Goal: Find specific page/section: Find specific page/section

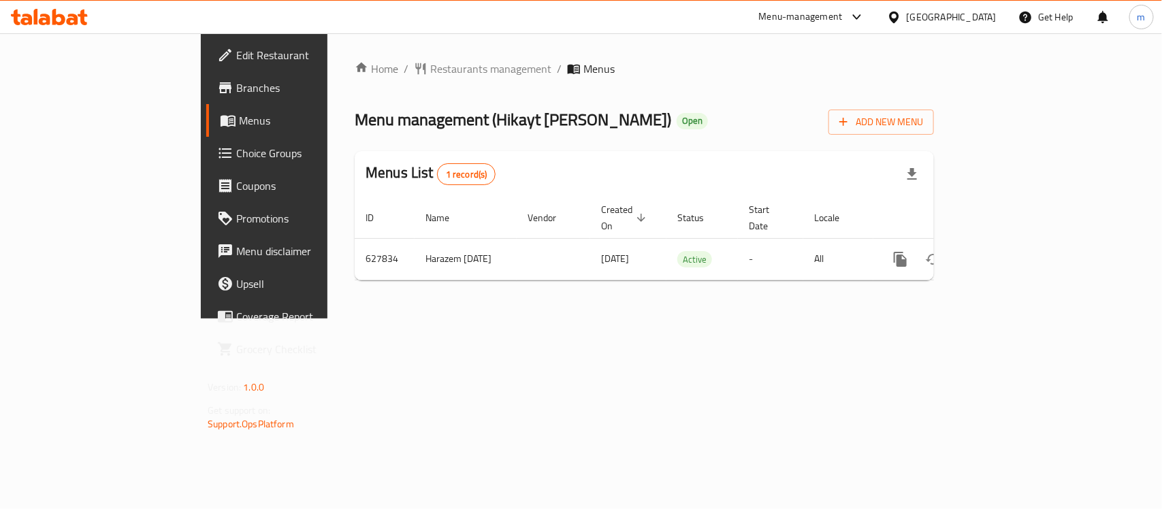
click at [991, 21] on div "[GEOGRAPHIC_DATA]" at bounding box center [952, 17] width 90 height 15
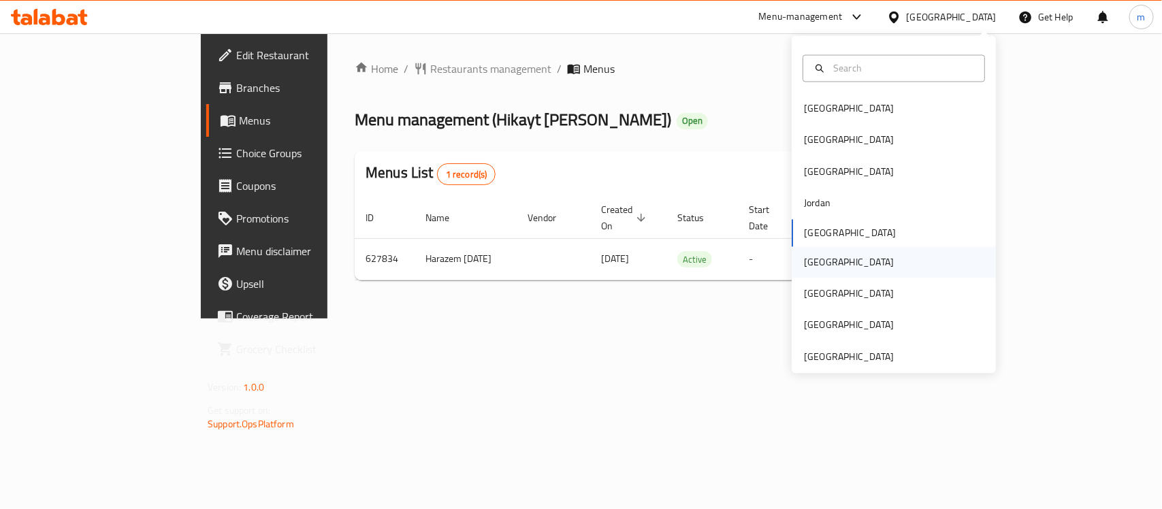
click at [804, 257] on div "[GEOGRAPHIC_DATA]" at bounding box center [849, 262] width 90 height 15
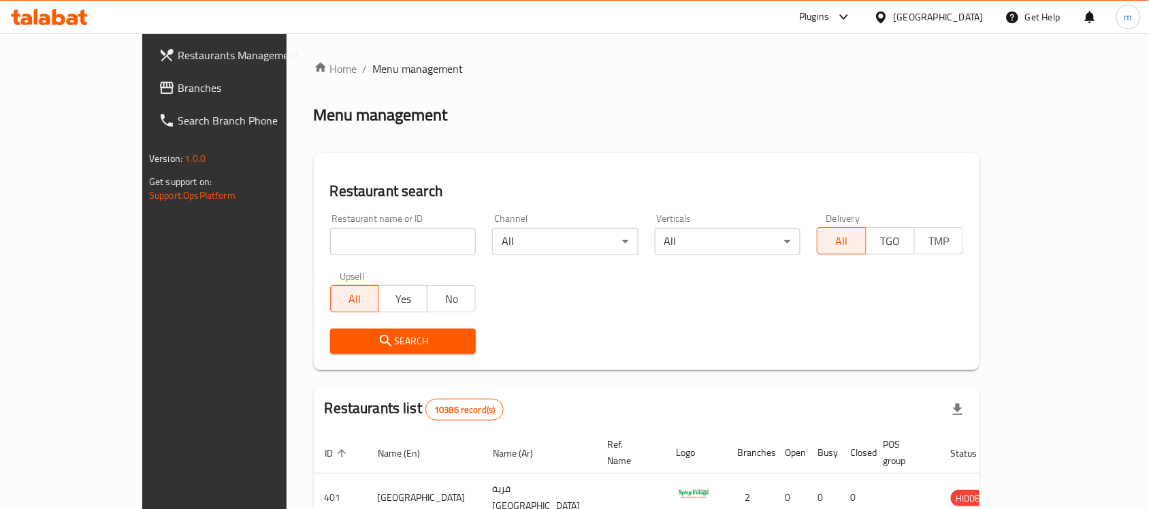
click at [178, 80] on span "Branches" at bounding box center [251, 88] width 146 height 16
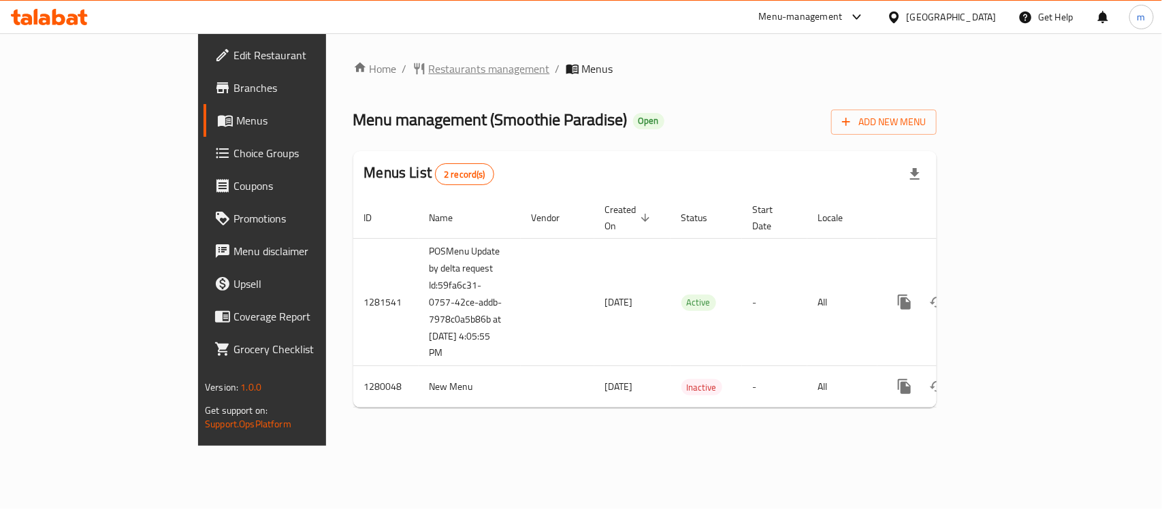
click at [429, 63] on span "Restaurants management" at bounding box center [489, 69] width 121 height 16
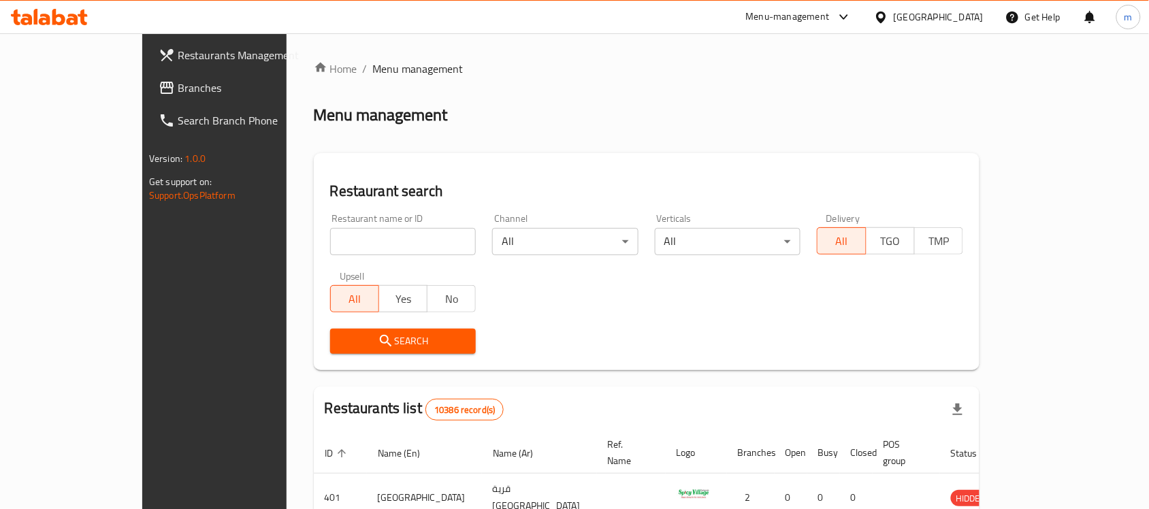
click at [330, 250] on input "search" at bounding box center [403, 241] width 146 height 27
paste input "693600"
type input "693600"
click at [322, 354] on div "Search" at bounding box center [403, 342] width 163 height 42
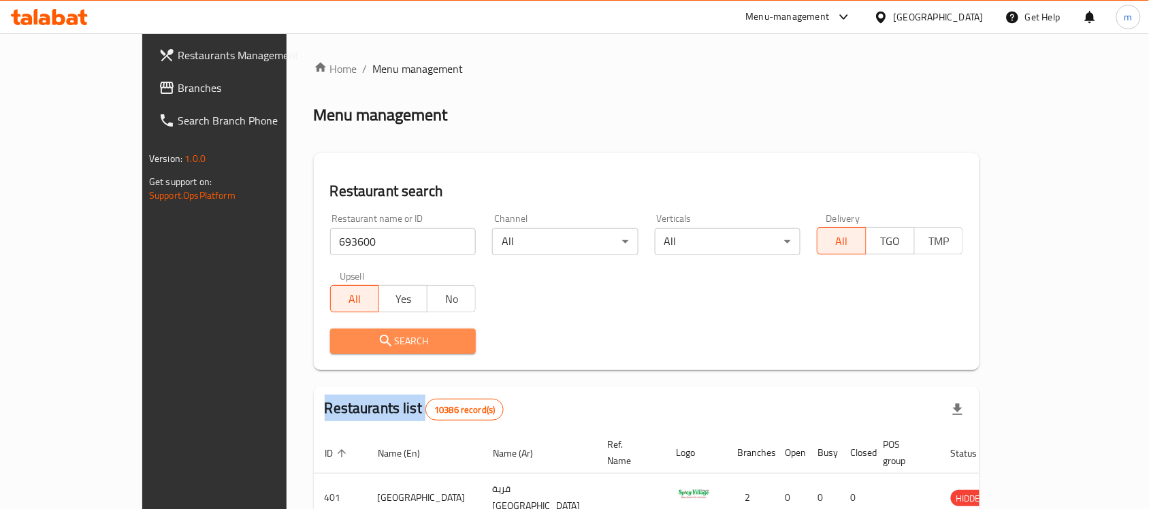
click at [378, 345] on icon "submit" at bounding box center [386, 341] width 16 height 16
click at [321, 345] on div at bounding box center [574, 254] width 1149 height 509
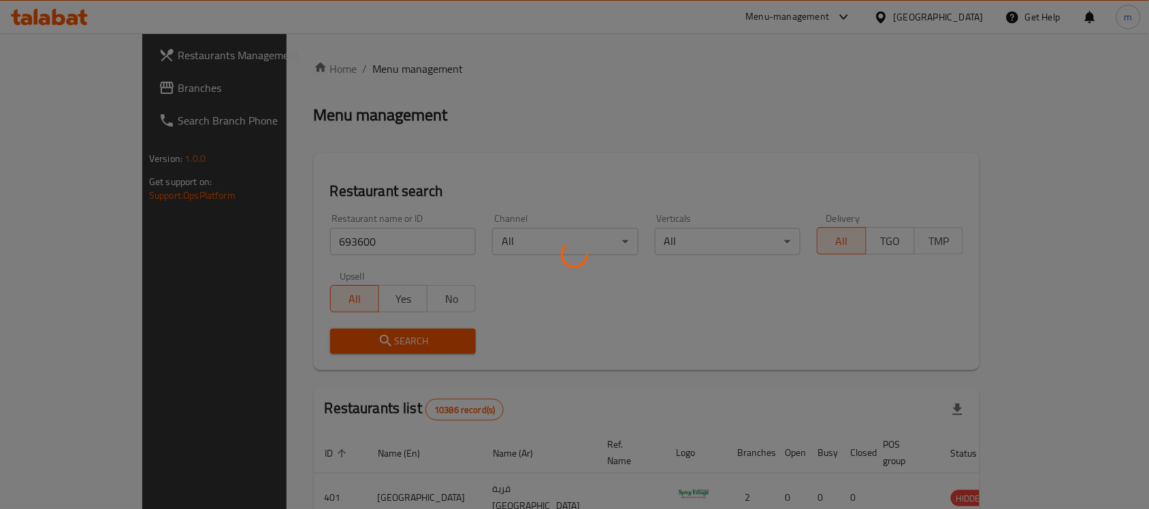
click at [569, 321] on div at bounding box center [574, 254] width 1149 height 509
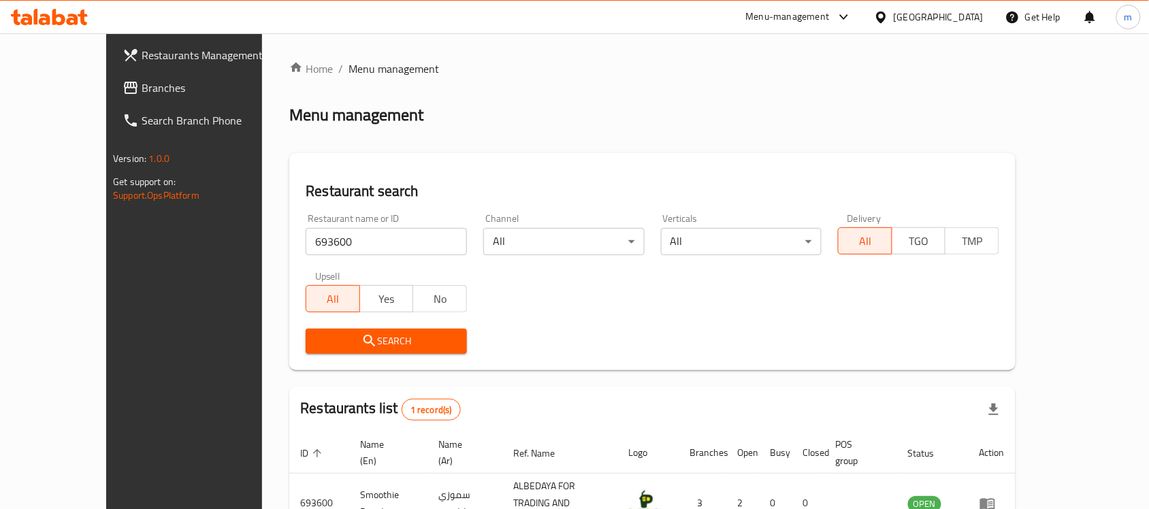
scroll to position [72, 0]
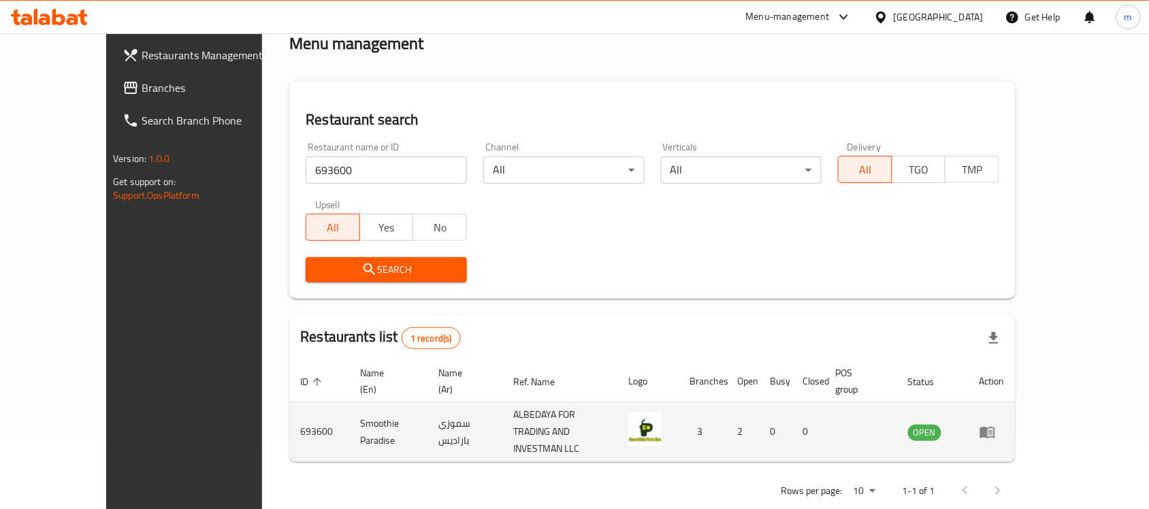
click at [663, 420] on img "enhanced table" at bounding box center [646, 430] width 34 height 34
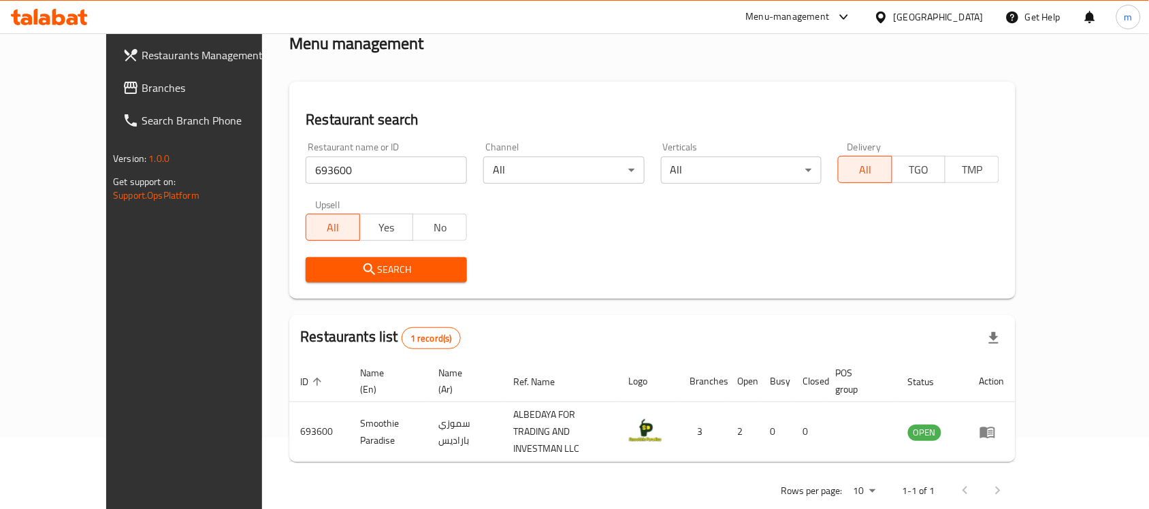
click at [889, 24] on icon at bounding box center [881, 17] width 14 height 14
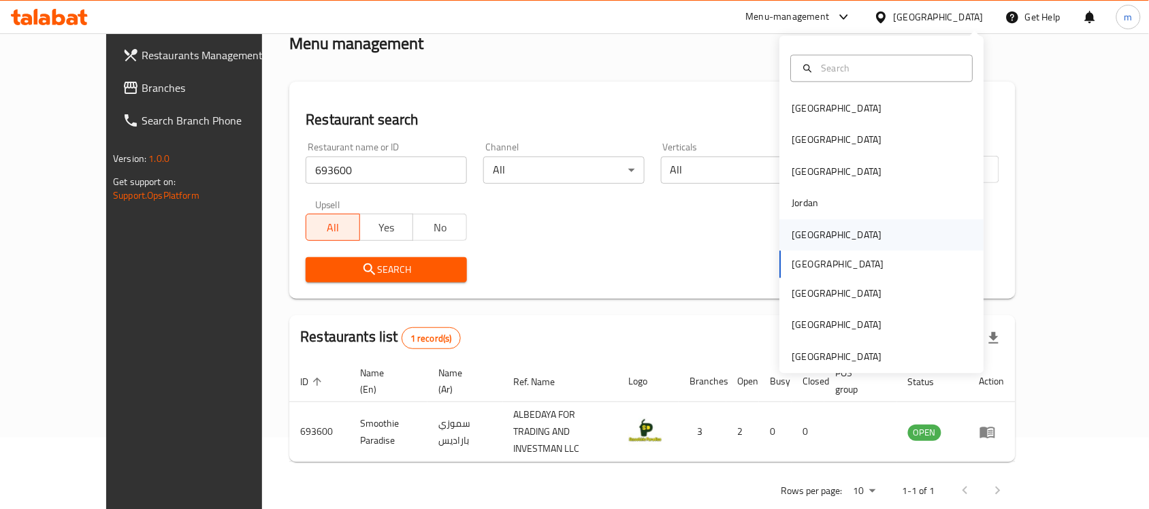
click at [810, 236] on div "Kuwait" at bounding box center [838, 234] width 112 height 31
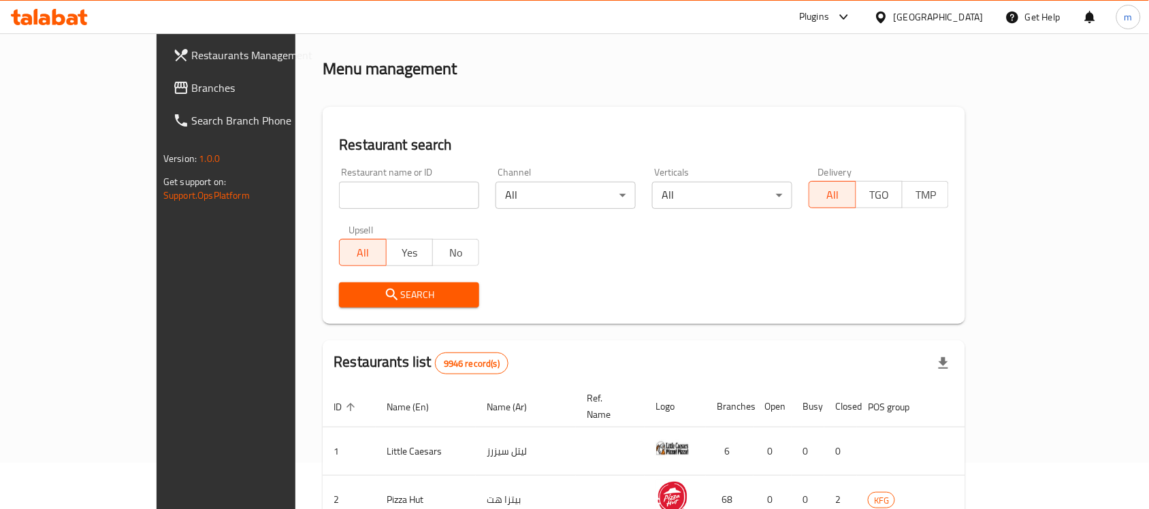
scroll to position [72, 0]
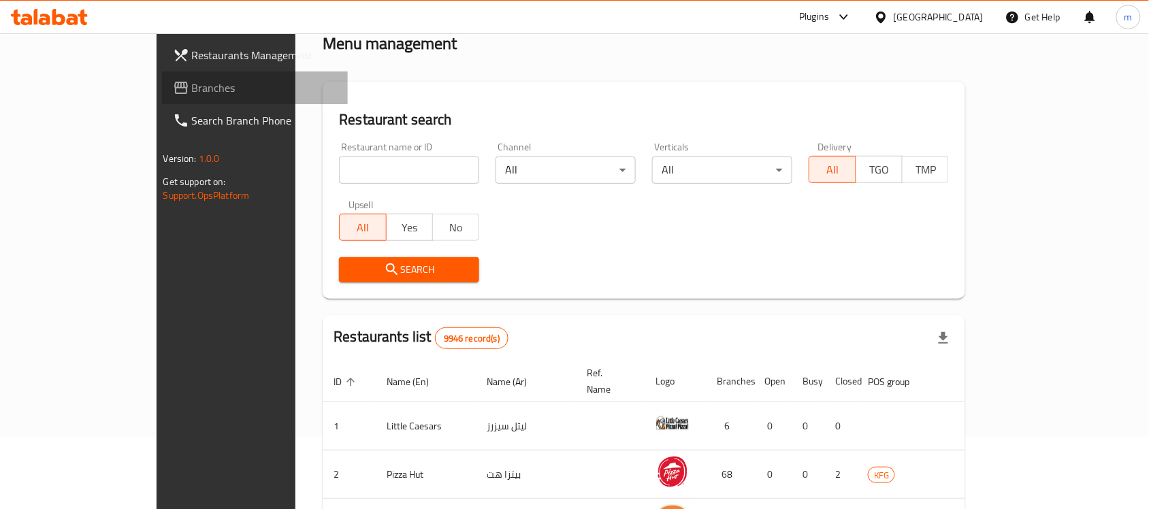
click at [162, 72] on link "Branches" at bounding box center [255, 88] width 187 height 33
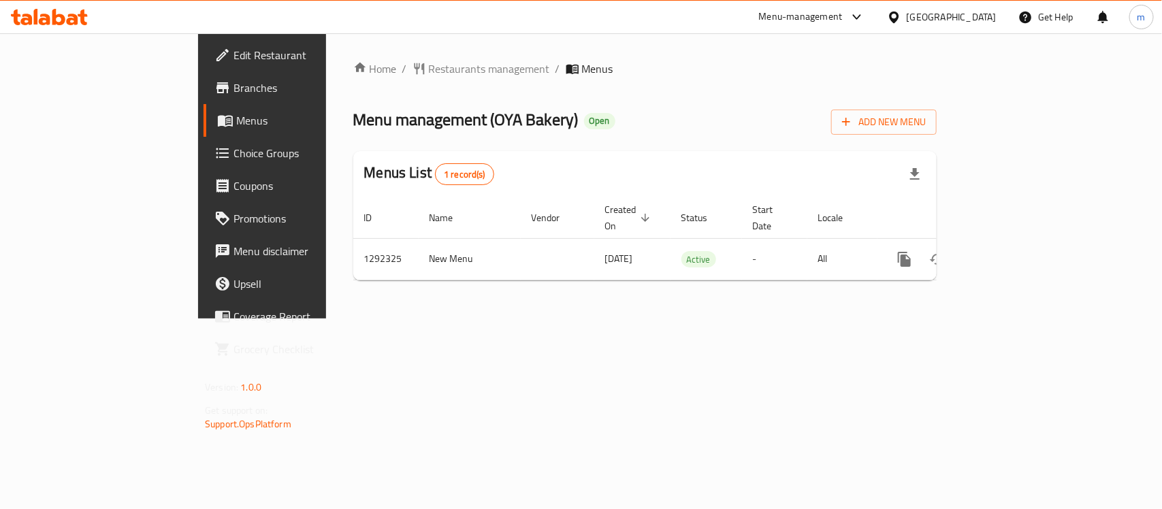
click at [907, 15] on div at bounding box center [897, 17] width 20 height 15
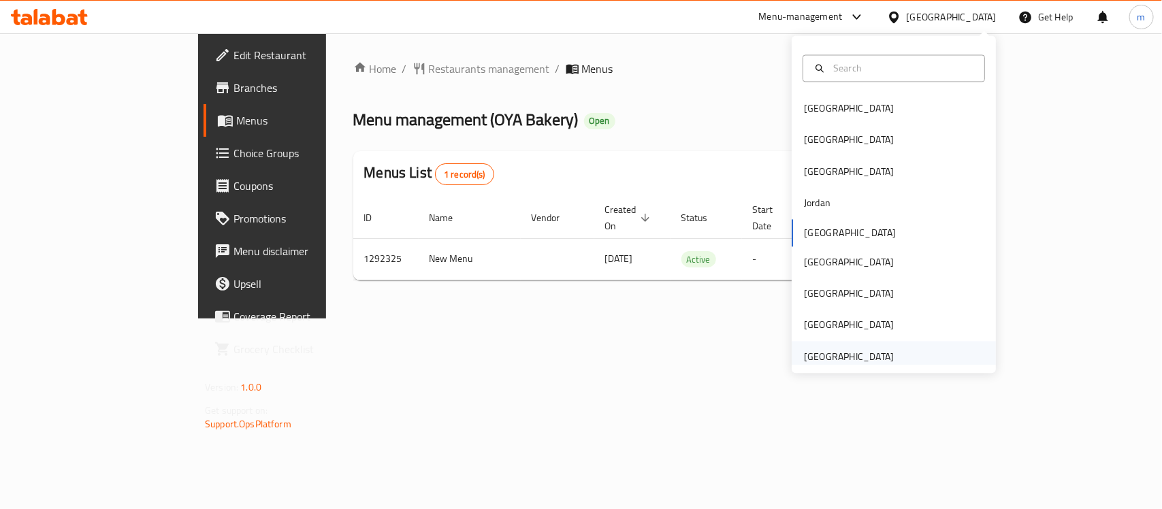
click at [887, 359] on div "[GEOGRAPHIC_DATA]" at bounding box center [849, 356] width 112 height 31
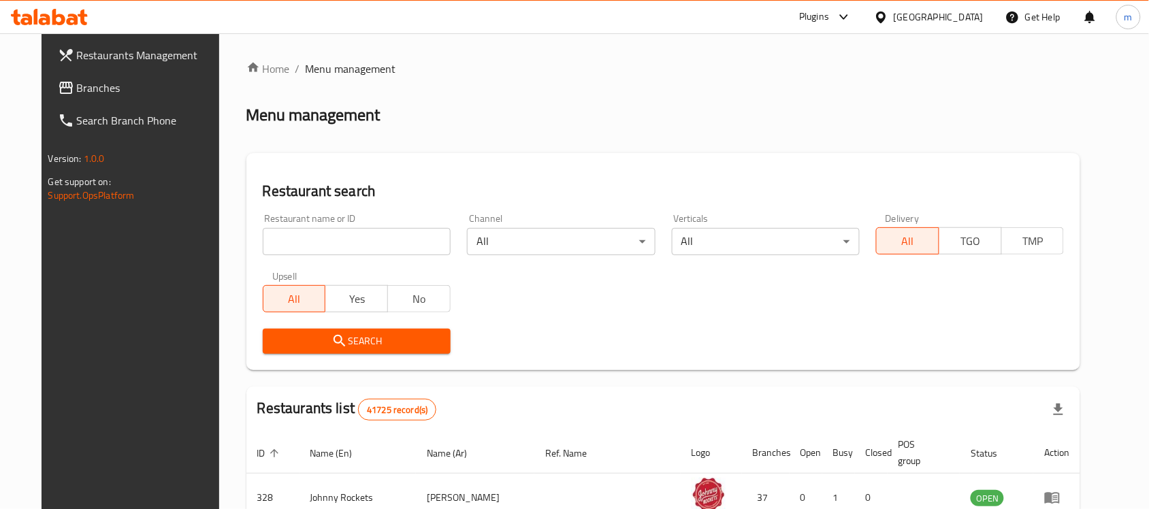
click at [77, 89] on span "Branches" at bounding box center [150, 88] width 146 height 16
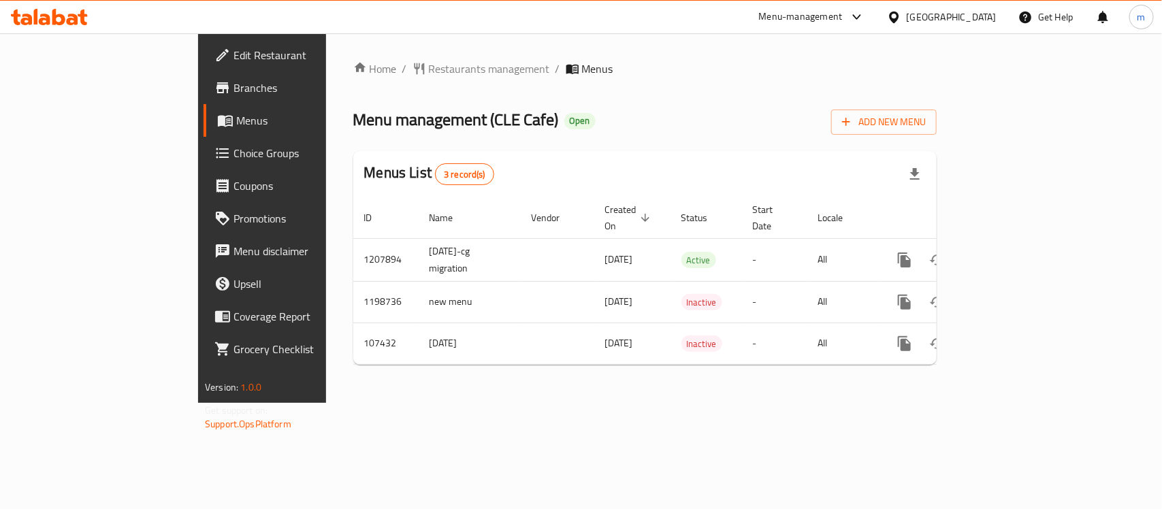
click at [986, 21] on div "[GEOGRAPHIC_DATA]" at bounding box center [952, 17] width 90 height 15
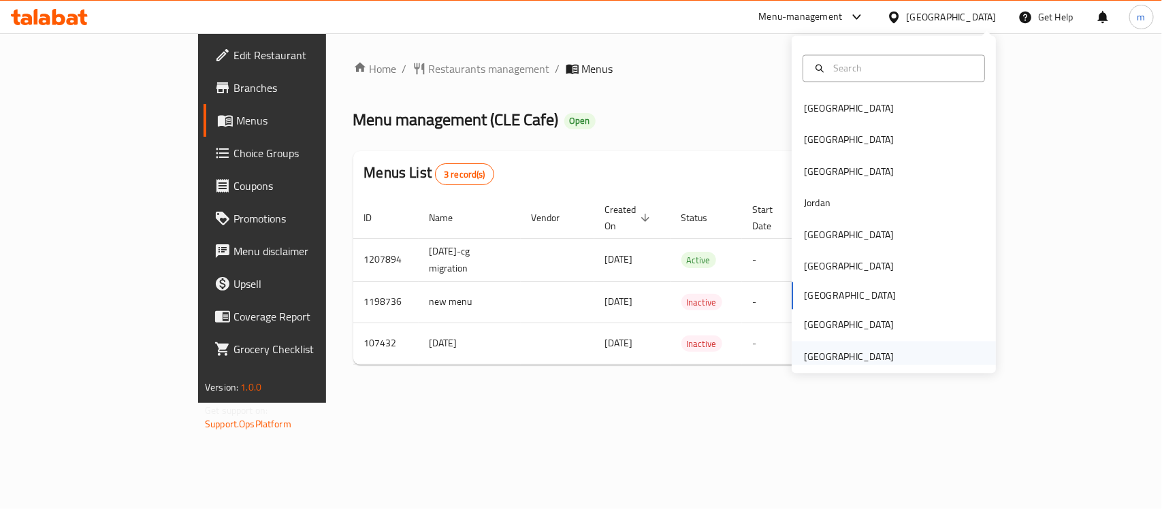
click at [900, 355] on div "[GEOGRAPHIC_DATA]" at bounding box center [894, 356] width 204 height 31
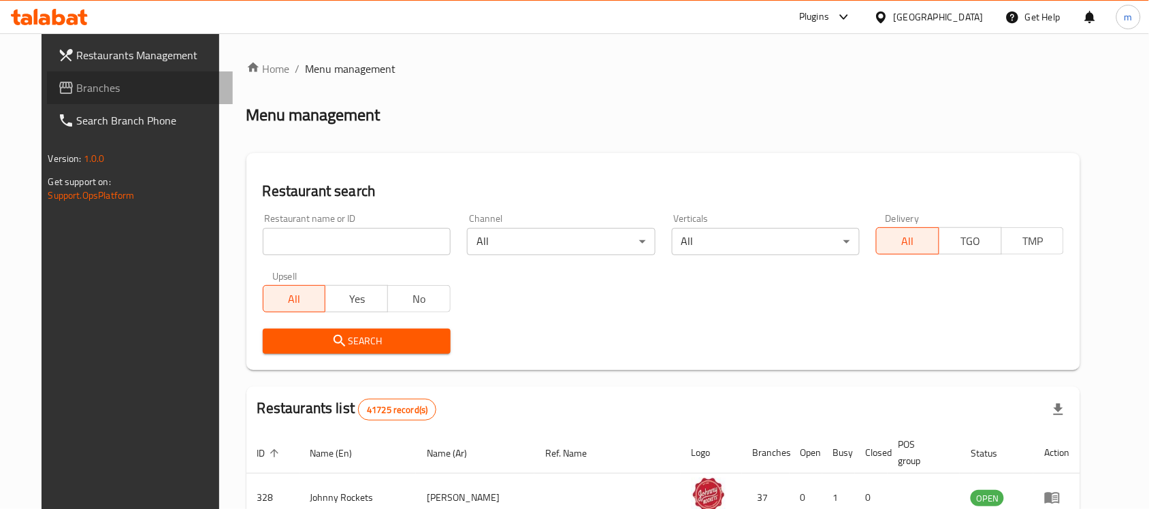
drag, startPoint x: 131, startPoint y: 77, endPoint x: 90, endPoint y: 102, distance: 48.0
click at [131, 77] on link "Branches" at bounding box center [140, 88] width 187 height 33
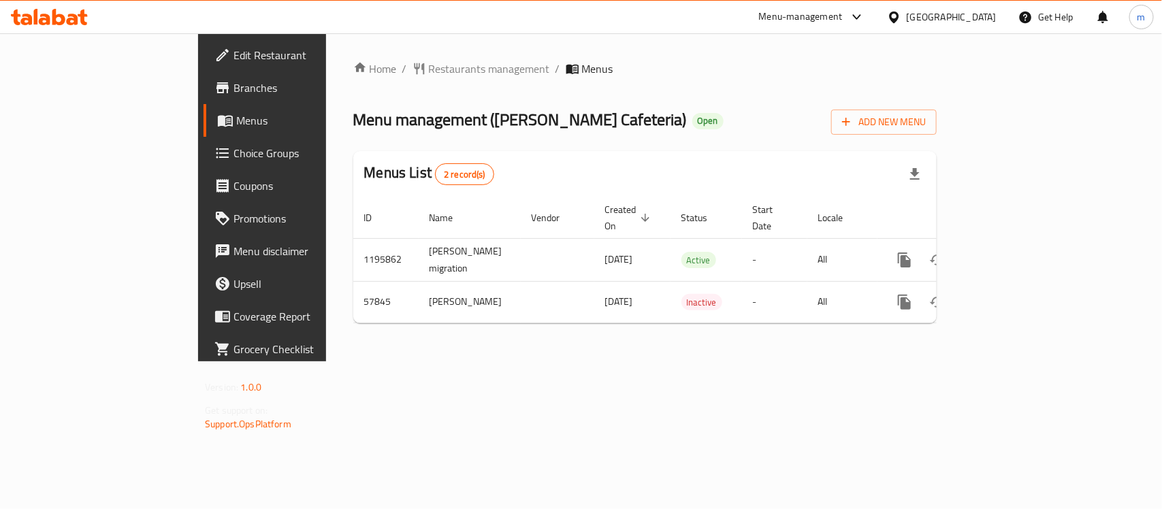
drag, startPoint x: 916, startPoint y: 5, endPoint x: 913, endPoint y: 14, distance: 9.5
click at [916, 7] on div "[GEOGRAPHIC_DATA]" at bounding box center [941, 17] width 131 height 33
click at [909, 21] on div "[GEOGRAPHIC_DATA]" at bounding box center [952, 17] width 90 height 15
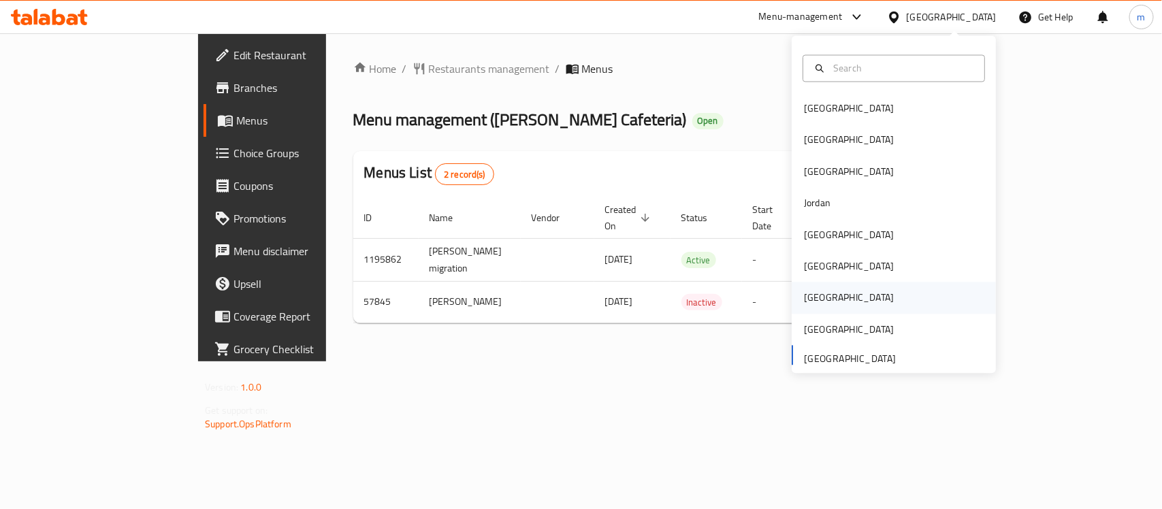
click at [819, 291] on div "[GEOGRAPHIC_DATA]" at bounding box center [849, 298] width 112 height 31
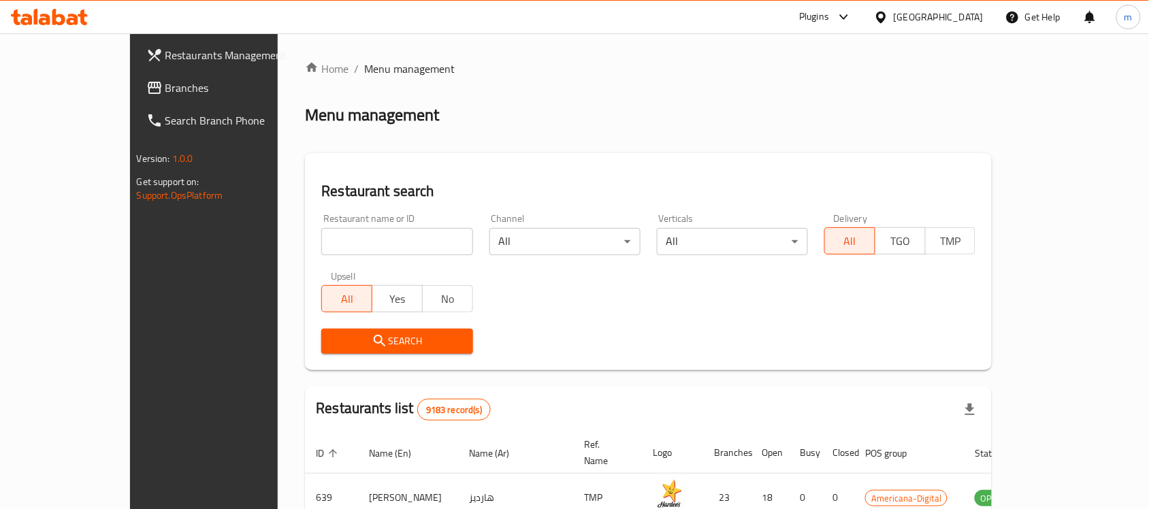
click at [165, 85] on span "Branches" at bounding box center [238, 88] width 146 height 16
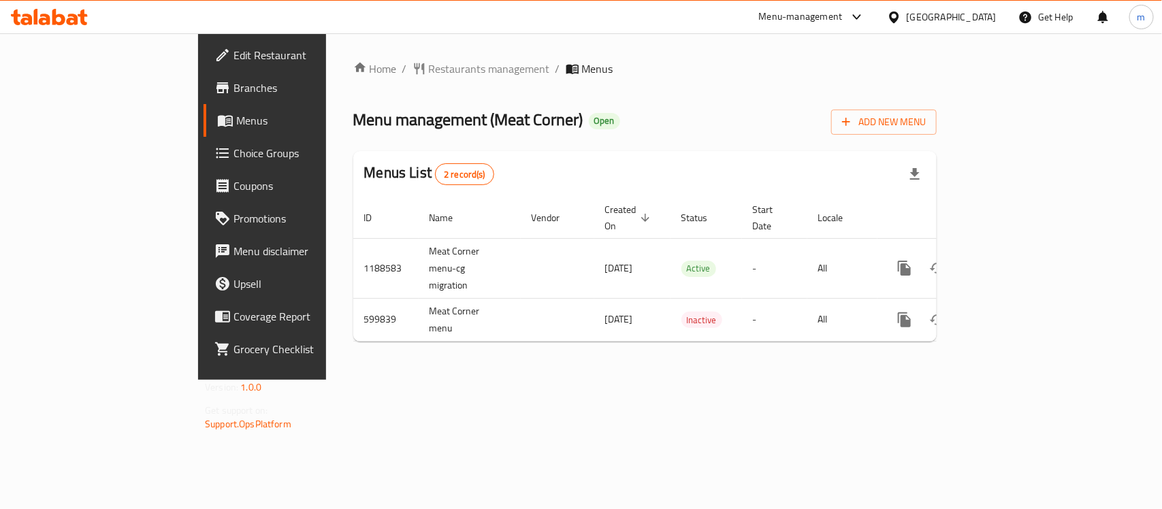
click at [987, 14] on div "[GEOGRAPHIC_DATA]" at bounding box center [952, 17] width 90 height 15
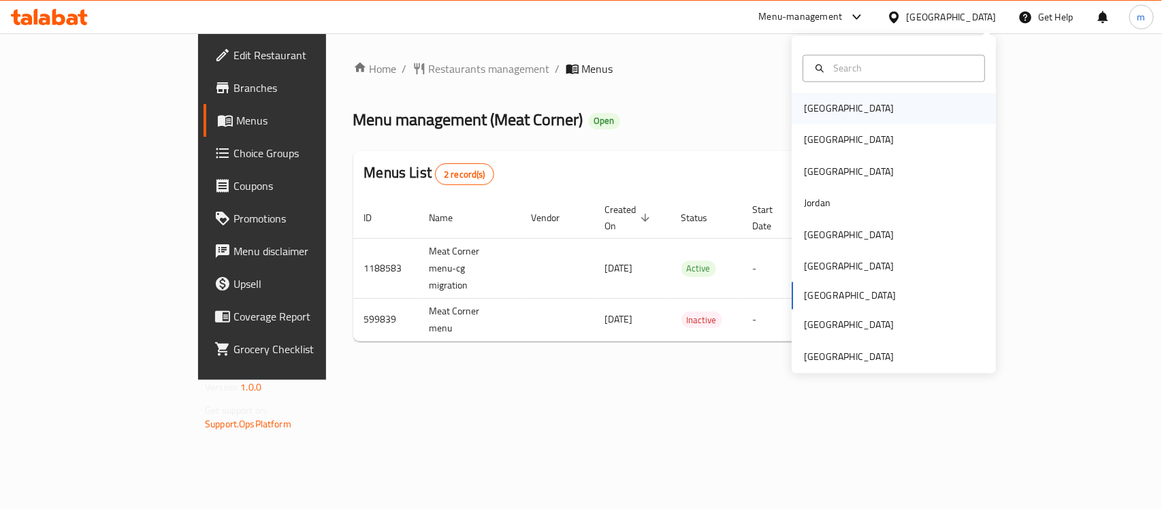
click at [827, 107] on div "[GEOGRAPHIC_DATA]" at bounding box center [849, 108] width 112 height 31
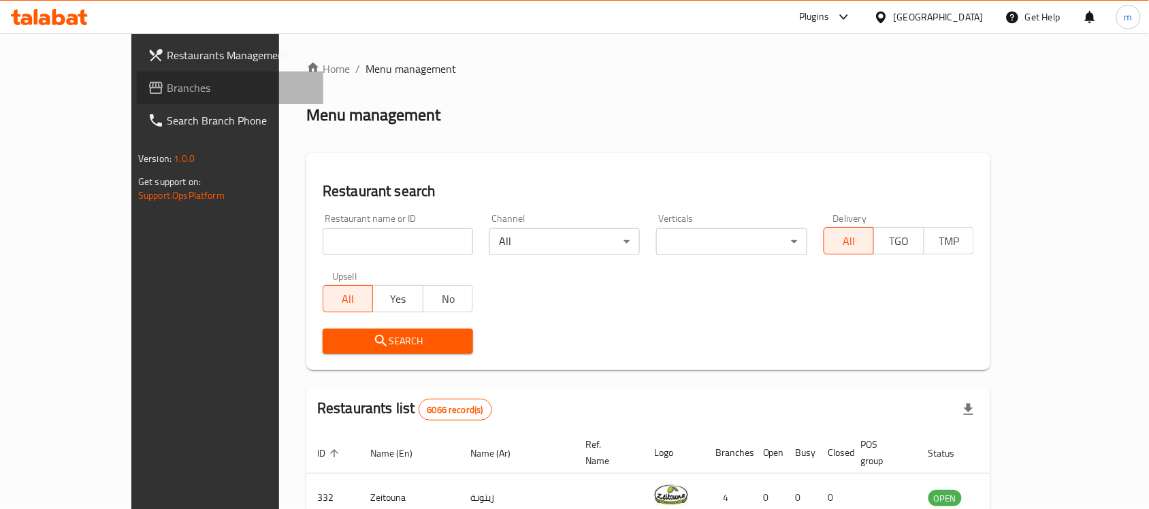
click at [167, 85] on span "Branches" at bounding box center [240, 88] width 146 height 16
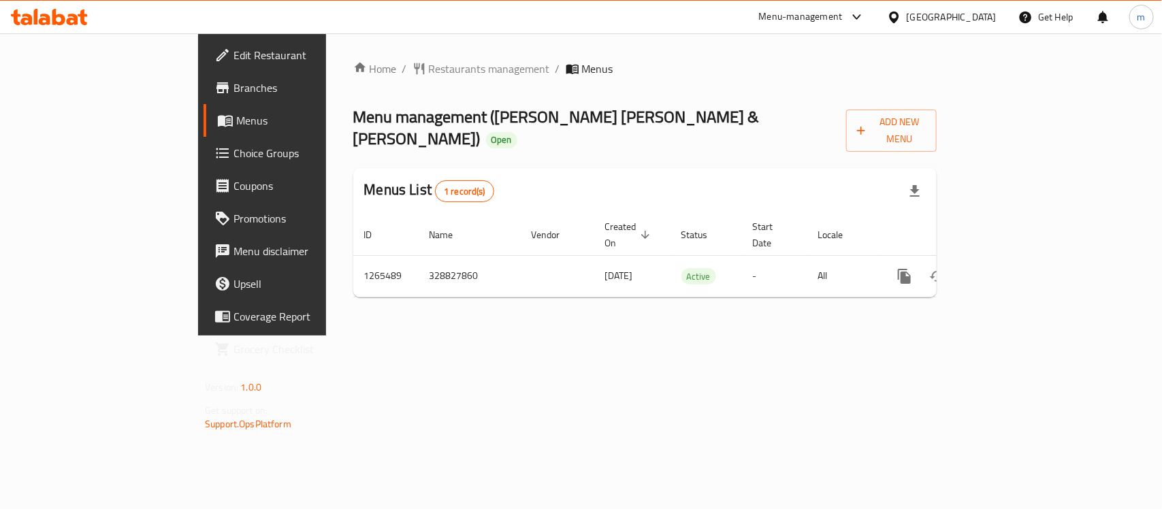
click at [970, 17] on div "[GEOGRAPHIC_DATA]" at bounding box center [952, 17] width 90 height 15
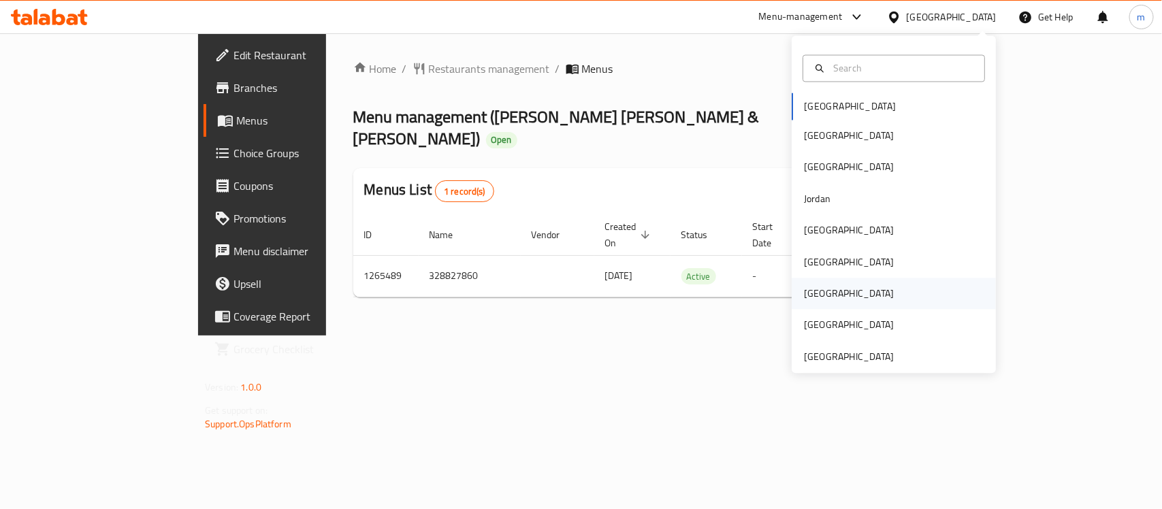
click at [825, 304] on div "[GEOGRAPHIC_DATA]" at bounding box center [894, 294] width 204 height 31
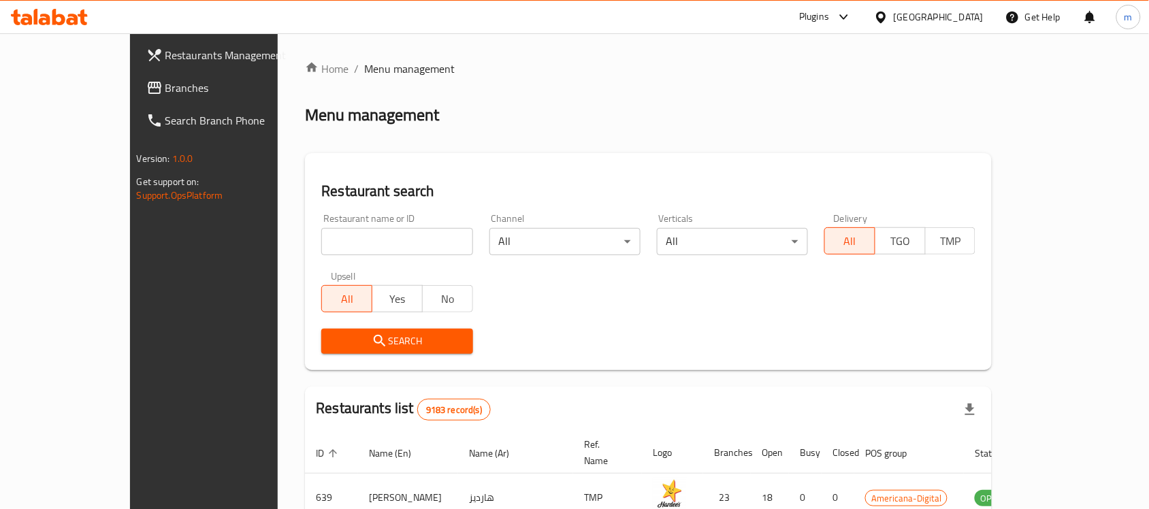
click at [165, 93] on span "Branches" at bounding box center [238, 88] width 146 height 16
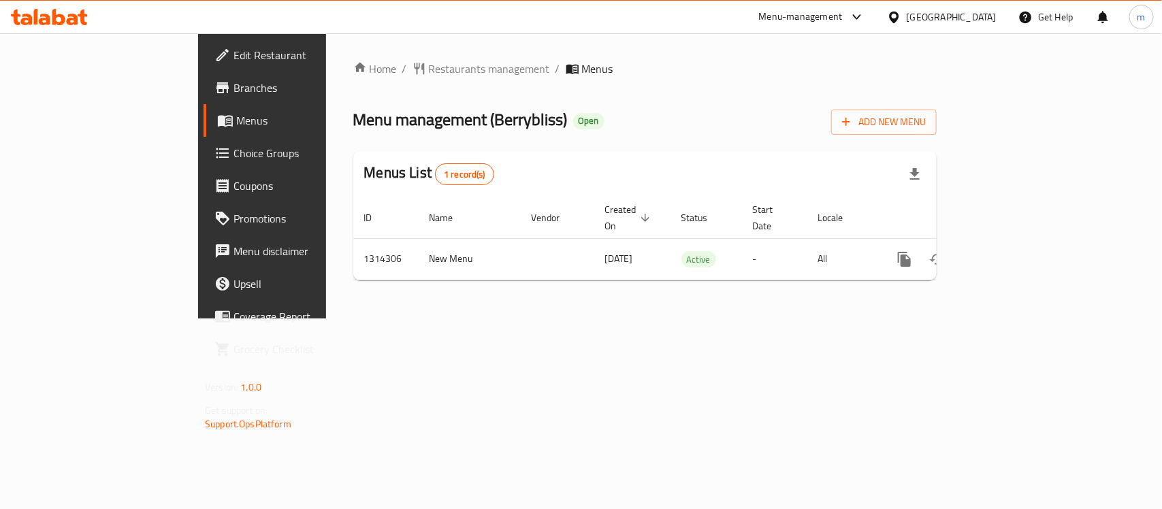
click at [902, 22] on icon at bounding box center [894, 17] width 14 height 14
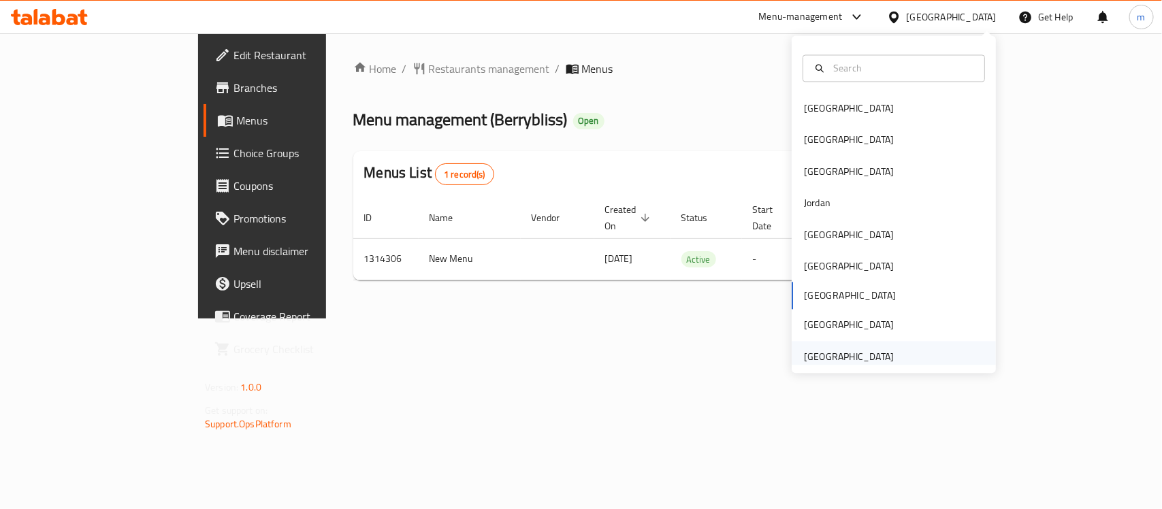
click at [894, 348] on div "[GEOGRAPHIC_DATA]" at bounding box center [894, 356] width 204 height 31
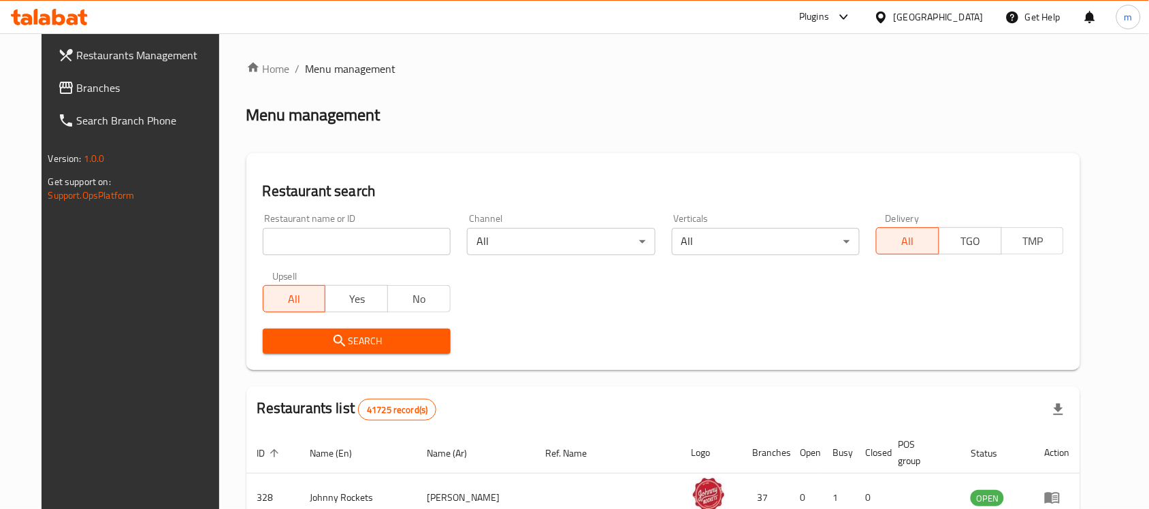
click at [77, 90] on span "Branches" at bounding box center [150, 88] width 146 height 16
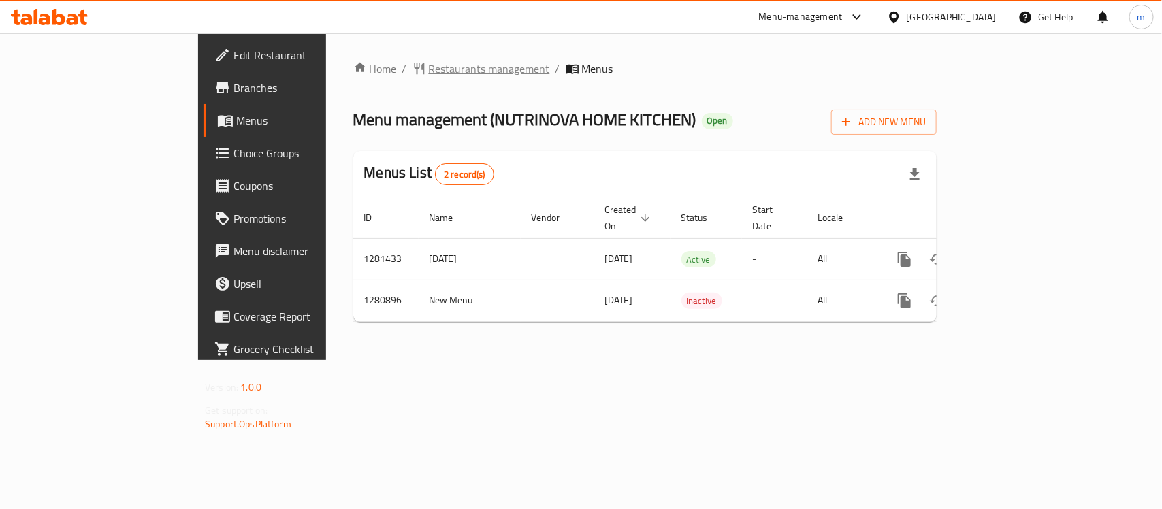
click at [429, 68] on span "Restaurants management" at bounding box center [489, 69] width 121 height 16
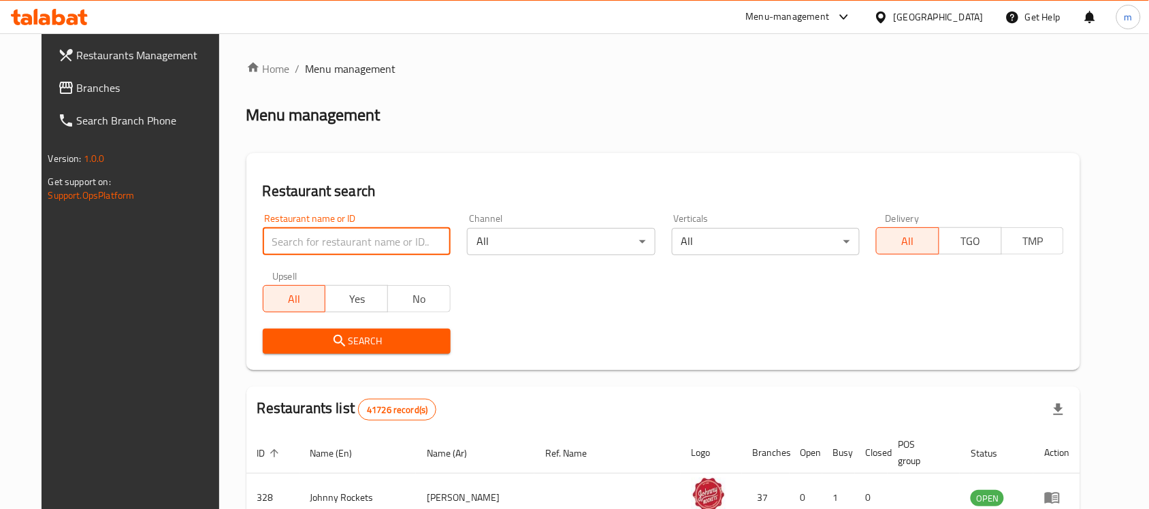
click at [263, 242] on input "search" at bounding box center [357, 241] width 188 height 27
paste input "693320"
type input "693320"
click button "Search" at bounding box center [357, 341] width 188 height 25
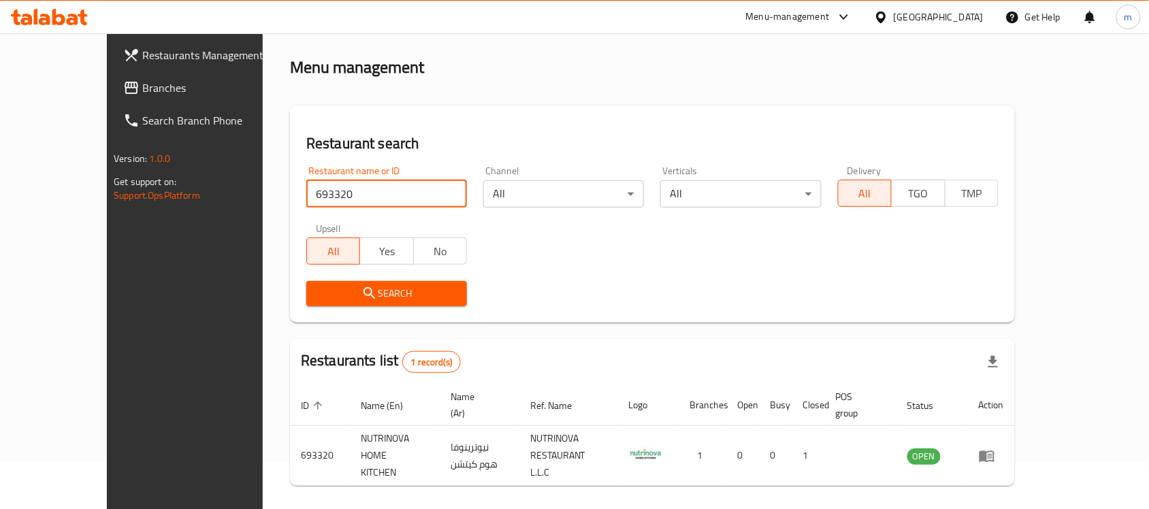
scroll to position [72, 0]
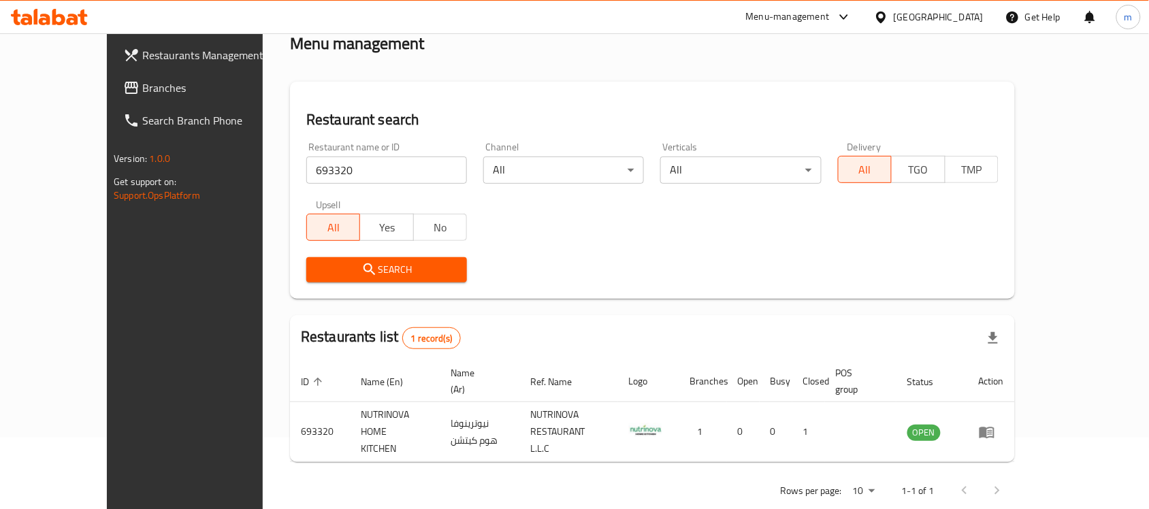
click at [916, 24] on div "[GEOGRAPHIC_DATA]" at bounding box center [939, 17] width 90 height 15
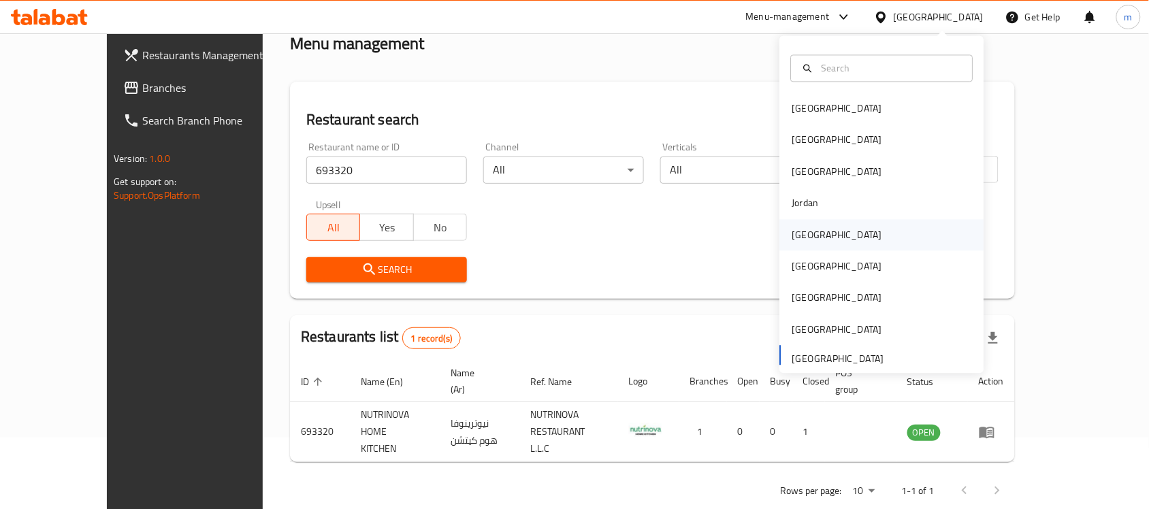
click at [801, 242] on div "Kuwait" at bounding box center [838, 234] width 90 height 15
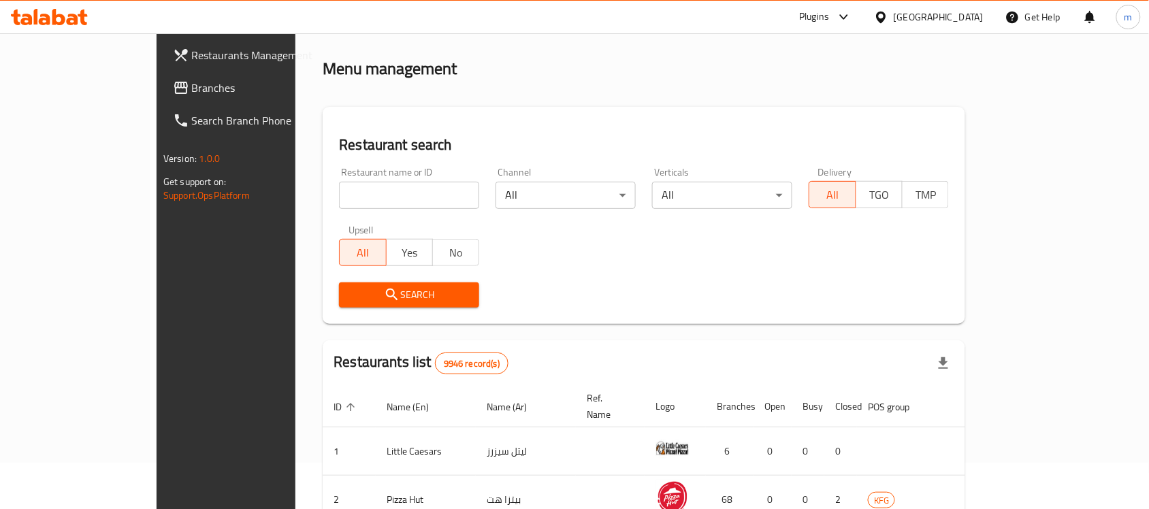
scroll to position [72, 0]
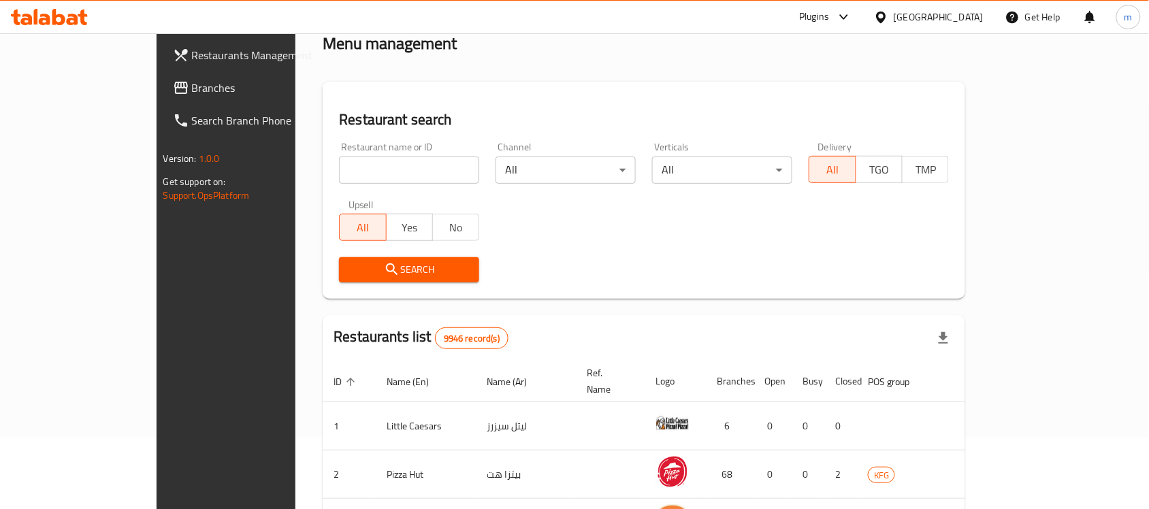
click at [192, 80] on span "Branches" at bounding box center [265, 88] width 146 height 16
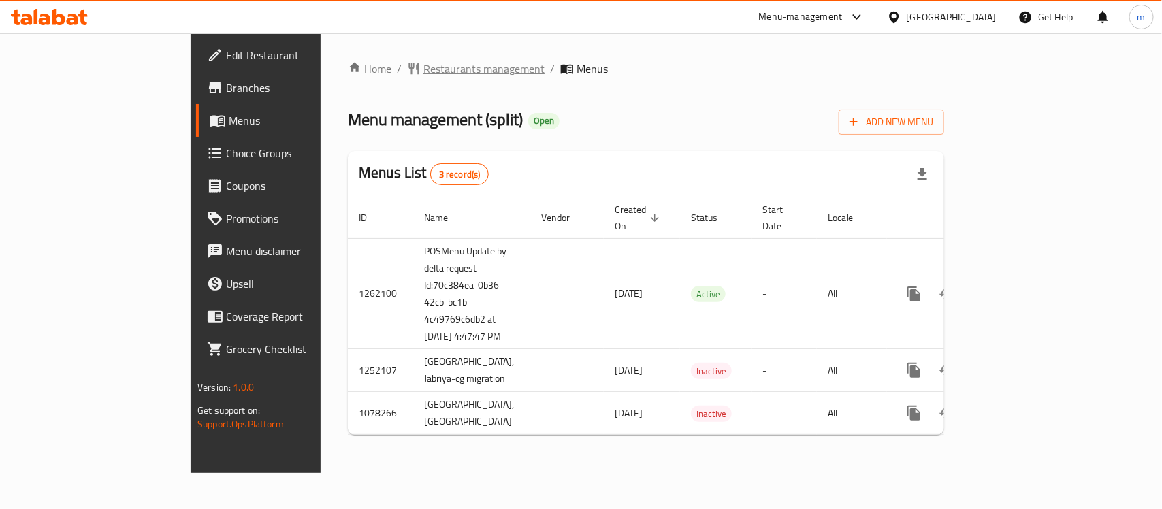
click at [424, 69] on span "Restaurants management" at bounding box center [484, 69] width 121 height 16
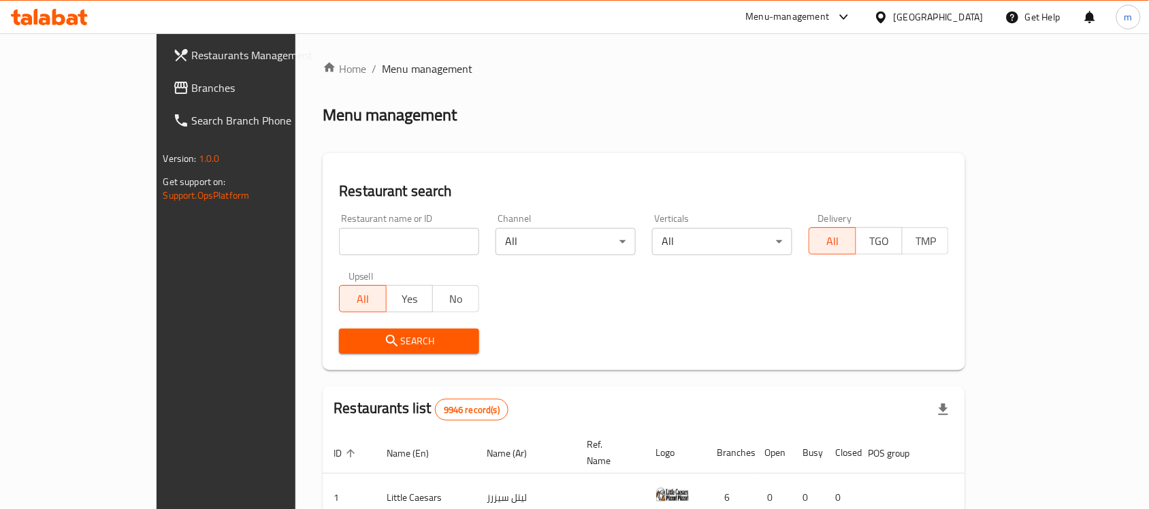
click at [339, 234] on input "search" at bounding box center [409, 241] width 140 height 27
paste input "664054"
type input "664054"
click button "Search" at bounding box center [409, 341] width 140 height 25
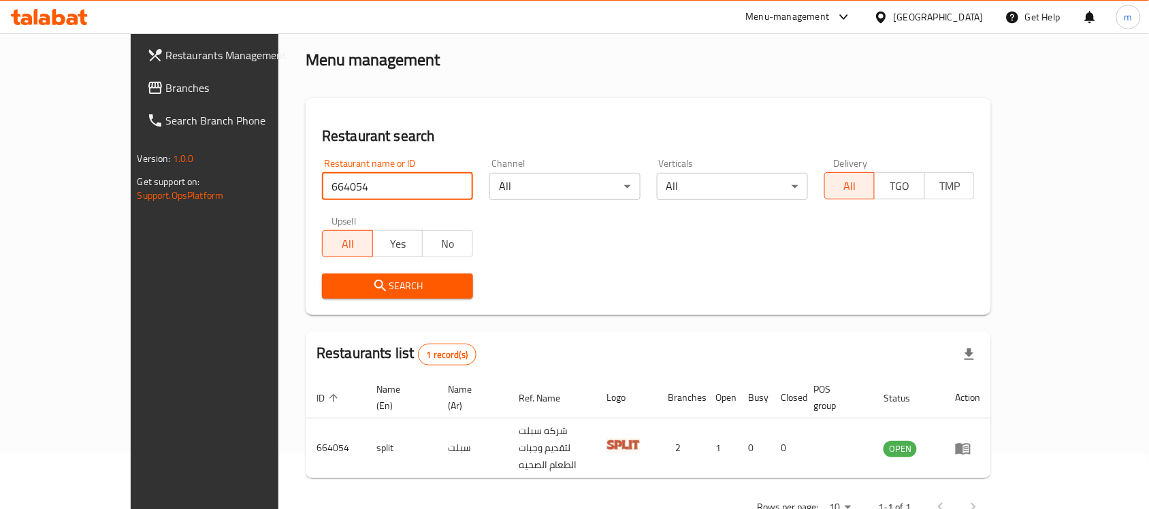
scroll to position [72, 0]
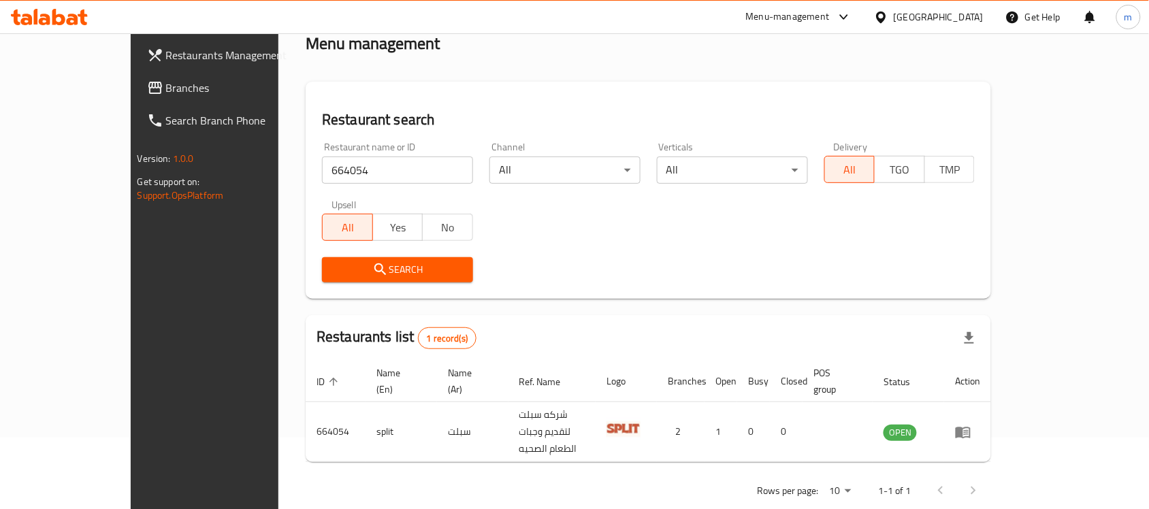
click at [974, 16] on div "Kuwait" at bounding box center [939, 17] width 90 height 15
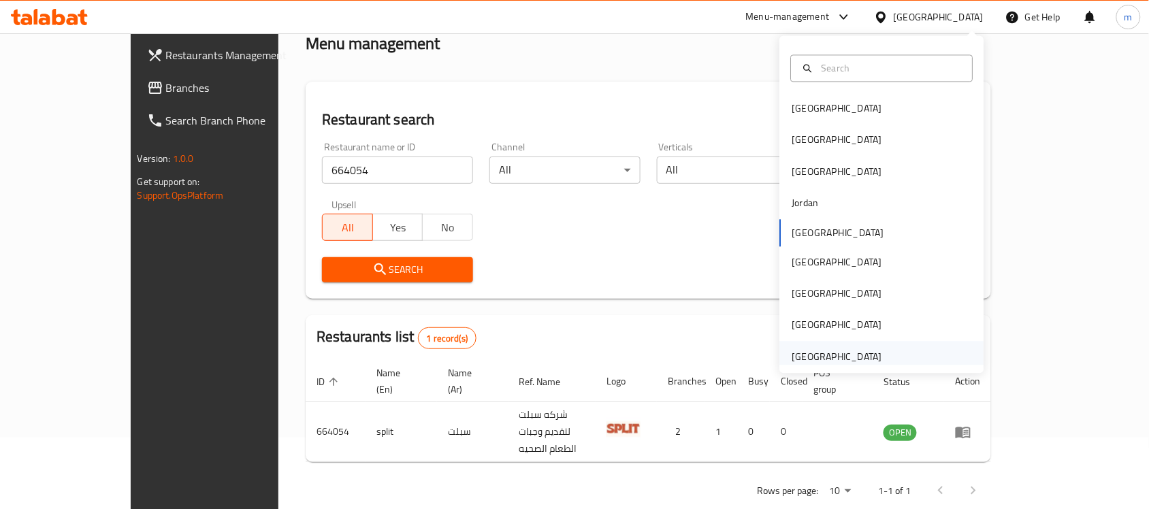
click at [852, 363] on div "[GEOGRAPHIC_DATA]" at bounding box center [838, 356] width 90 height 15
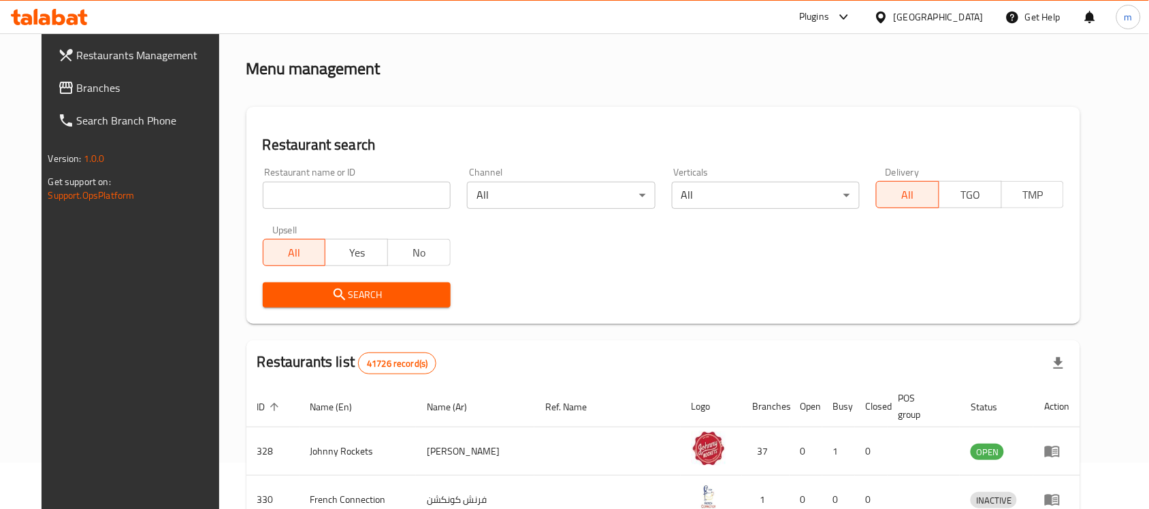
scroll to position [72, 0]
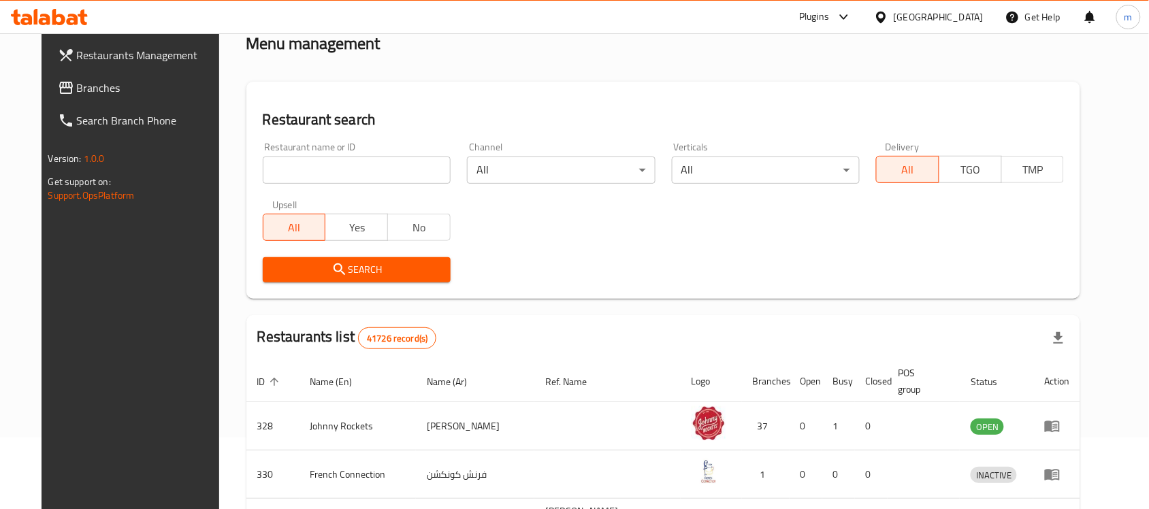
click at [47, 99] on link "Branches" at bounding box center [140, 88] width 187 height 33
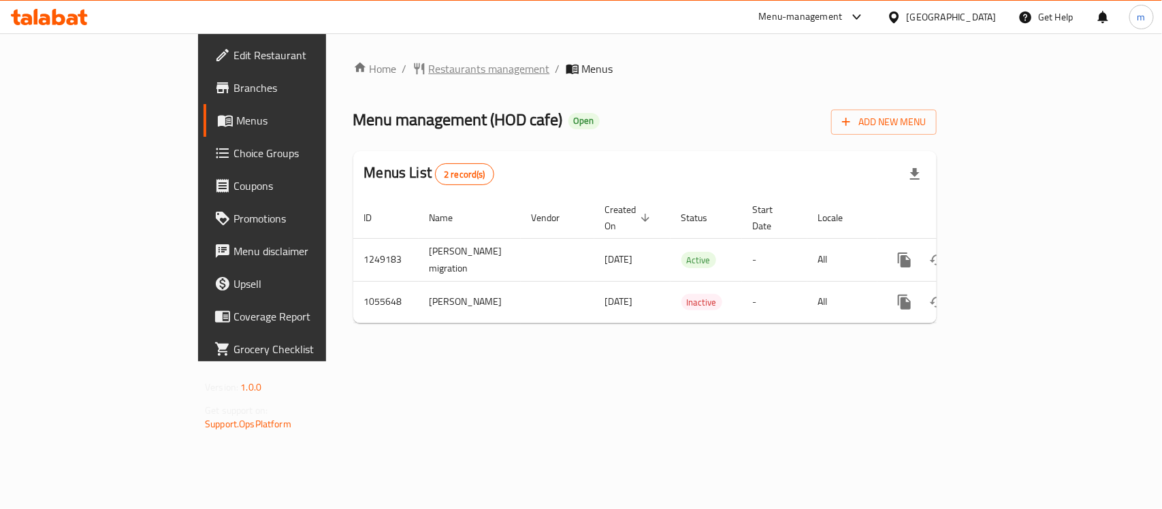
click at [429, 70] on span "Restaurants management" at bounding box center [489, 69] width 121 height 16
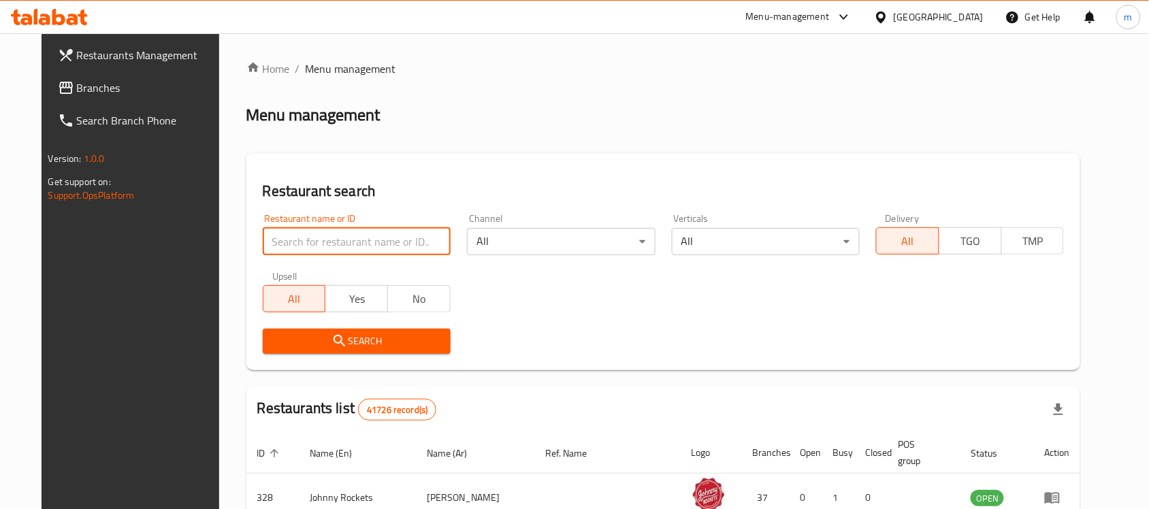
click at [264, 242] on input "search" at bounding box center [357, 241] width 188 height 27
paste input "662735"
type input "662735"
click button "Search" at bounding box center [357, 341] width 188 height 25
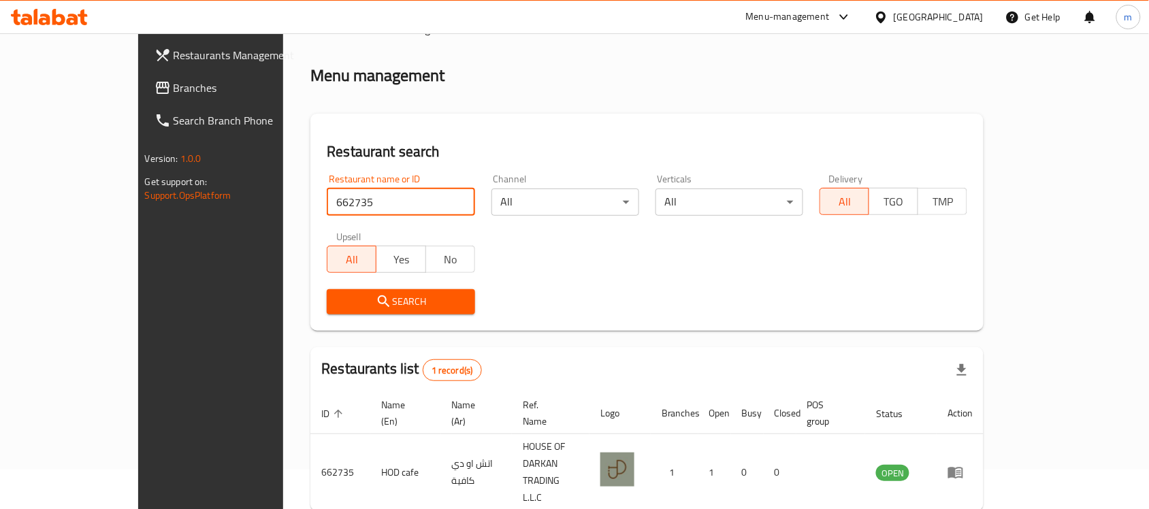
scroll to position [72, 0]
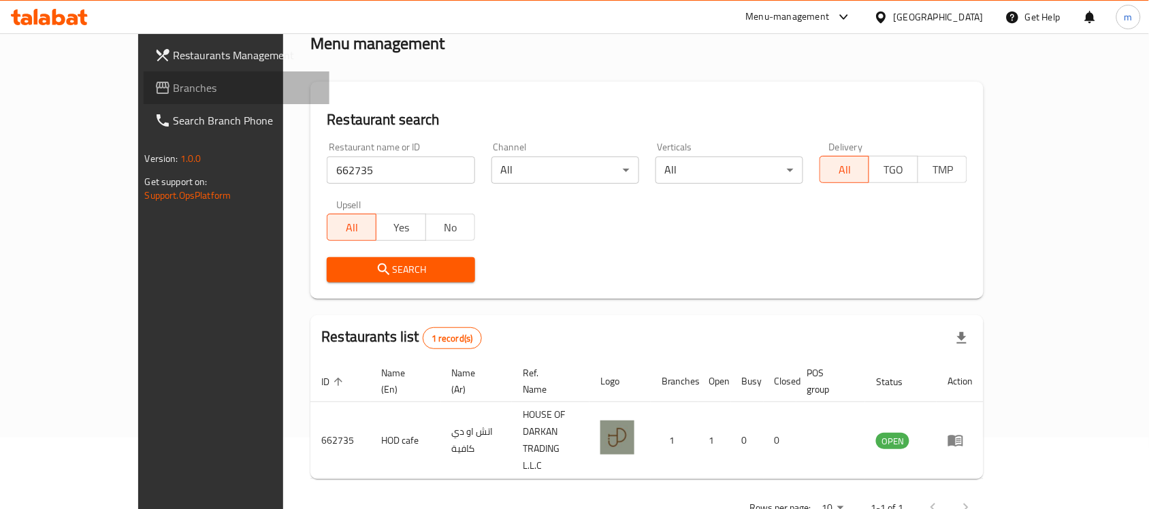
click at [174, 82] on span "Branches" at bounding box center [247, 88] width 146 height 16
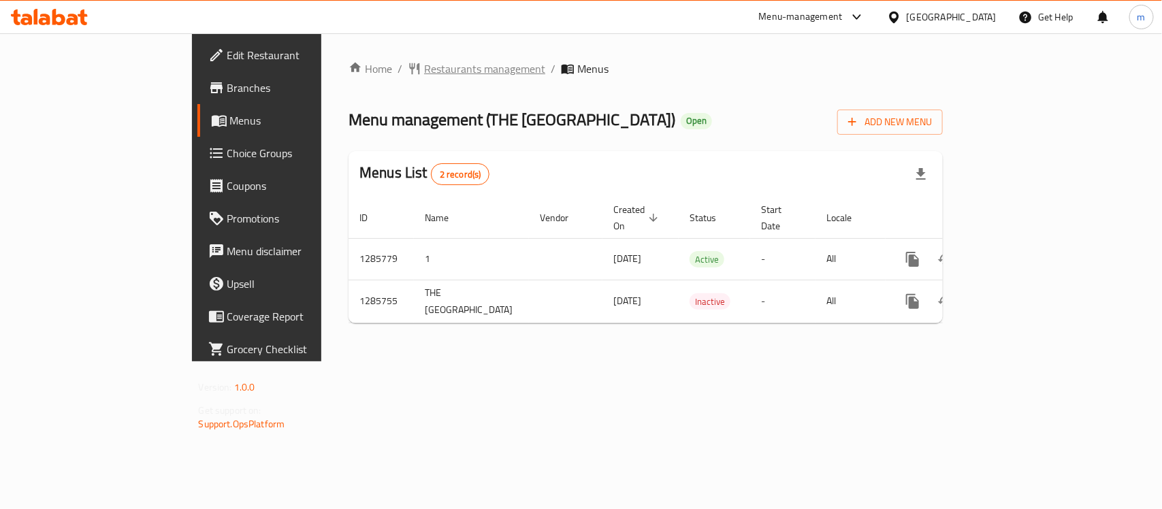
click at [424, 65] on span "Restaurants management" at bounding box center [484, 69] width 121 height 16
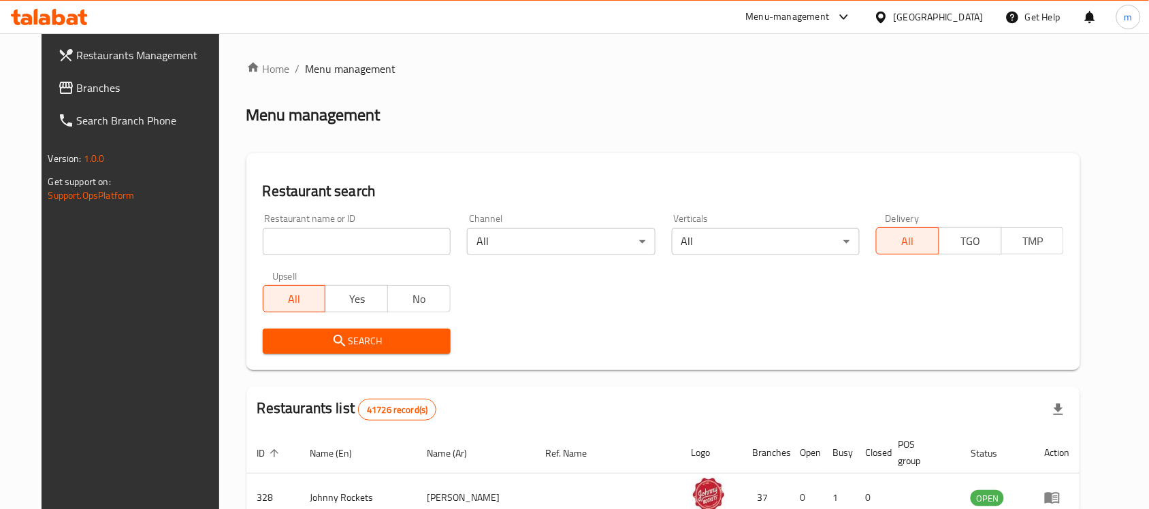
click at [77, 80] on span "Branches" at bounding box center [150, 88] width 146 height 16
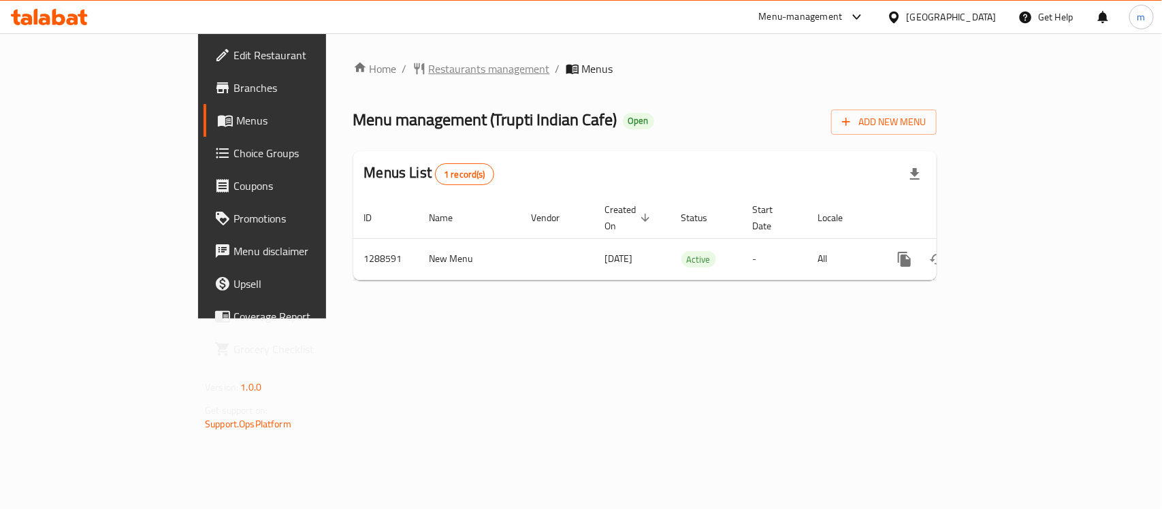
click at [429, 77] on span "Restaurants management" at bounding box center [489, 69] width 121 height 16
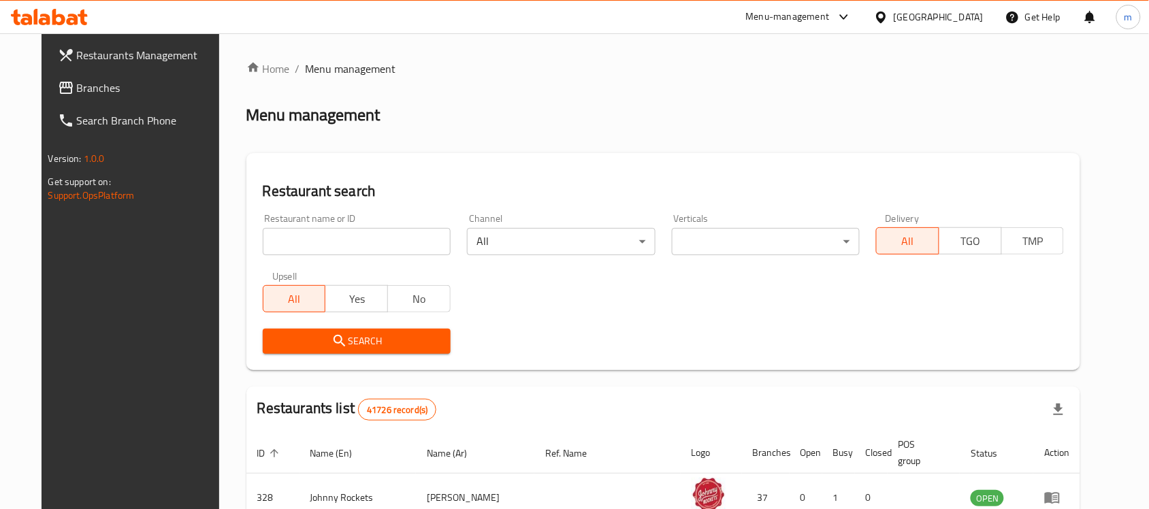
click at [274, 239] on input "search" at bounding box center [357, 241] width 188 height 27
paste input "697163"
type input "697163"
click button "Search" at bounding box center [357, 341] width 188 height 25
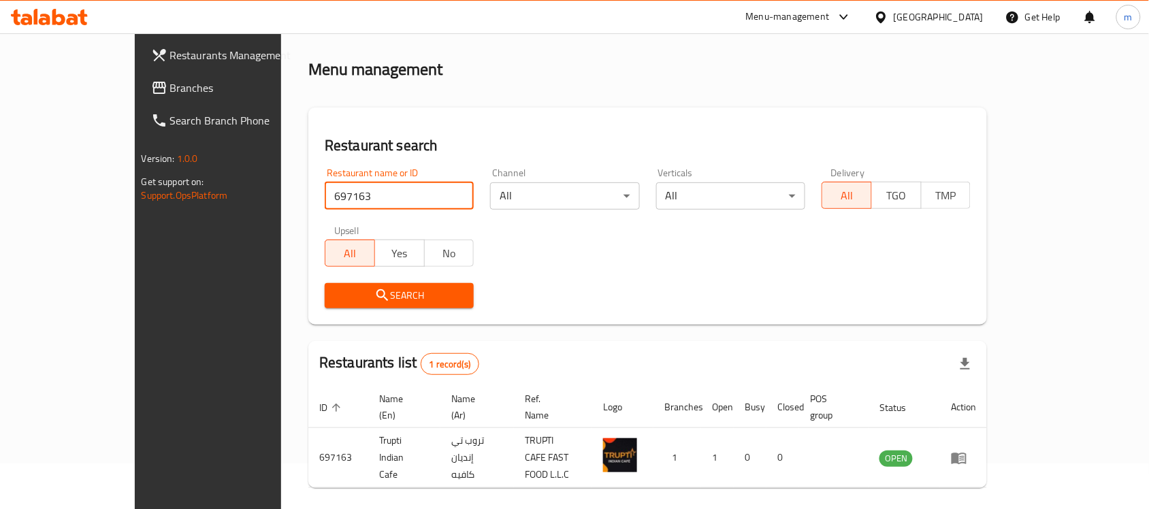
scroll to position [72, 0]
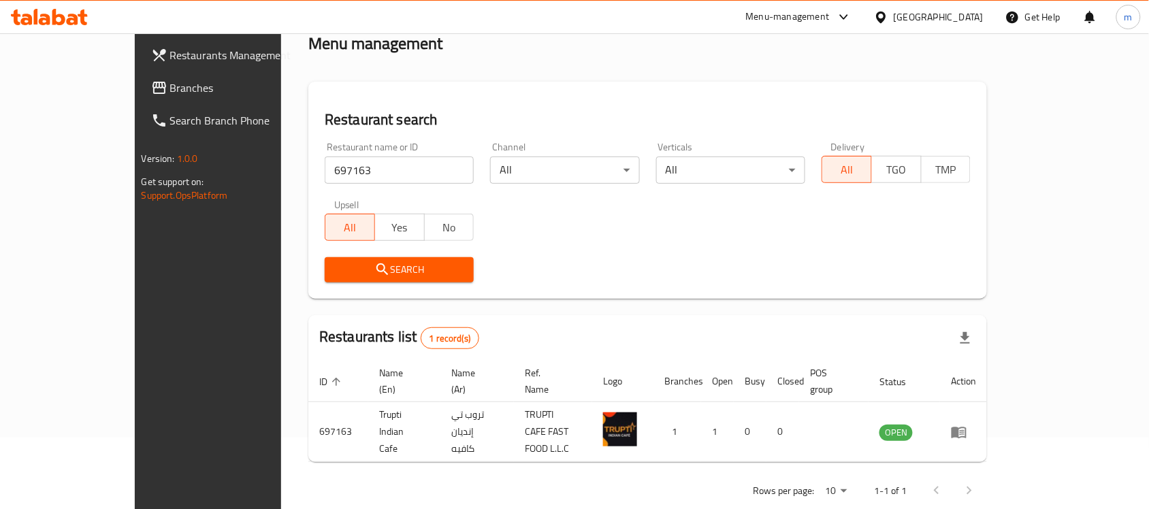
drag, startPoint x: 93, startPoint y: 96, endPoint x: 84, endPoint y: 97, distance: 9.6
click at [140, 96] on link "Branches" at bounding box center [233, 88] width 187 height 33
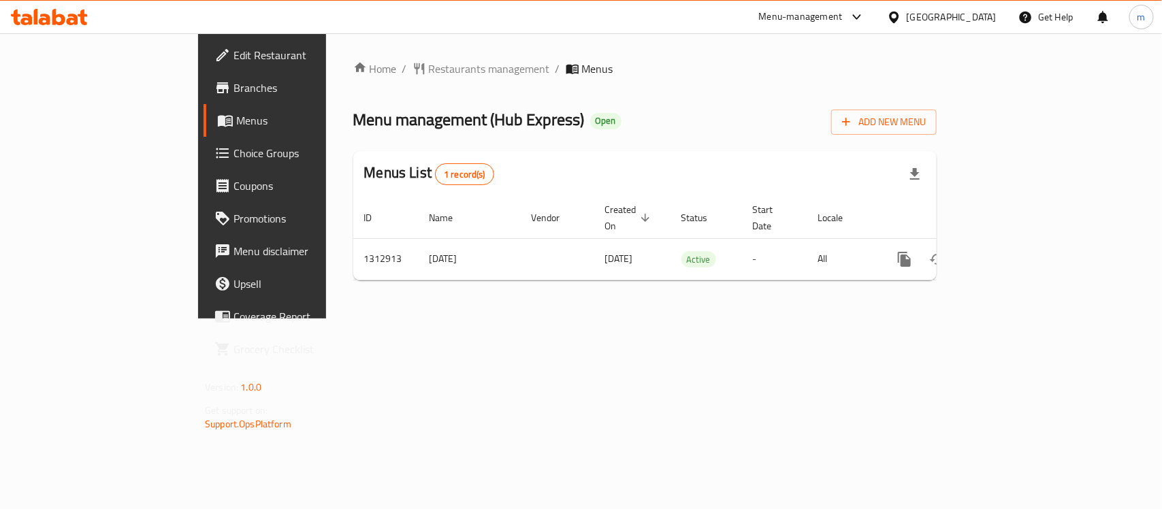
click at [981, 11] on div "[GEOGRAPHIC_DATA]" at bounding box center [952, 17] width 90 height 15
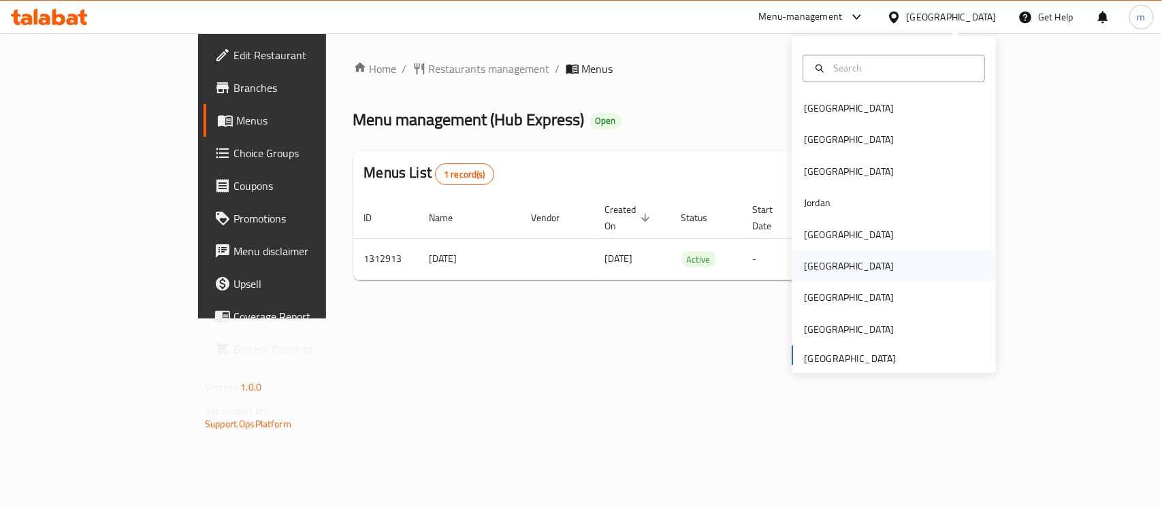
click at [825, 271] on div "[GEOGRAPHIC_DATA]" at bounding box center [849, 266] width 112 height 31
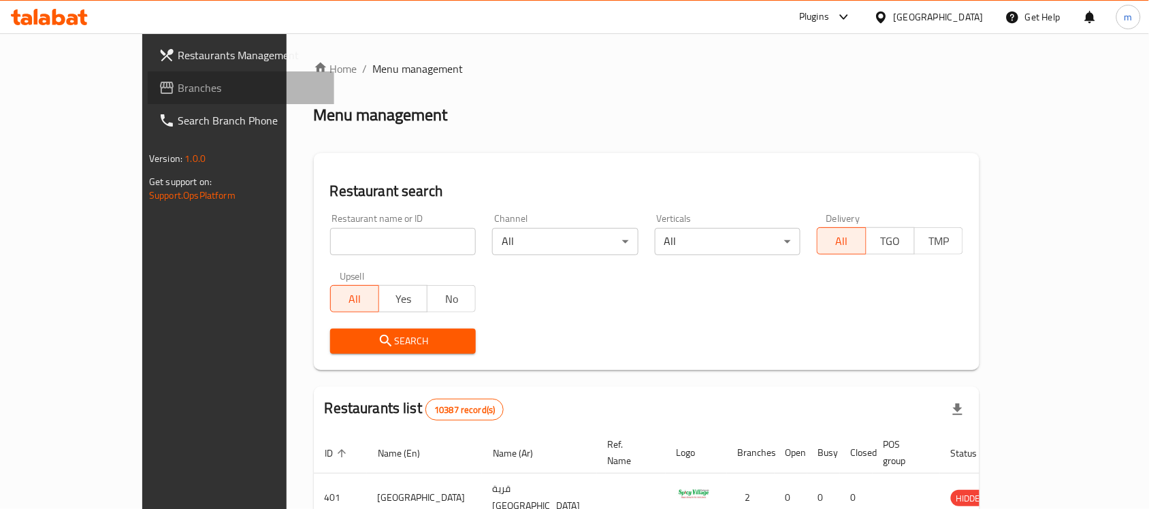
click at [178, 91] on span "Branches" at bounding box center [251, 88] width 146 height 16
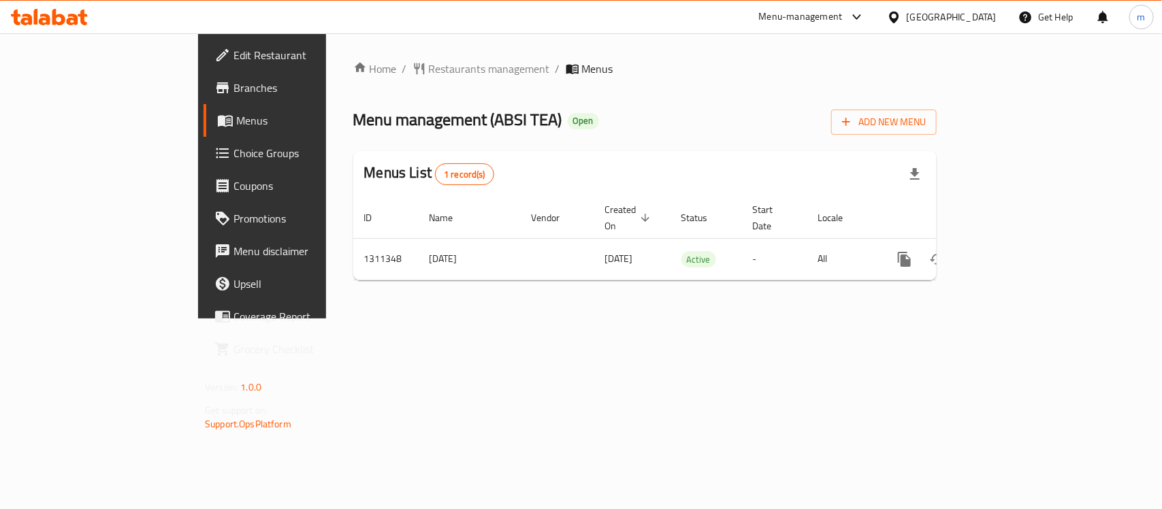
click at [899, 16] on icon at bounding box center [894, 17] width 10 height 12
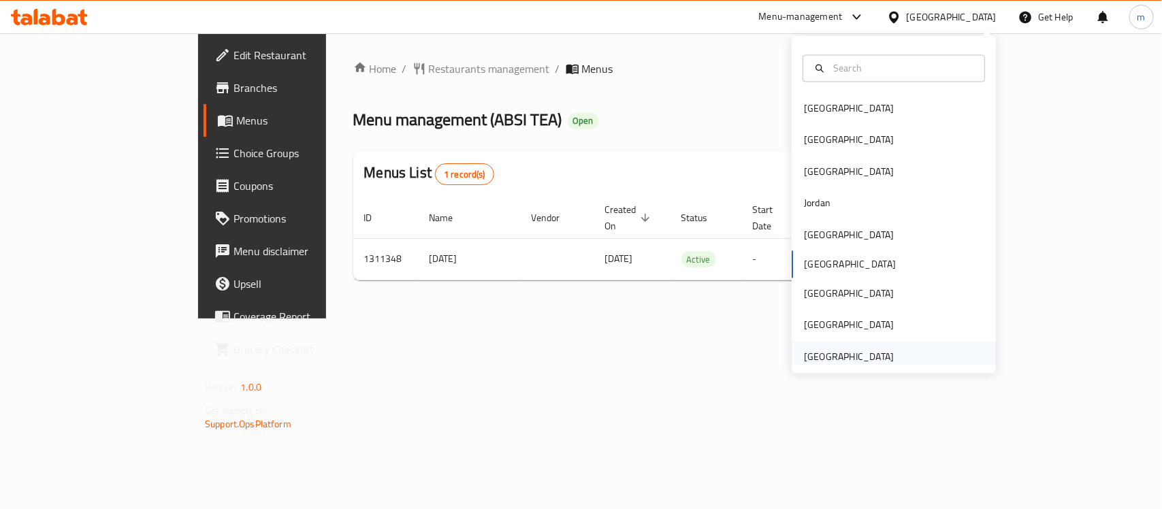
click at [885, 347] on div "[GEOGRAPHIC_DATA]" at bounding box center [849, 356] width 112 height 31
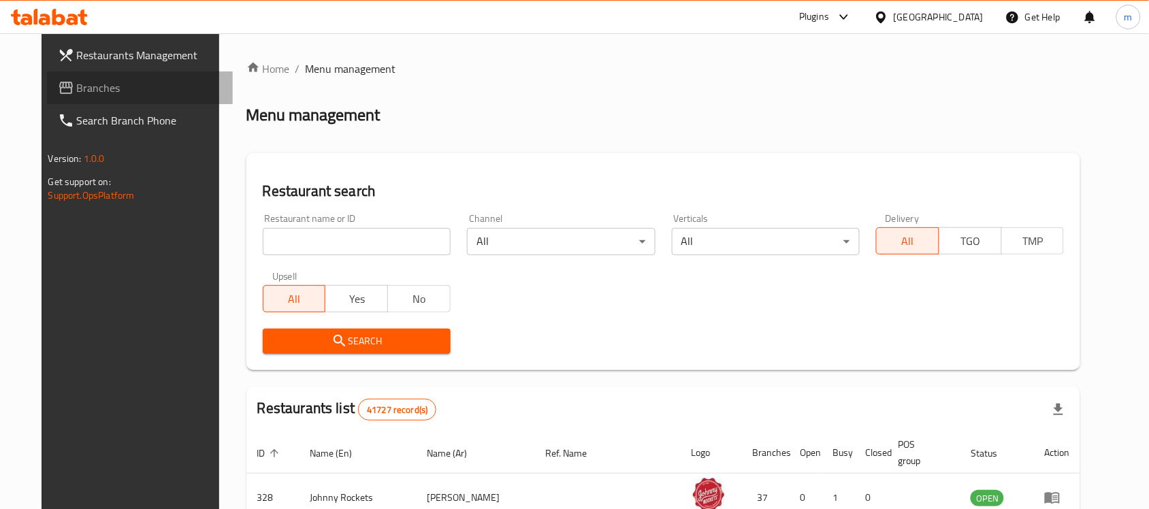
click at [77, 94] on span "Branches" at bounding box center [150, 88] width 146 height 16
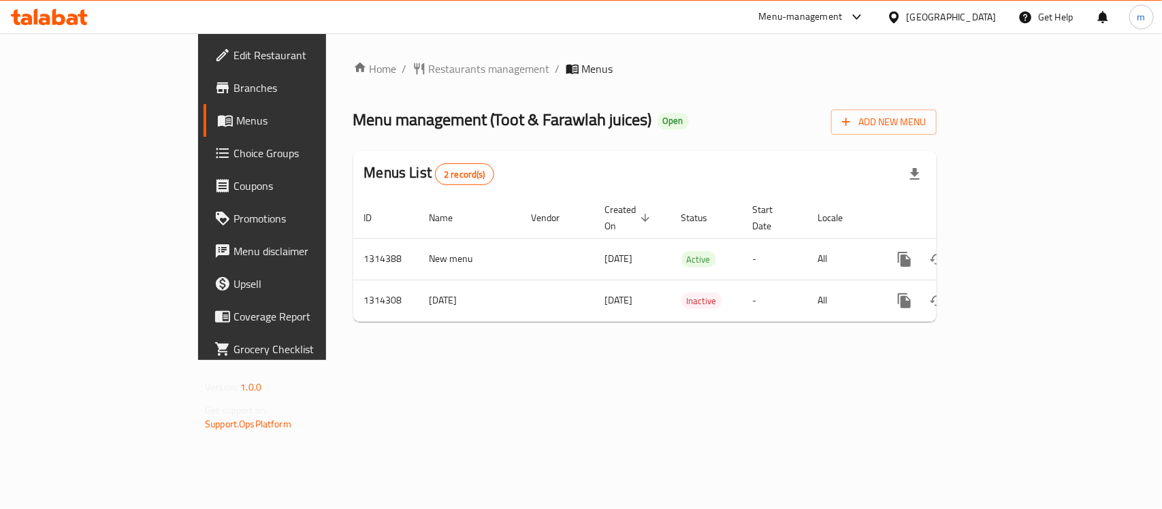
click at [902, 15] on icon at bounding box center [894, 17] width 14 height 14
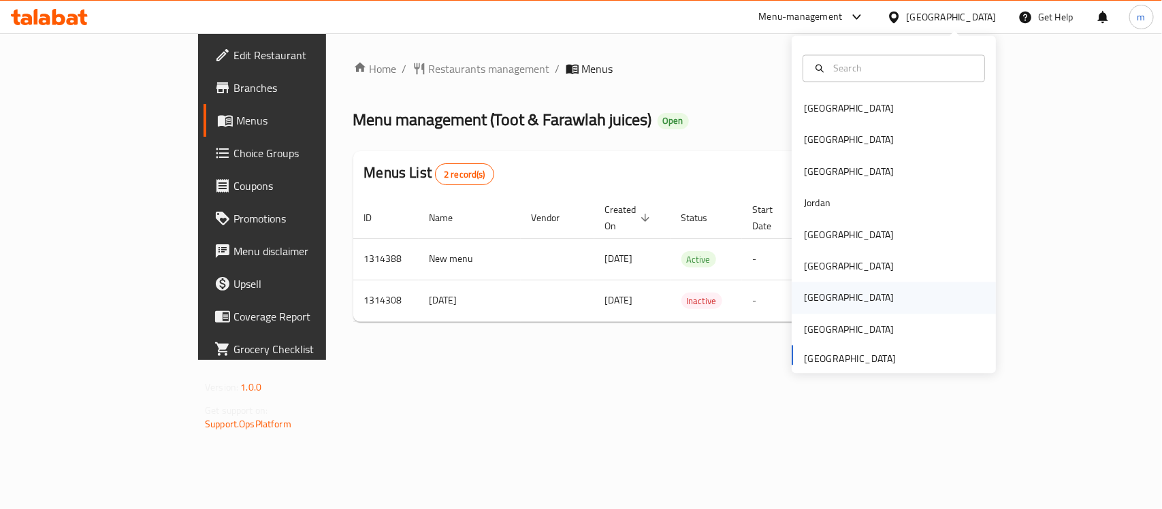
click at [818, 294] on div "[GEOGRAPHIC_DATA]" at bounding box center [849, 298] width 112 height 31
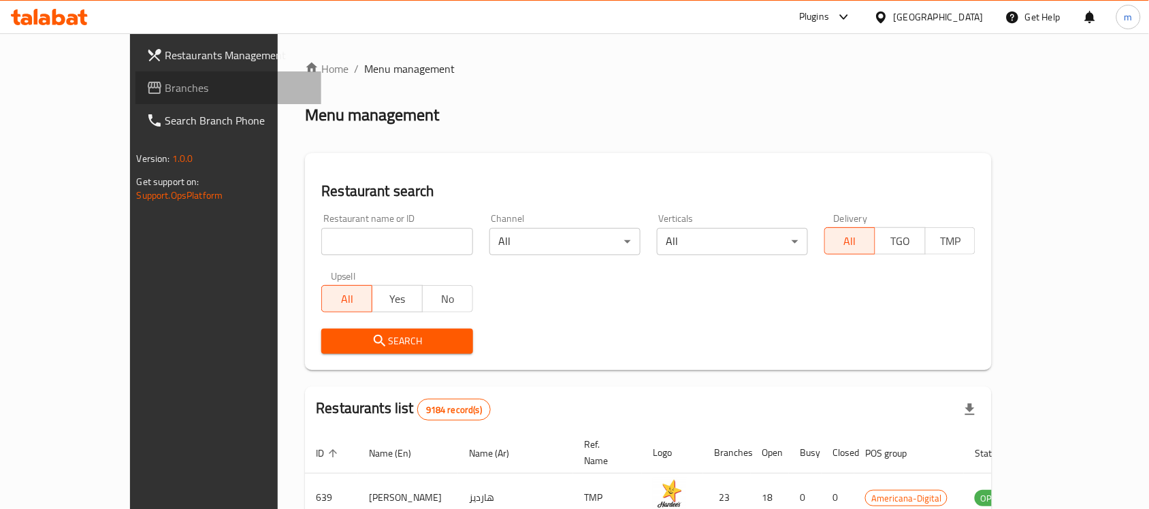
click at [165, 95] on span "Branches" at bounding box center [238, 88] width 146 height 16
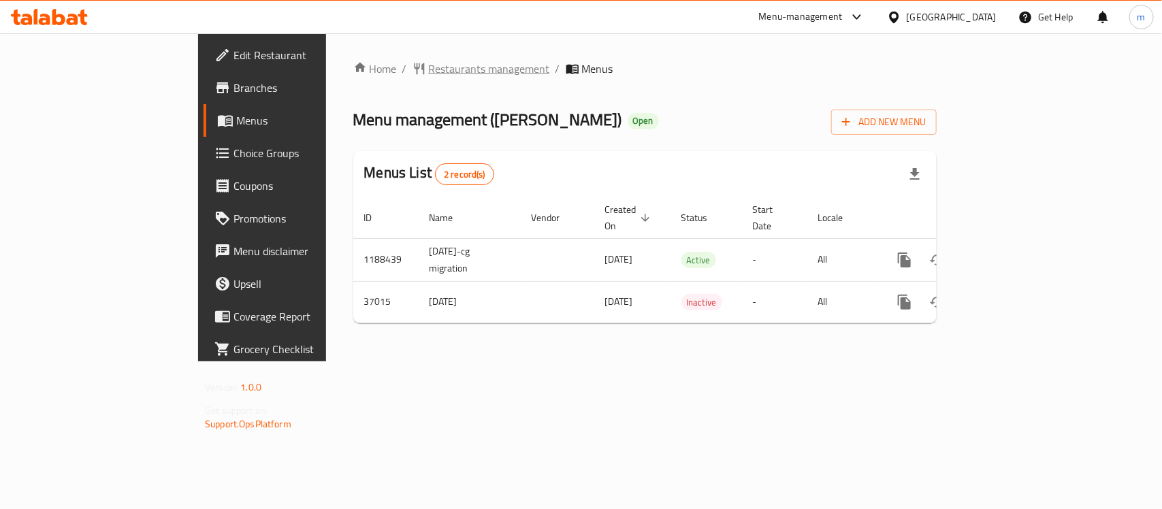
click at [429, 72] on span "Restaurants management" at bounding box center [489, 69] width 121 height 16
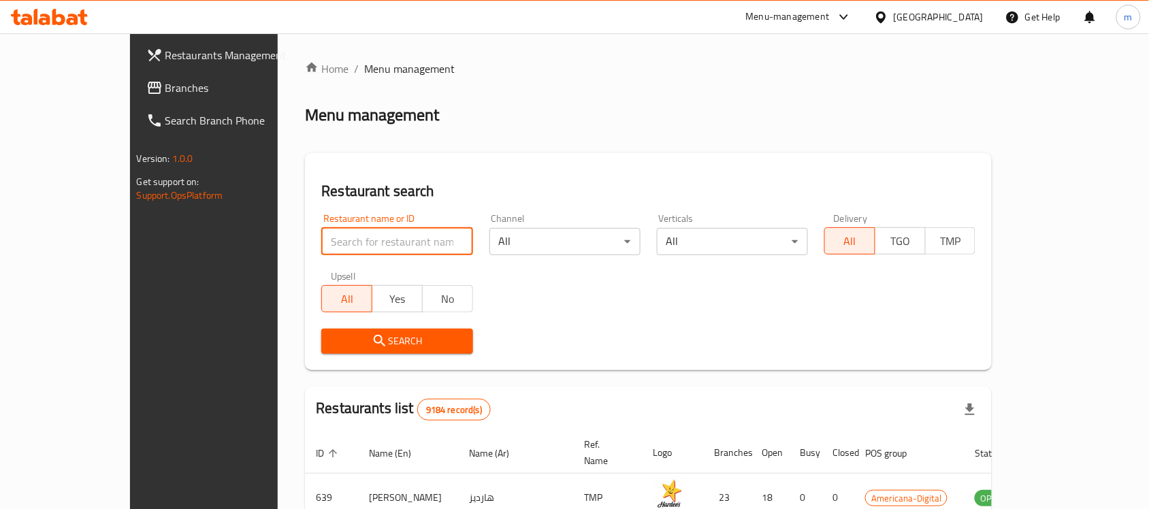
click at [321, 236] on input "search" at bounding box center [396, 241] width 151 height 27
paste input "19199"
type input "19199"
click button "Search" at bounding box center [396, 341] width 151 height 25
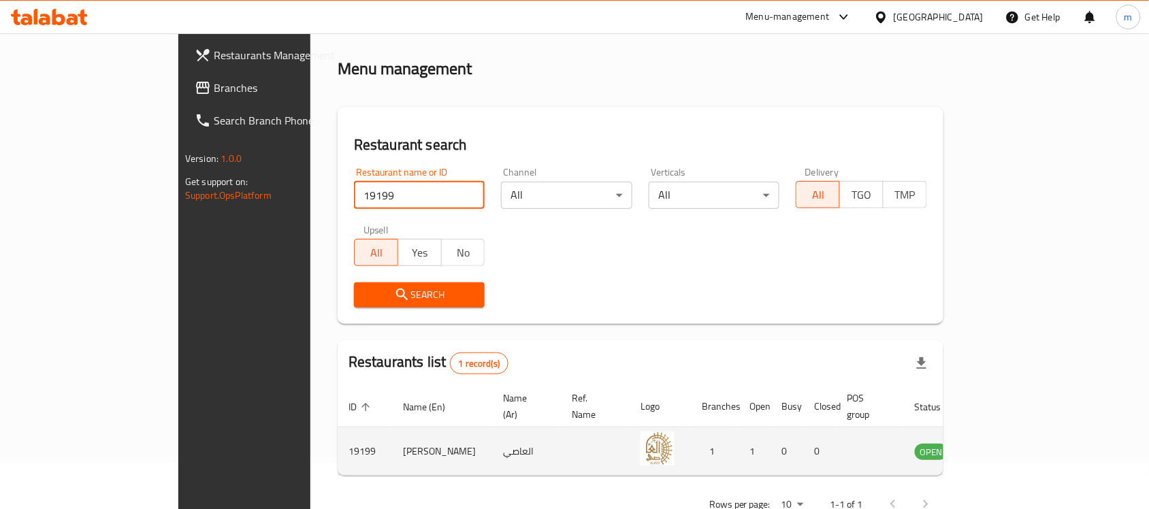
scroll to position [72, 0]
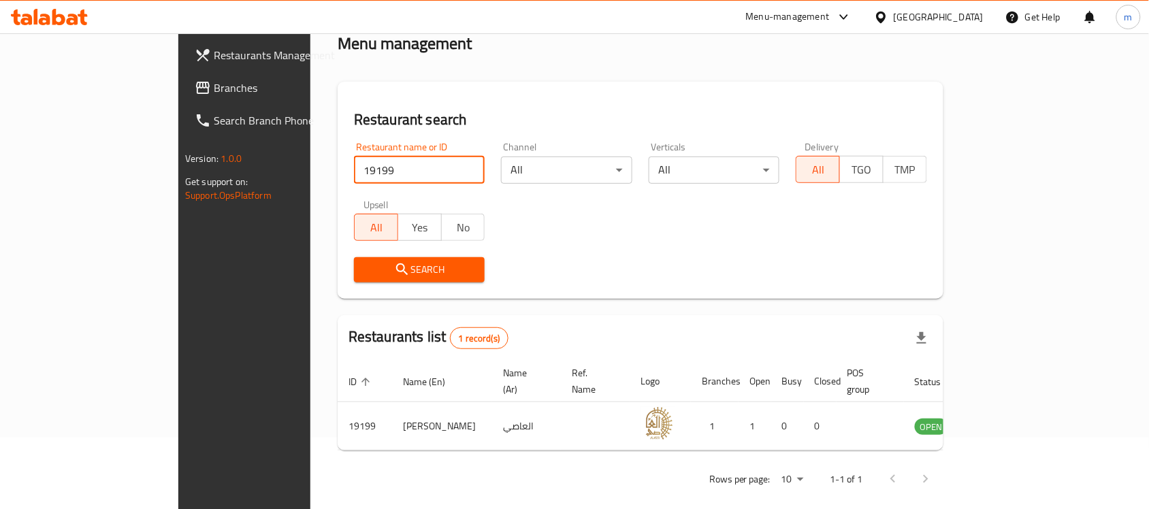
drag, startPoint x: 958, startPoint y: 21, endPoint x: 949, endPoint y: 31, distance: 13.5
click at [894, 21] on div at bounding box center [884, 17] width 20 height 15
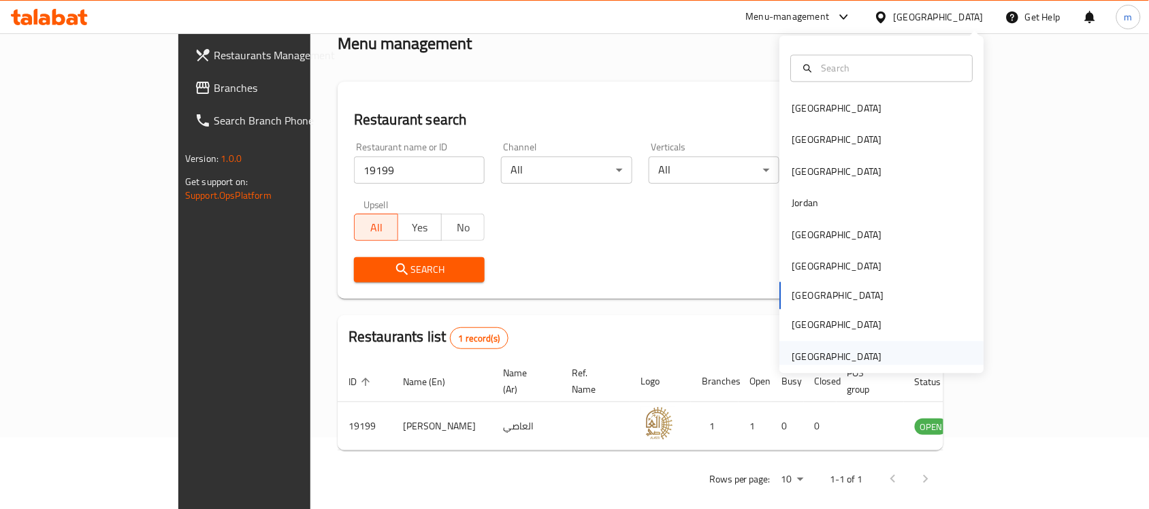
click at [815, 359] on div "[GEOGRAPHIC_DATA]" at bounding box center [838, 356] width 90 height 15
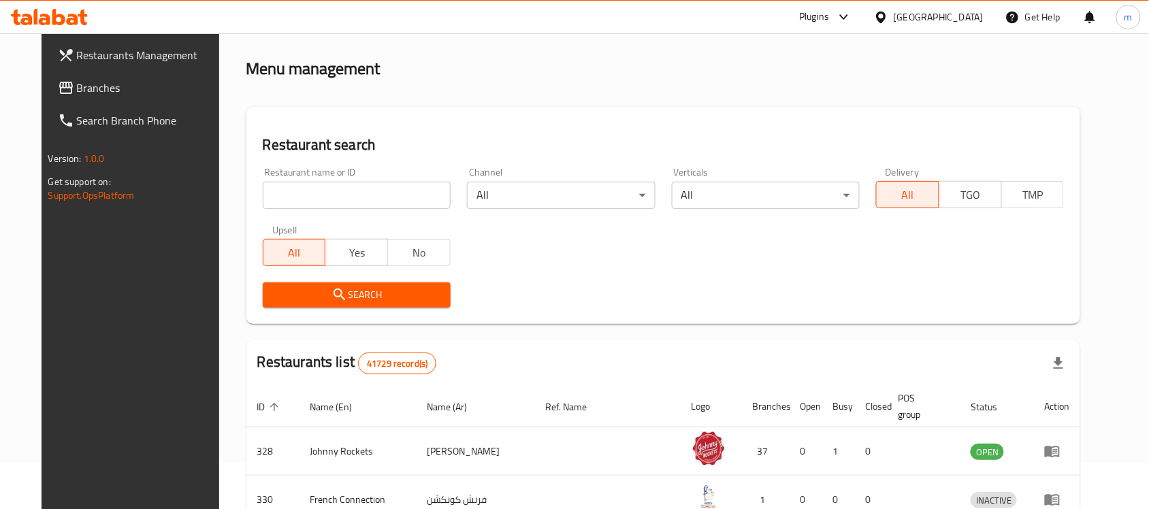
scroll to position [72, 0]
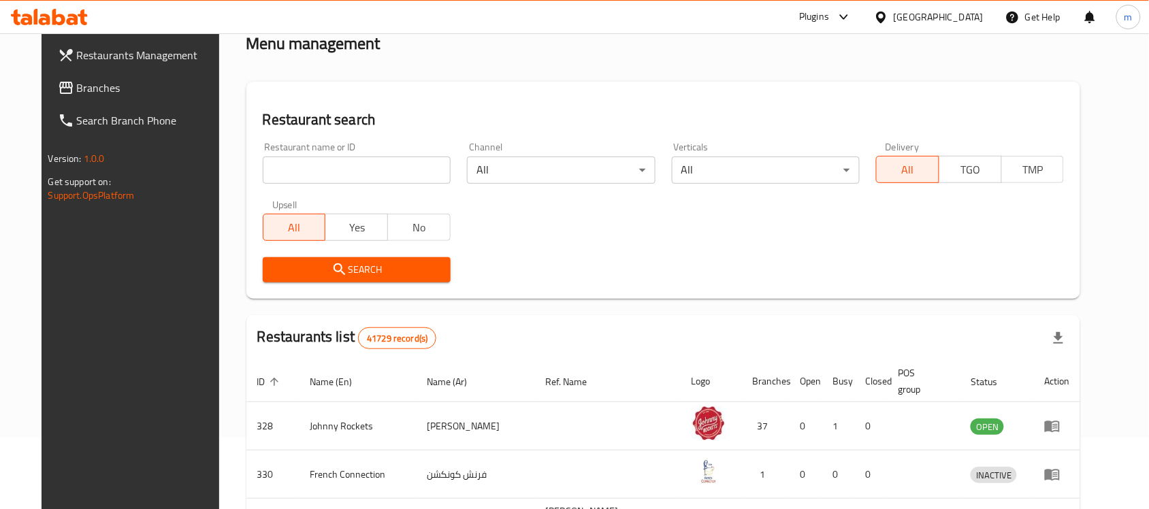
click at [77, 85] on span "Branches" at bounding box center [150, 88] width 146 height 16
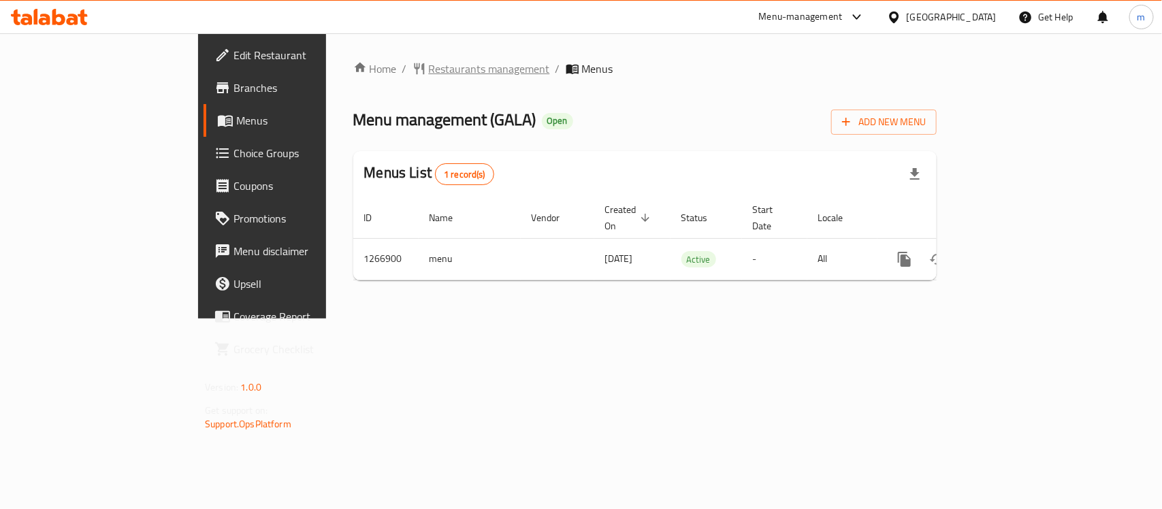
click at [429, 65] on span "Restaurants management" at bounding box center [489, 69] width 121 height 16
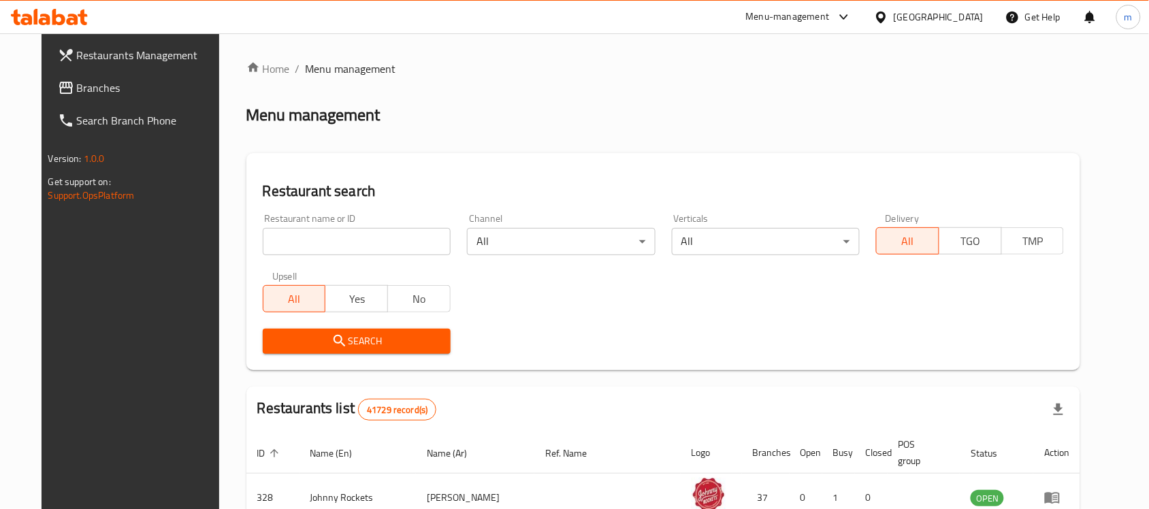
click at [106, 104] on link "Search Branch Phone" at bounding box center [140, 120] width 187 height 33
click at [77, 93] on span "Branches" at bounding box center [150, 88] width 146 height 16
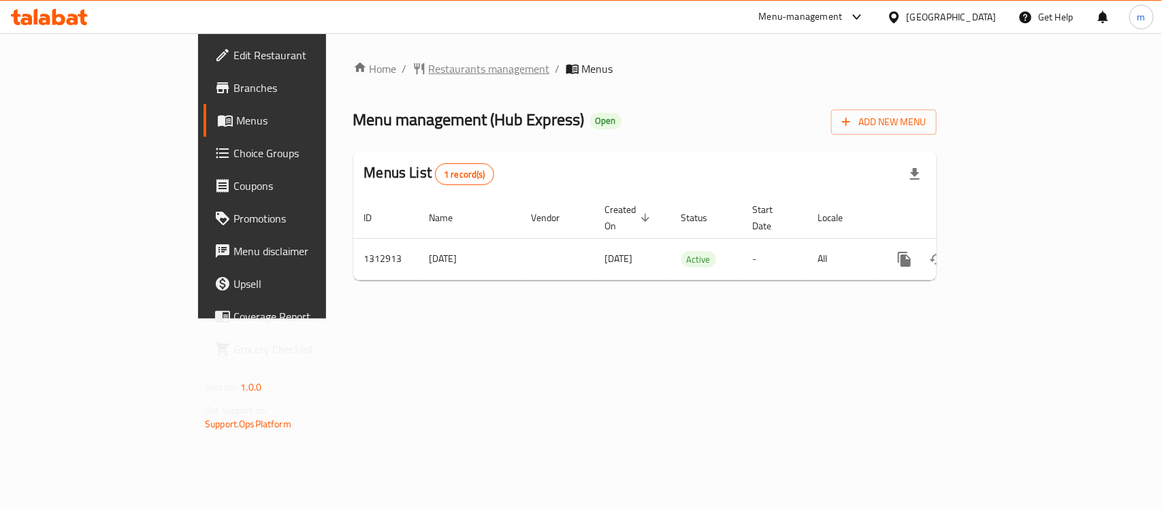
click at [429, 61] on span "Restaurants management" at bounding box center [489, 69] width 121 height 16
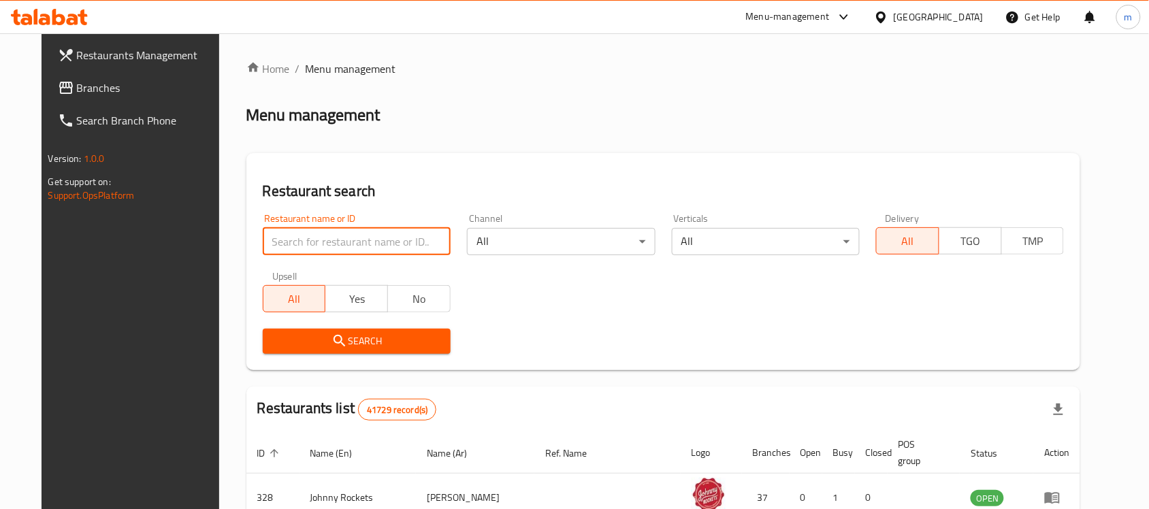
click at [264, 237] on input "search" at bounding box center [357, 241] width 188 height 27
paste input "706290"
type input "706290"
click button "Search" at bounding box center [357, 341] width 188 height 25
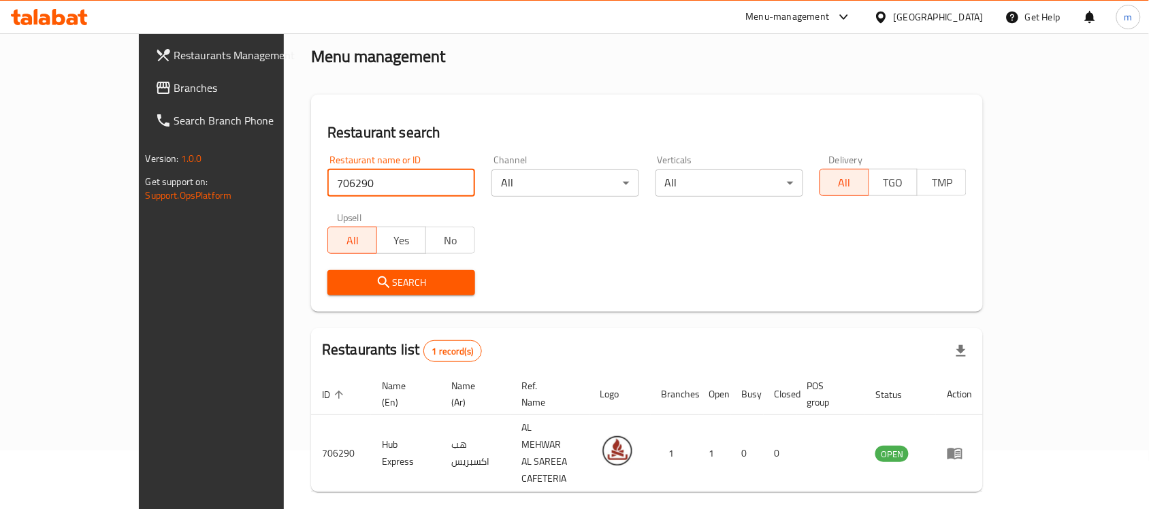
scroll to position [72, 0]
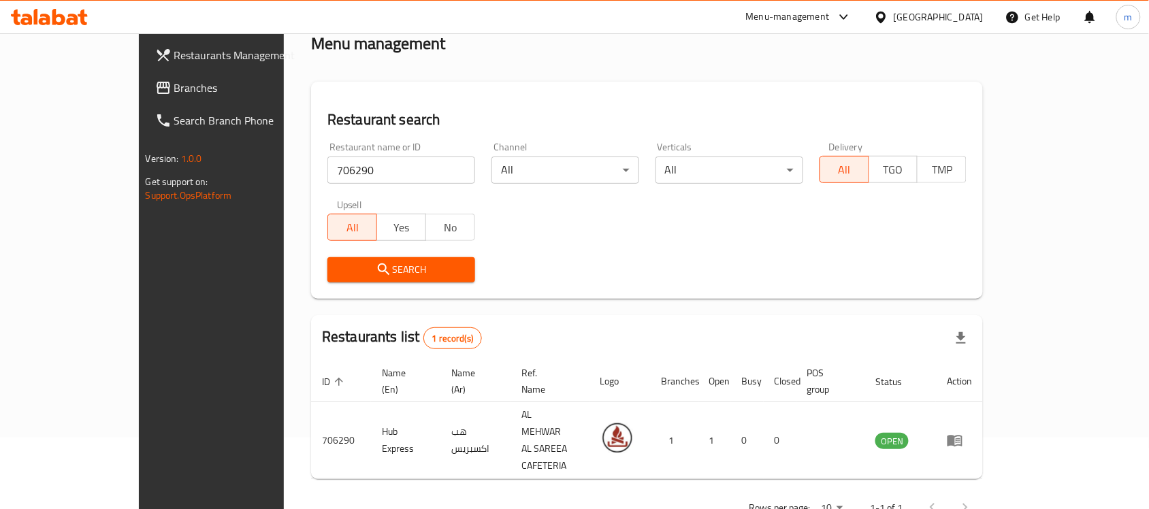
click at [174, 83] on span "Branches" at bounding box center [247, 88] width 146 height 16
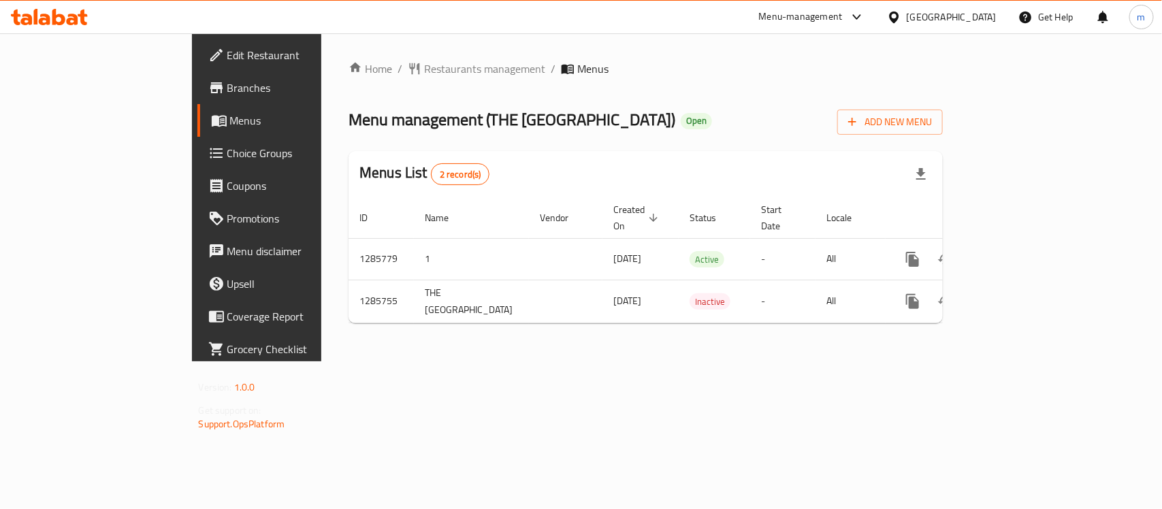
click at [928, 20] on div "[GEOGRAPHIC_DATA]" at bounding box center [952, 17] width 90 height 15
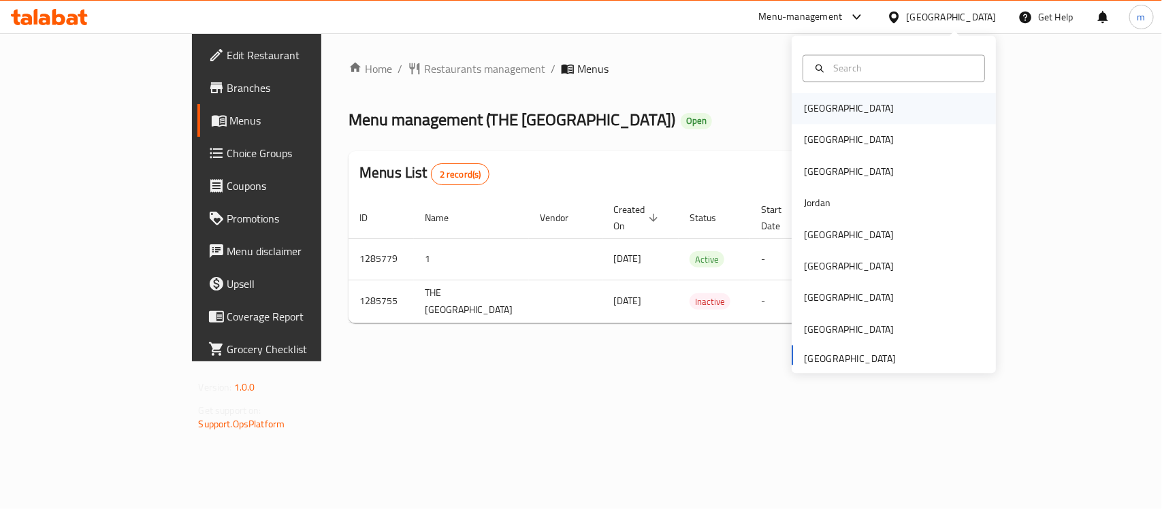
click at [828, 108] on div "[GEOGRAPHIC_DATA]" at bounding box center [849, 108] width 112 height 31
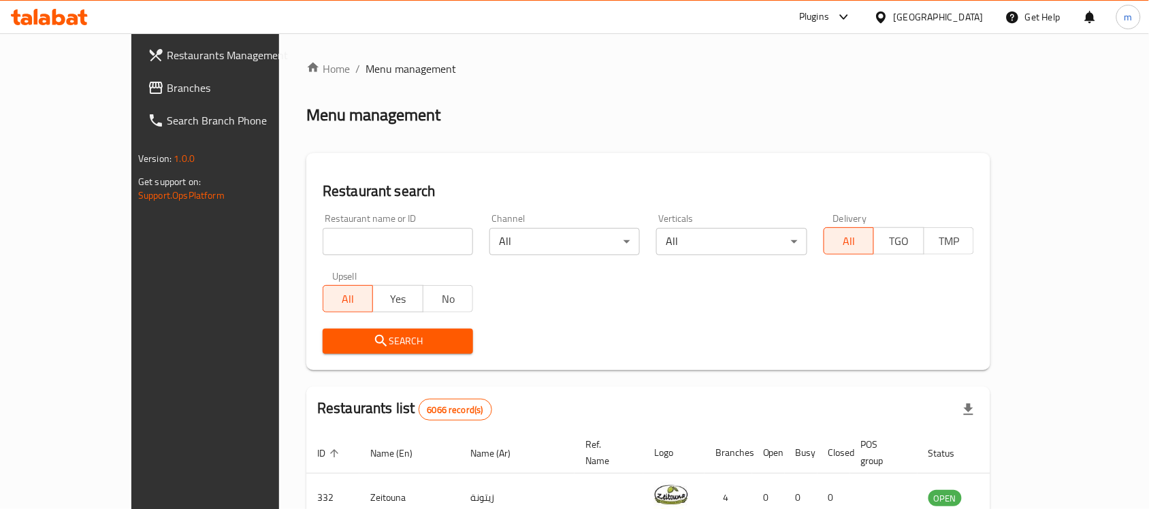
click at [167, 80] on span "Branches" at bounding box center [240, 88] width 146 height 16
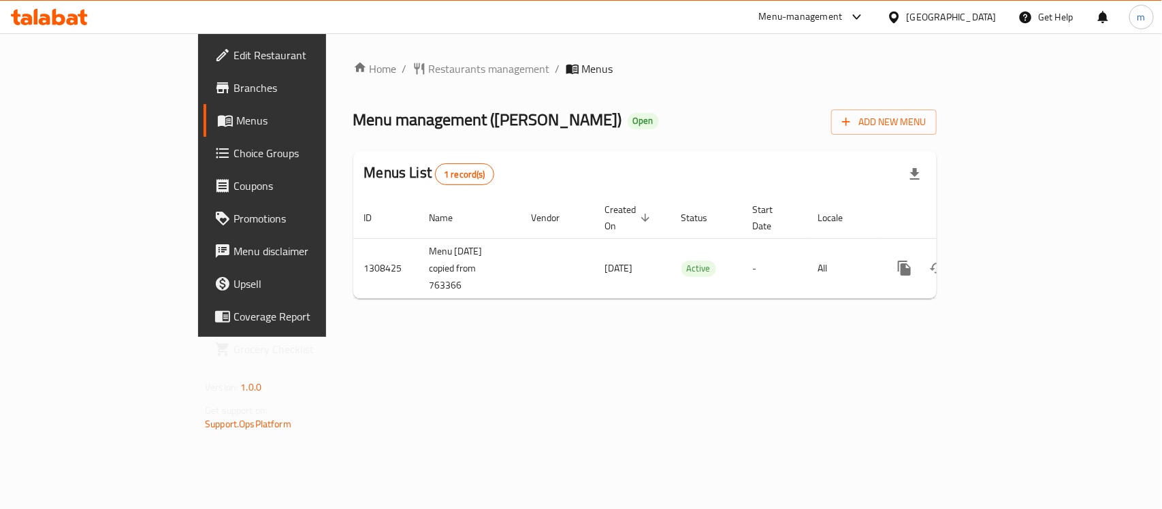
click at [964, 20] on div "[GEOGRAPHIC_DATA]" at bounding box center [952, 17] width 90 height 15
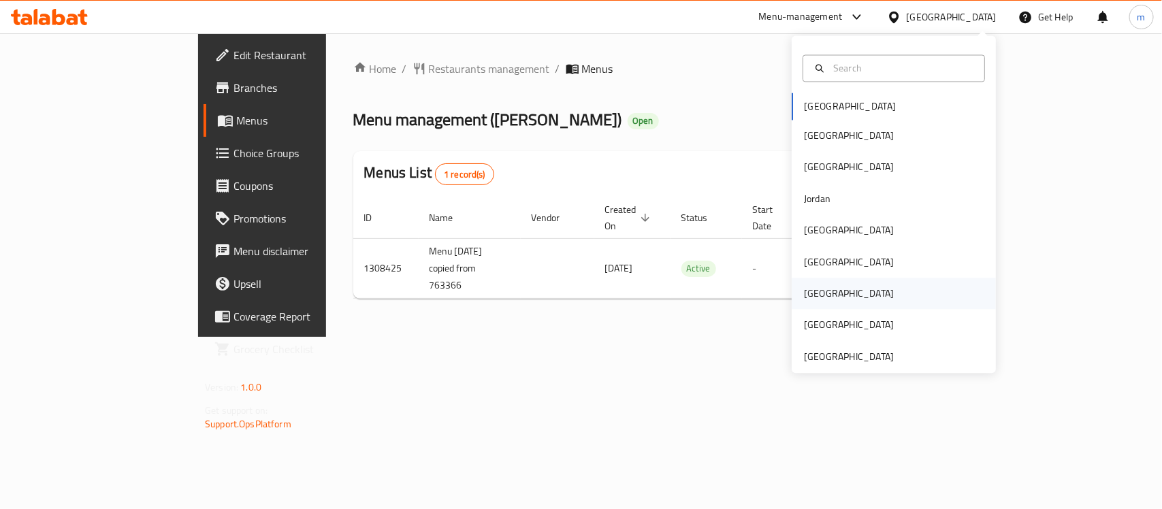
click at [822, 297] on div "[GEOGRAPHIC_DATA]" at bounding box center [849, 294] width 112 height 31
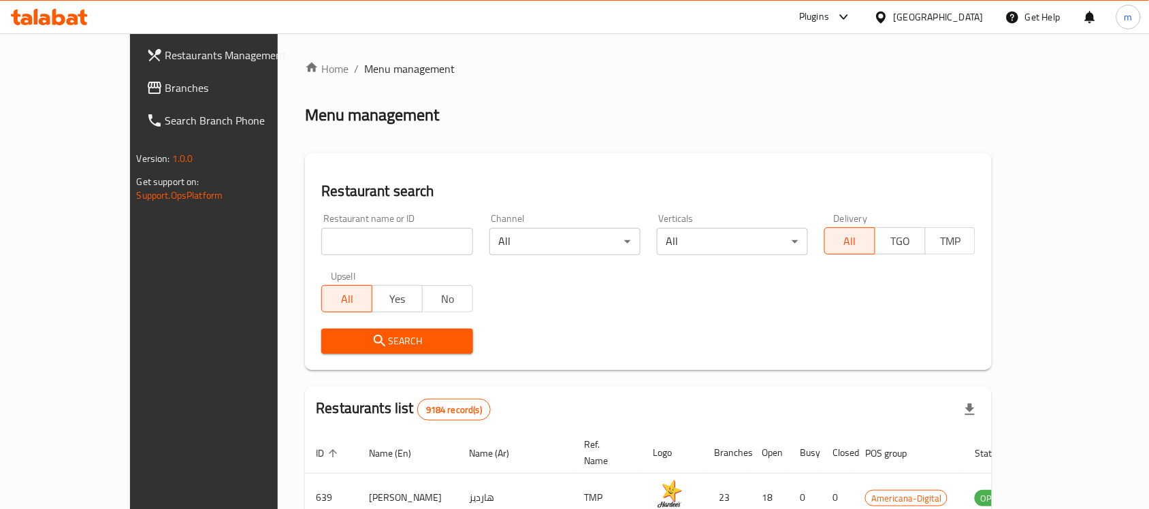
drag, startPoint x: 93, startPoint y: 76, endPoint x: 75, endPoint y: 85, distance: 19.8
click at [136, 76] on link "Branches" at bounding box center [229, 88] width 187 height 33
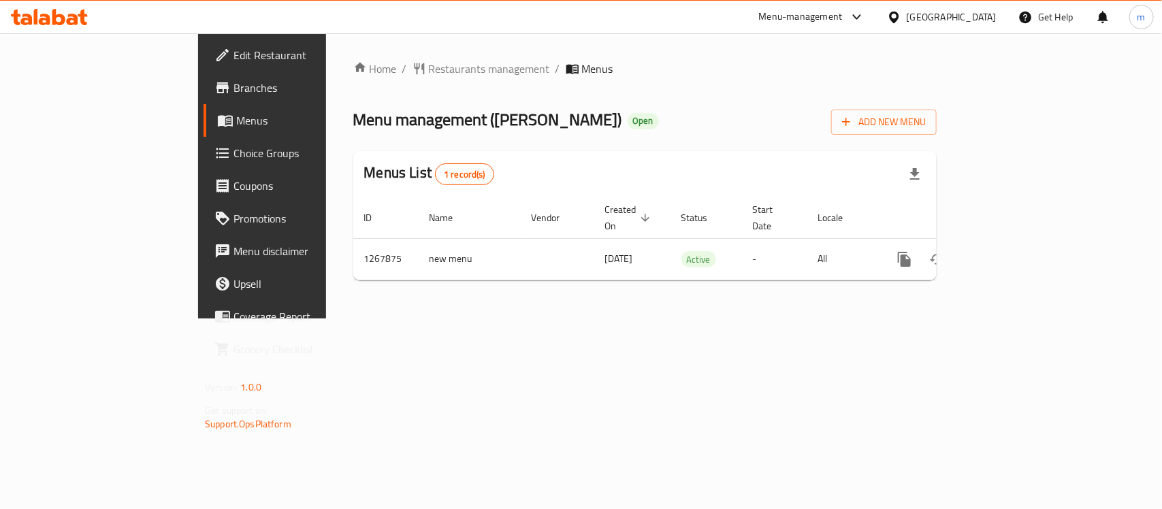
click at [974, 12] on div "[GEOGRAPHIC_DATA]" at bounding box center [952, 17] width 90 height 15
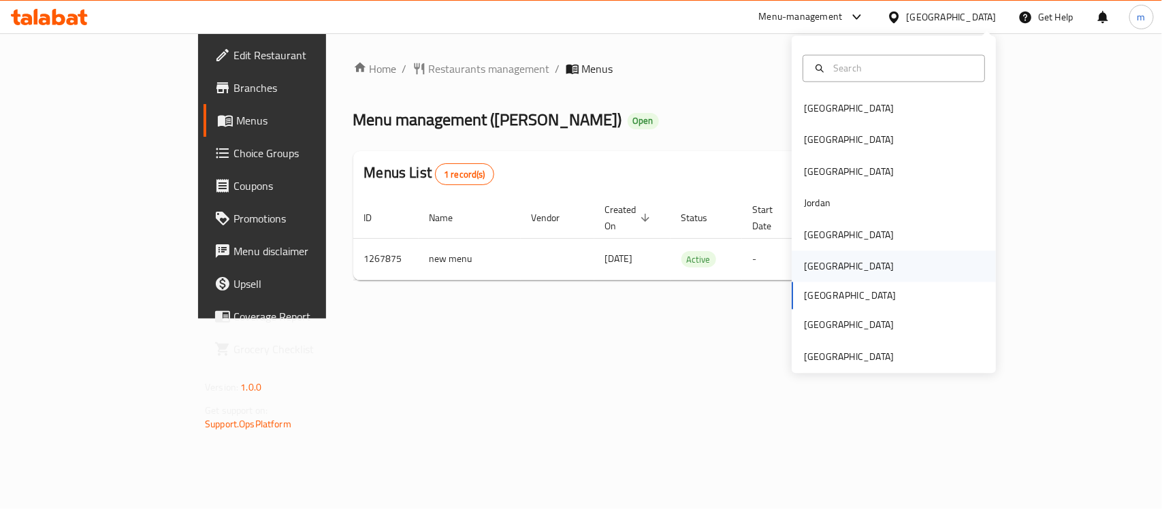
click at [797, 255] on div "Oman" at bounding box center [849, 266] width 112 height 31
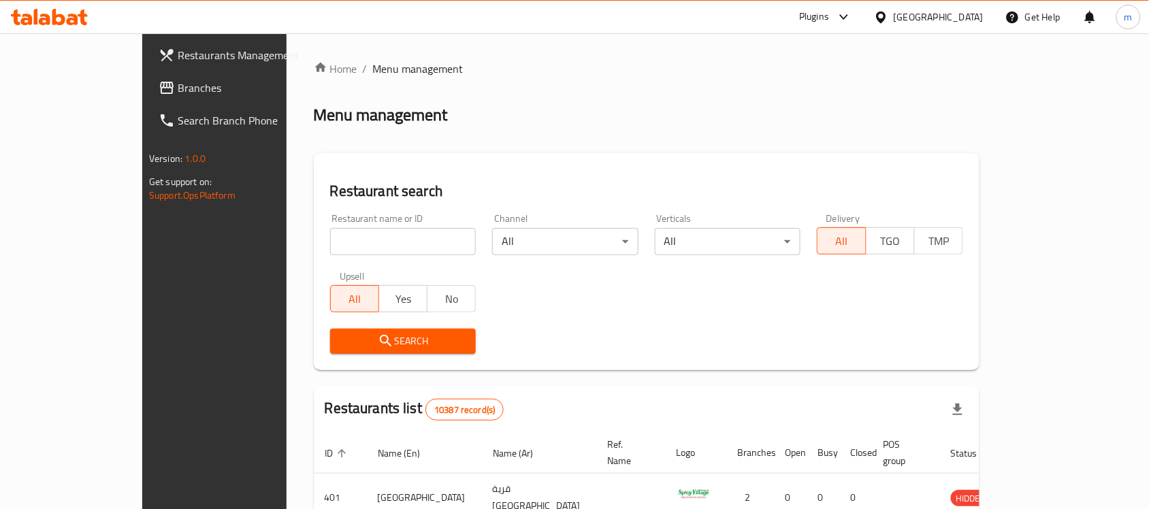
click at [330, 245] on input "search" at bounding box center [403, 241] width 146 height 27
click at [178, 86] on span "Branches" at bounding box center [251, 88] width 146 height 16
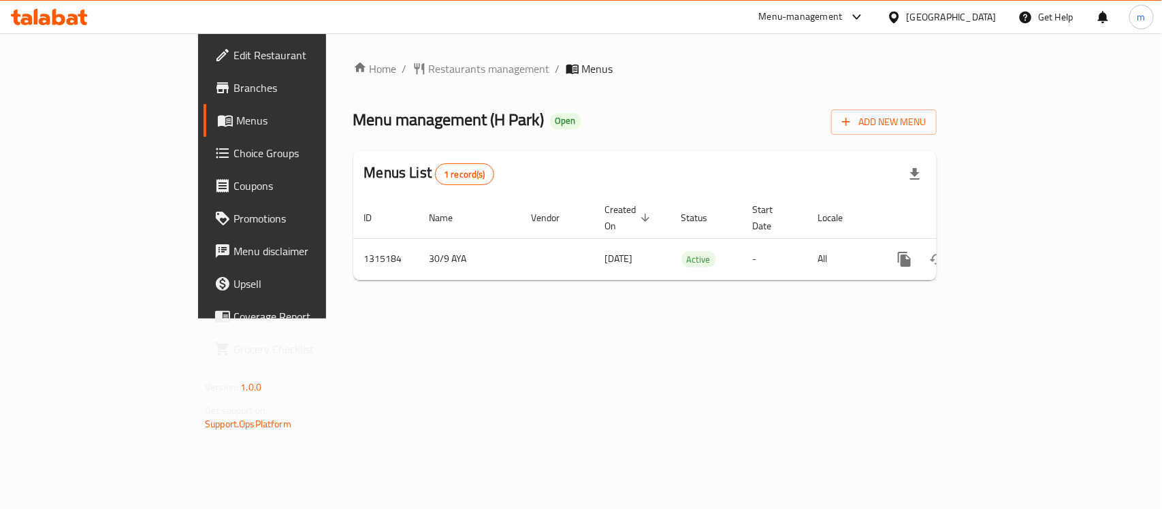
click at [982, 17] on div "Oman" at bounding box center [952, 17] width 90 height 15
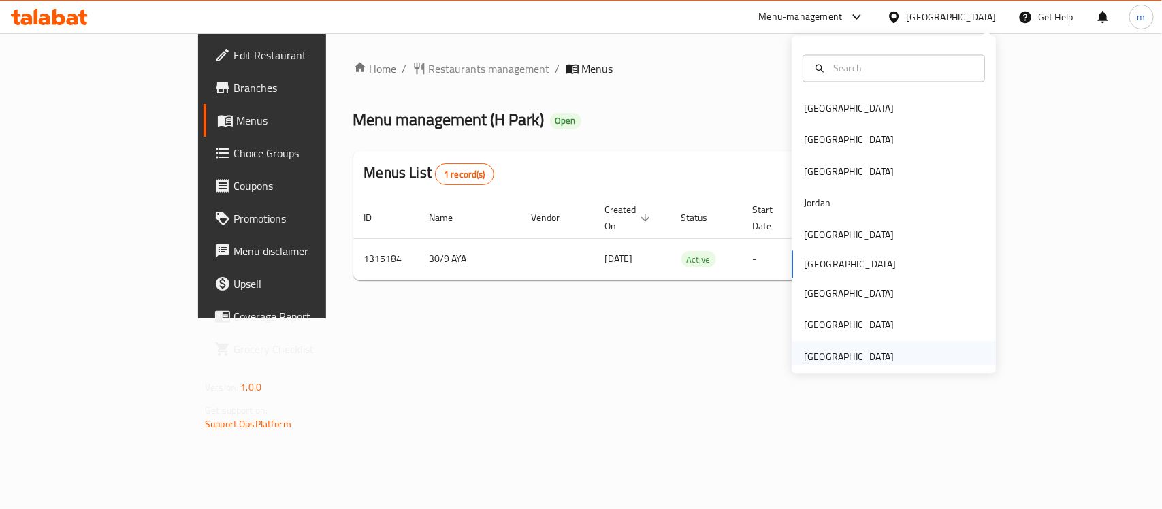
click at [836, 354] on div "[GEOGRAPHIC_DATA]" at bounding box center [849, 356] width 90 height 15
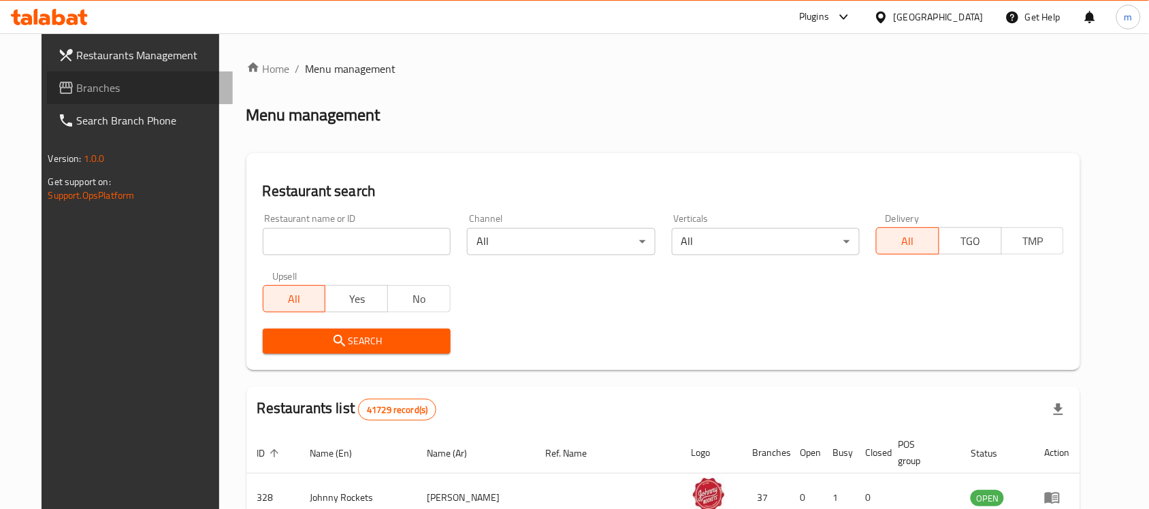
click at [77, 80] on span "Branches" at bounding box center [150, 88] width 146 height 16
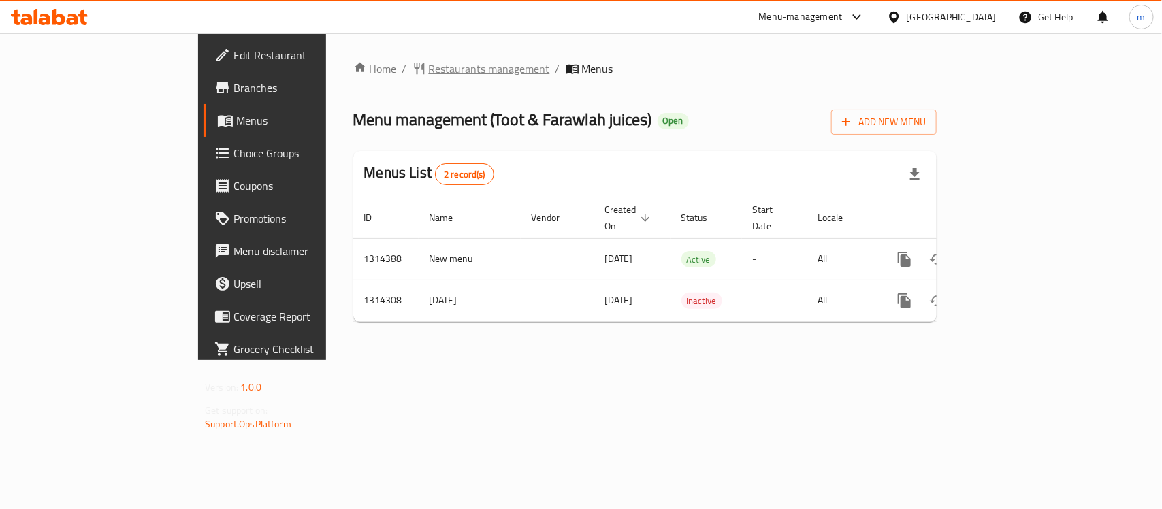
click at [429, 65] on span "Restaurants management" at bounding box center [489, 69] width 121 height 16
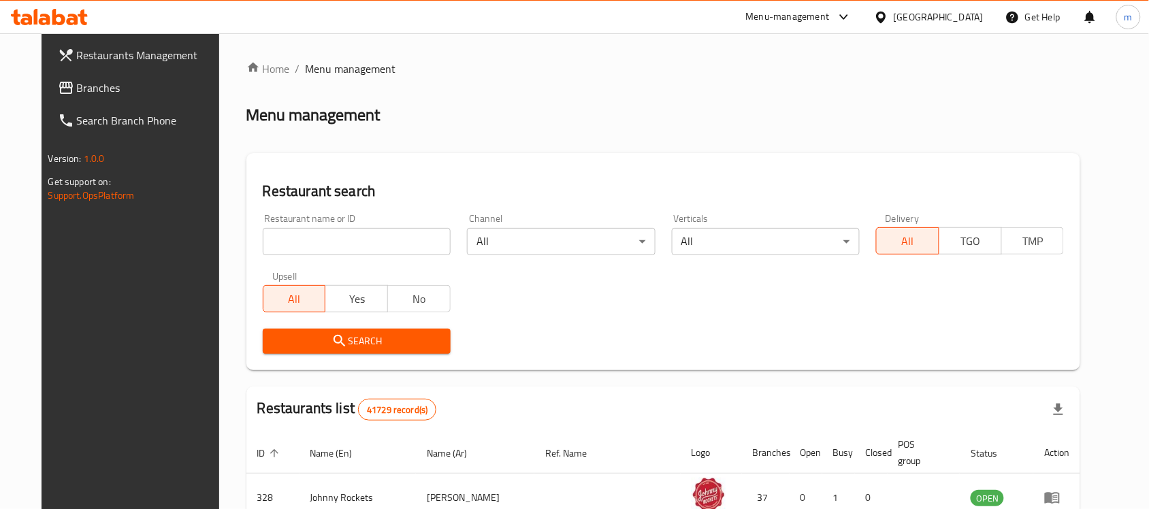
drag, startPoint x: 106, startPoint y: 110, endPoint x: 101, endPoint y: 99, distance: 12.5
click at [106, 112] on span "Search Branch Phone" at bounding box center [150, 120] width 146 height 16
click at [128, 97] on link "Branches" at bounding box center [140, 88] width 187 height 33
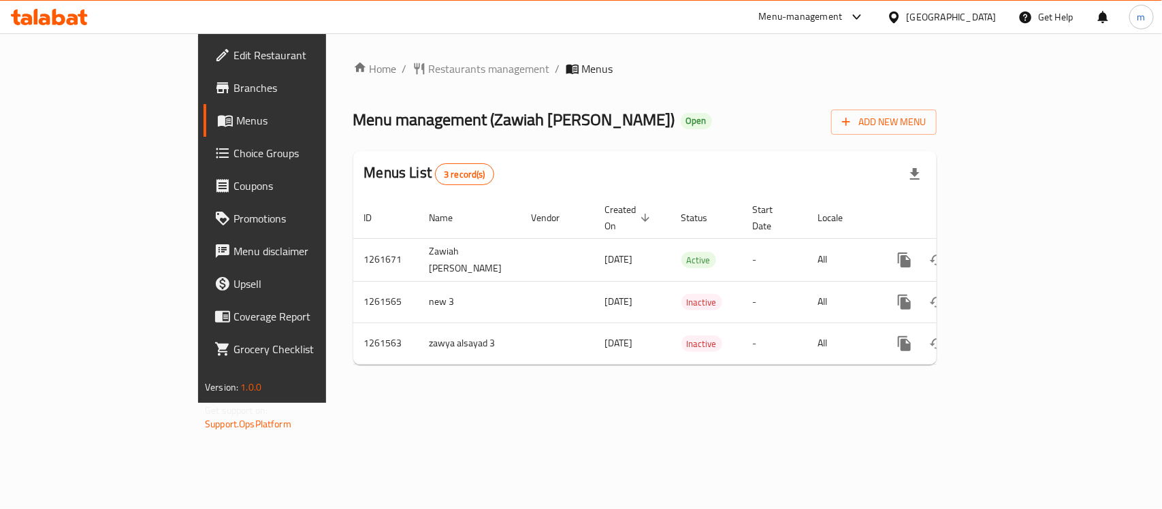
click at [928, 20] on div "[GEOGRAPHIC_DATA]" at bounding box center [952, 17] width 90 height 15
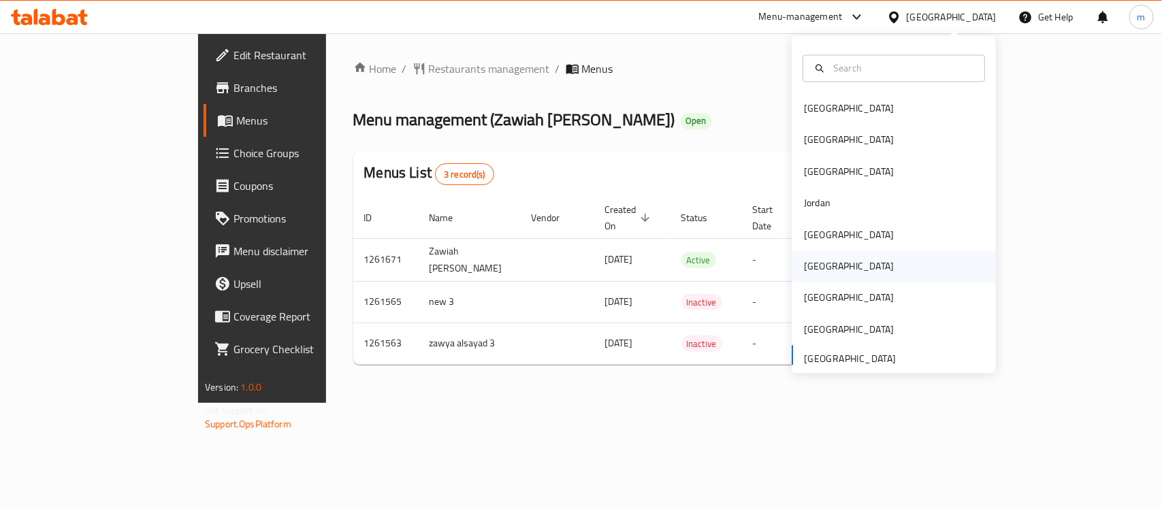
click at [814, 264] on div "Oman" at bounding box center [849, 266] width 90 height 15
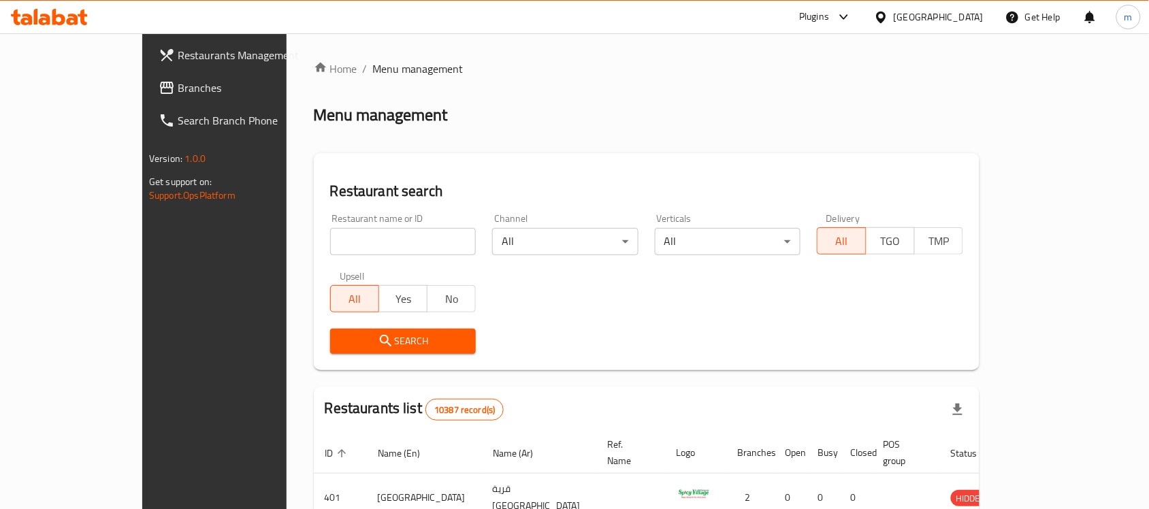
click at [178, 87] on span "Branches" at bounding box center [251, 88] width 146 height 16
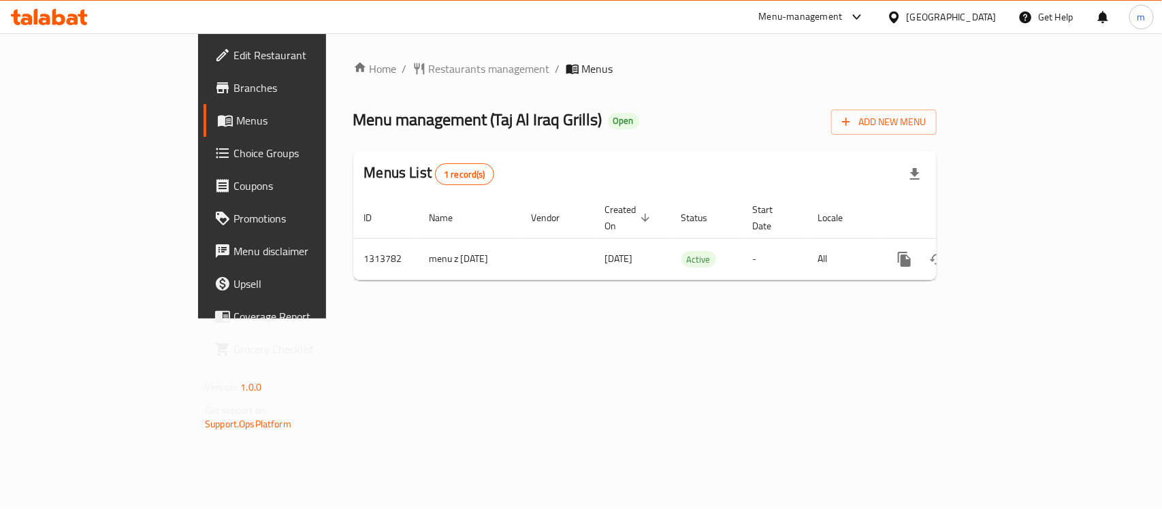
click at [984, 20] on div "[GEOGRAPHIC_DATA]" at bounding box center [952, 17] width 90 height 15
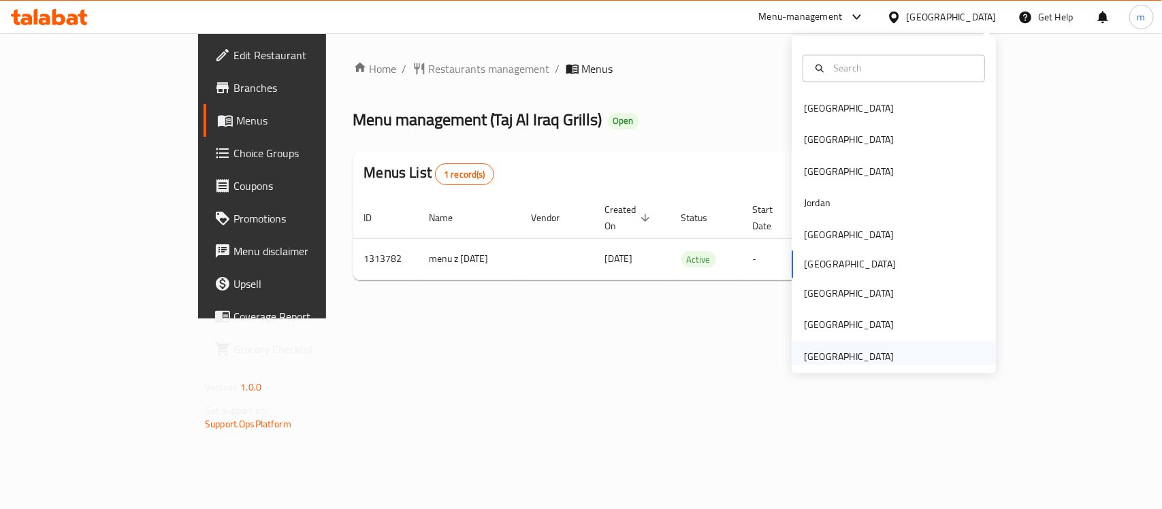
click at [863, 352] on div "[GEOGRAPHIC_DATA]" at bounding box center [849, 356] width 90 height 15
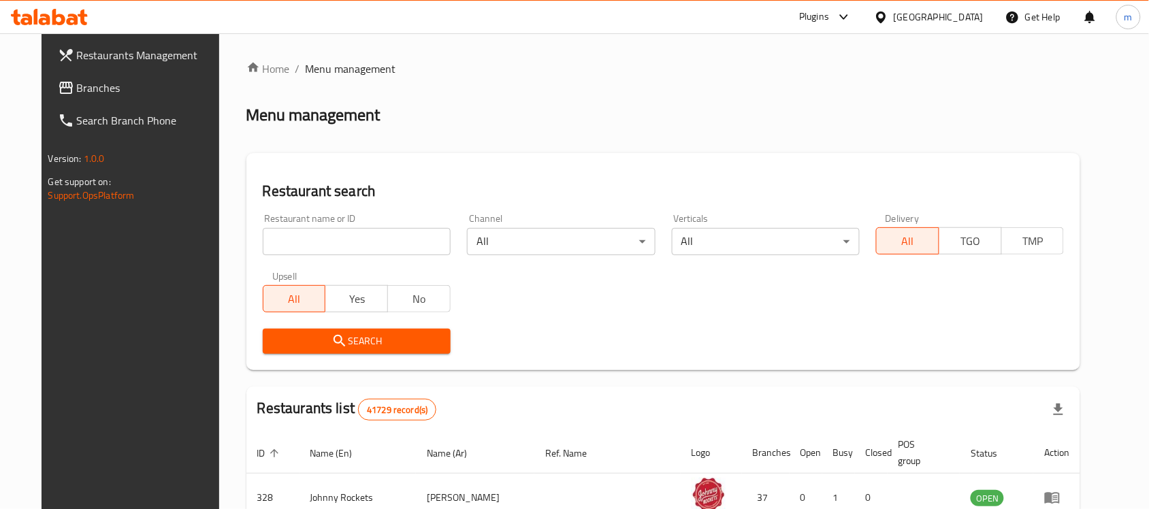
click at [77, 96] on span "Branches" at bounding box center [150, 88] width 146 height 16
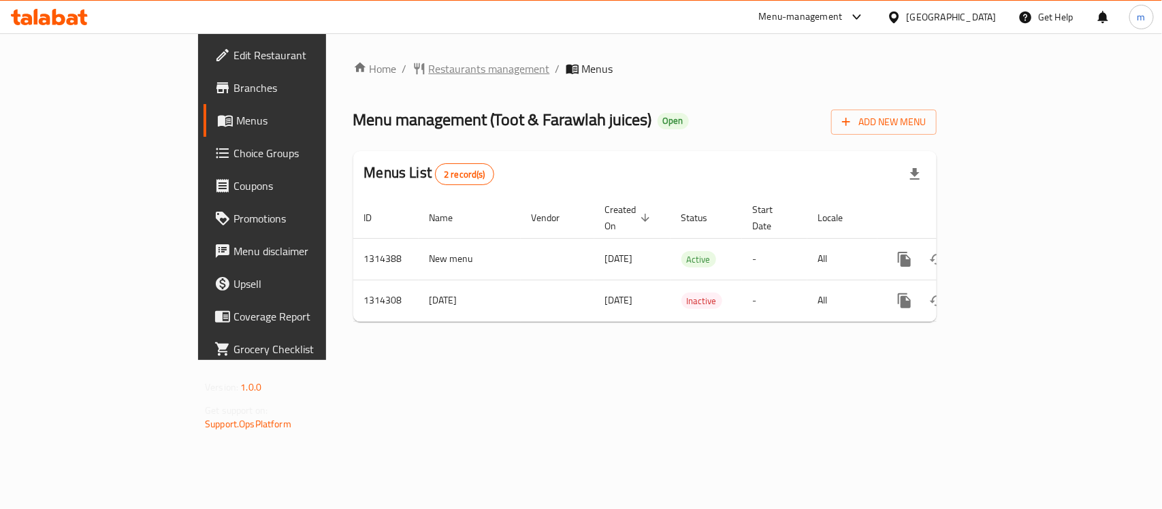
click at [429, 61] on span "Restaurants management" at bounding box center [489, 69] width 121 height 16
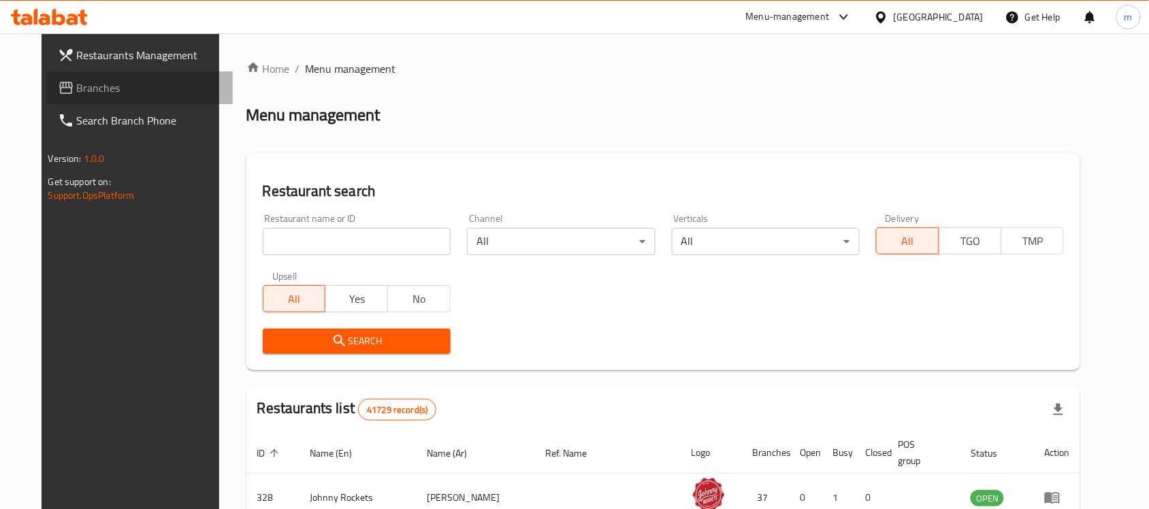
click at [77, 80] on span "Branches" at bounding box center [150, 88] width 146 height 16
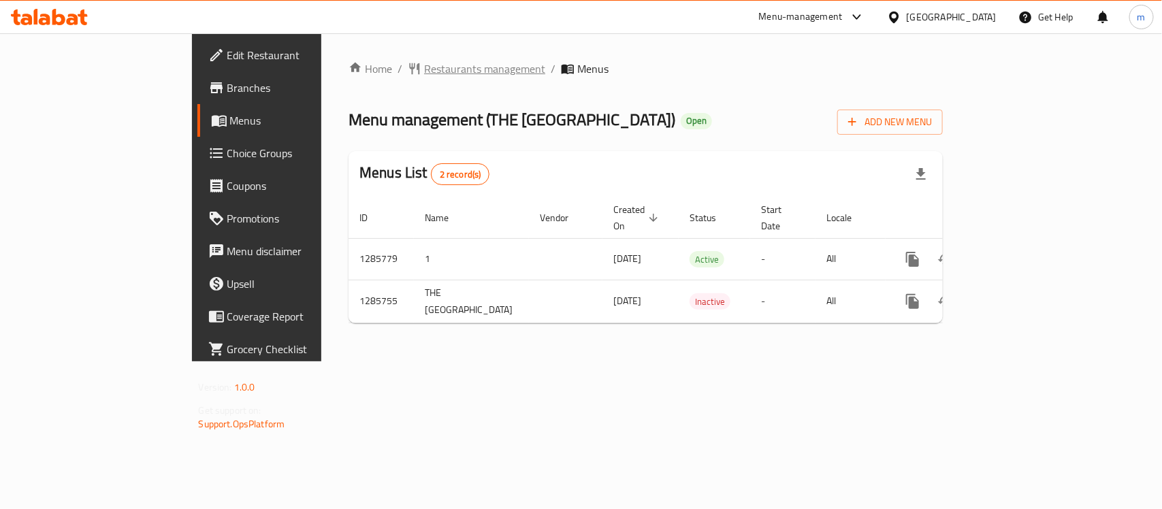
click at [424, 61] on span "Restaurants management" at bounding box center [484, 69] width 121 height 16
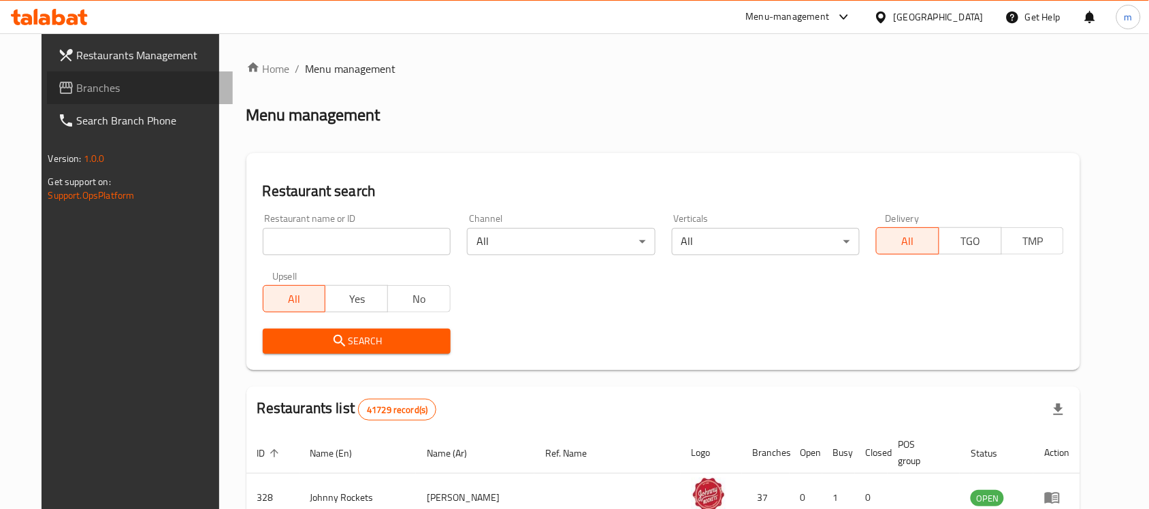
click at [77, 86] on span "Branches" at bounding box center [150, 88] width 146 height 16
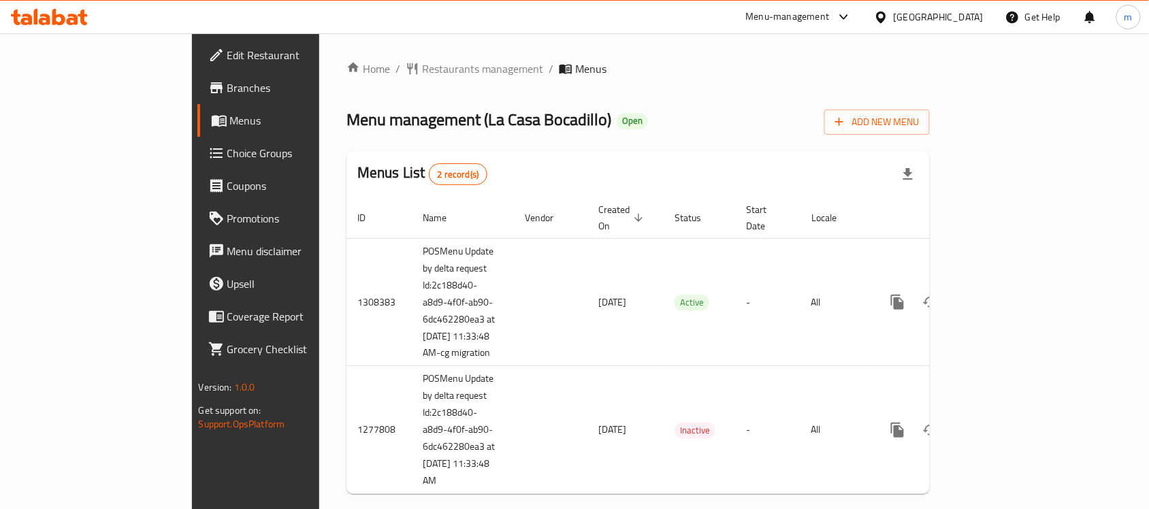
click at [355, 80] on div "Home / Restaurants management / Menus Menu management ( [GEOGRAPHIC_DATA] ) Ope…" at bounding box center [639, 283] width 584 height 445
click at [422, 73] on span "Restaurants management" at bounding box center [482, 69] width 121 height 16
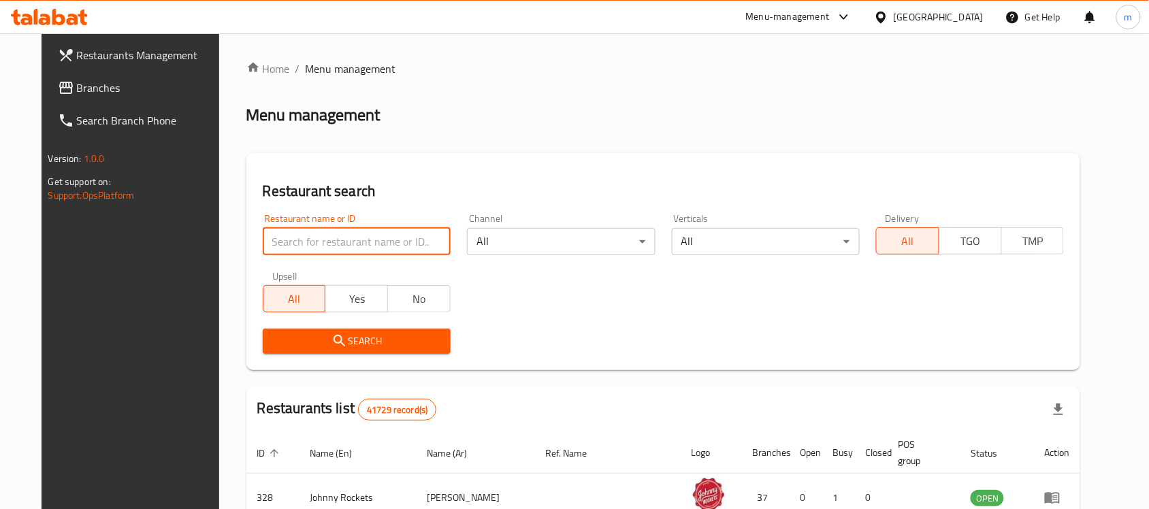
click at [274, 230] on input "search" at bounding box center [357, 241] width 188 height 27
paste input "692637"
type input "692637"
click button "Search" at bounding box center [357, 341] width 188 height 25
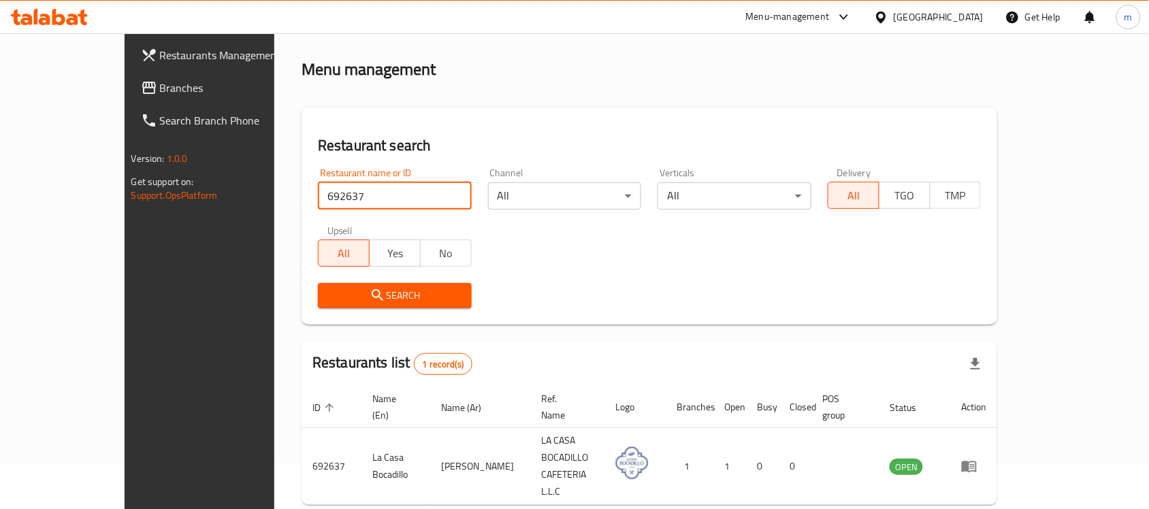
scroll to position [72, 0]
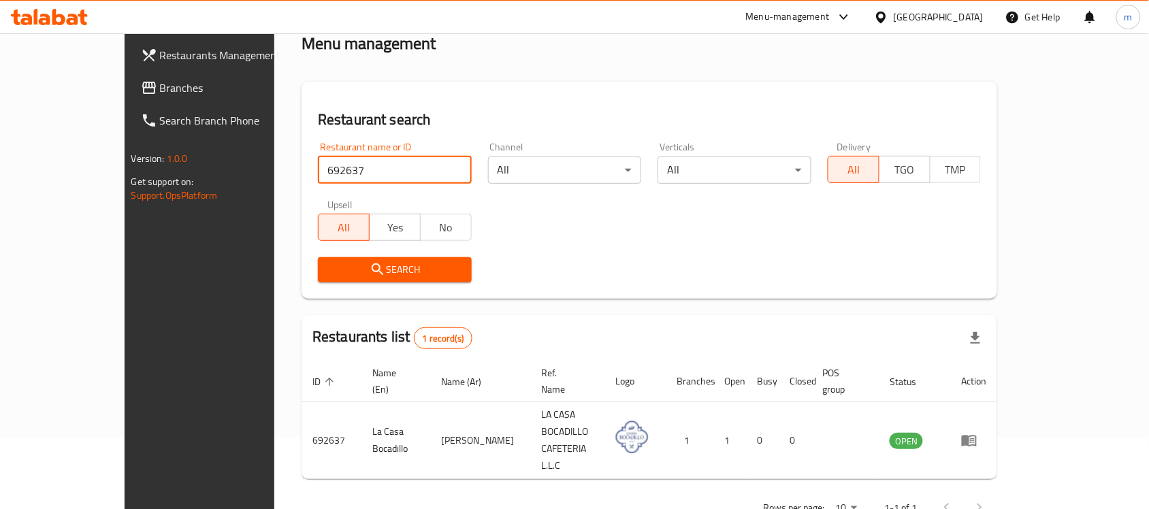
click at [130, 72] on link "Branches" at bounding box center [223, 88] width 187 height 33
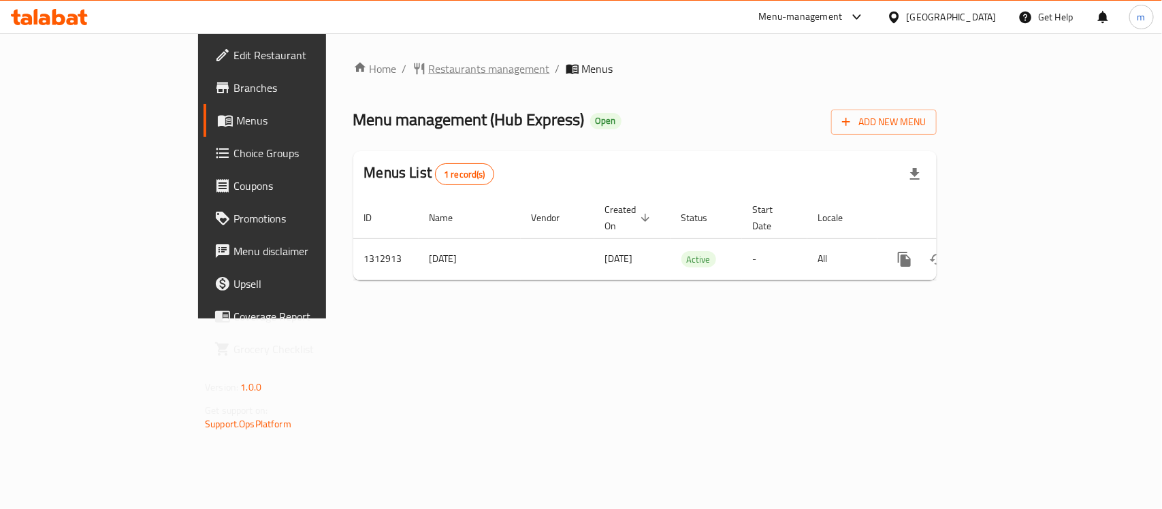
click at [429, 69] on span "Restaurants management" at bounding box center [489, 69] width 121 height 16
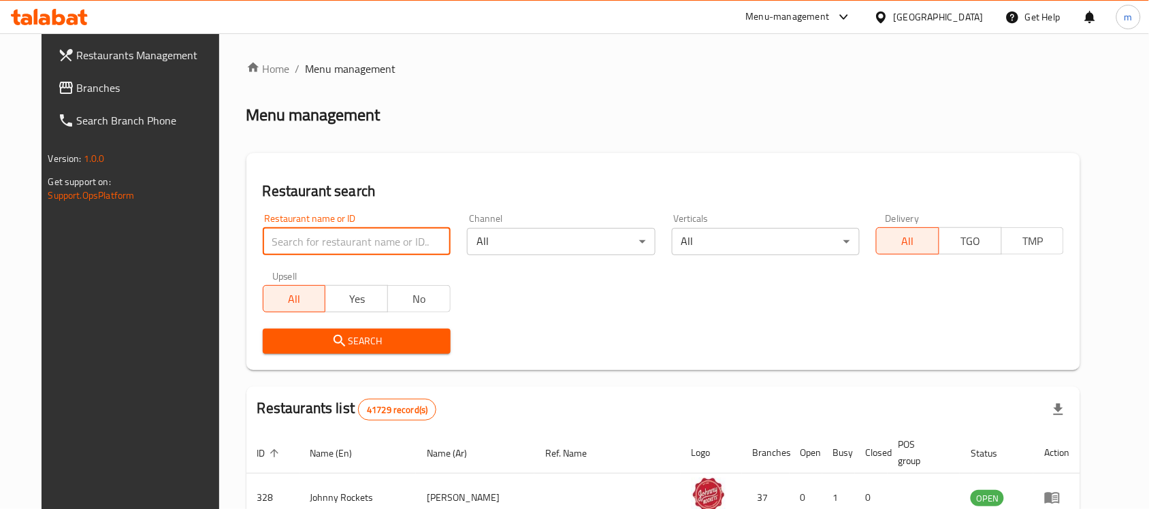
click at [263, 237] on input "search" at bounding box center [357, 241] width 188 height 27
paste input "706290"
type input "706290"
click button "Search" at bounding box center [357, 341] width 188 height 25
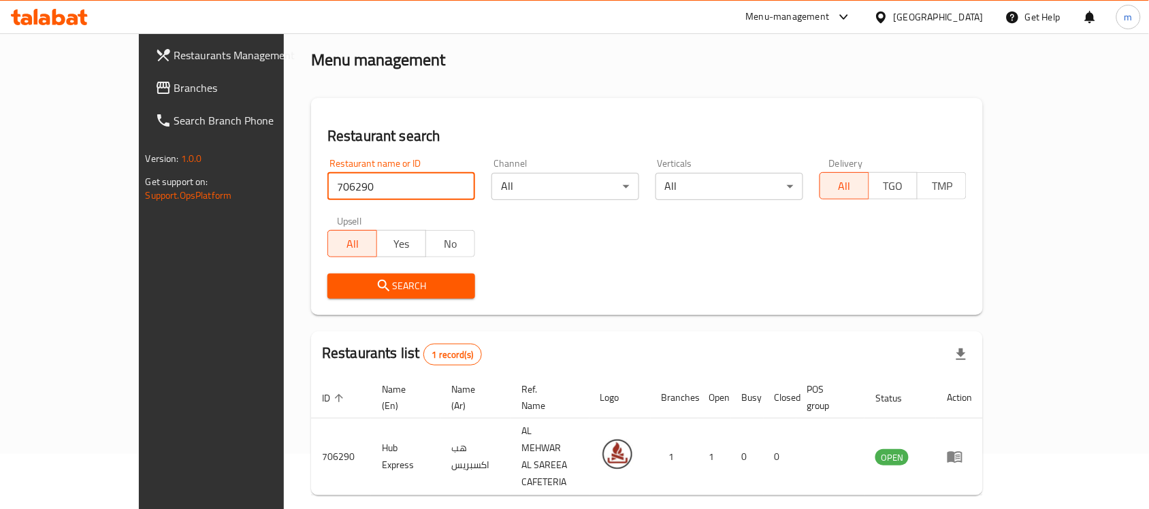
scroll to position [72, 0]
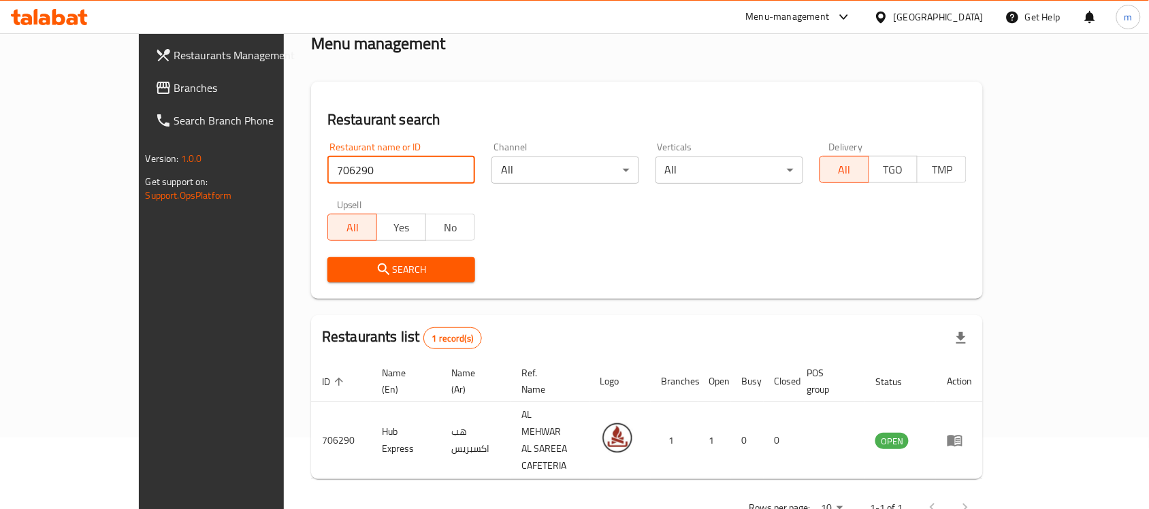
click at [174, 82] on span "Branches" at bounding box center [247, 88] width 146 height 16
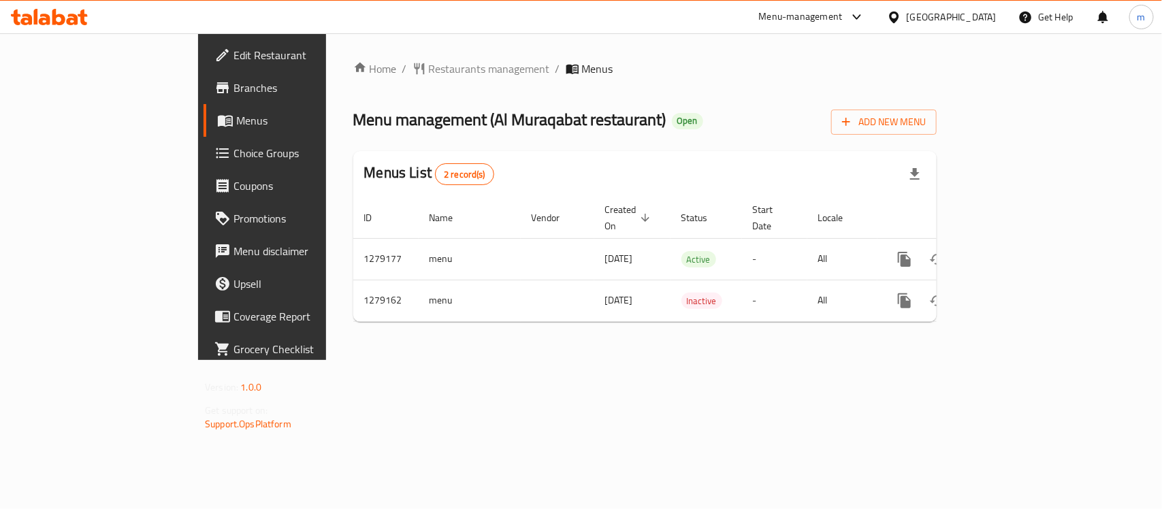
click at [962, 16] on div "[GEOGRAPHIC_DATA]" at bounding box center [952, 17] width 90 height 15
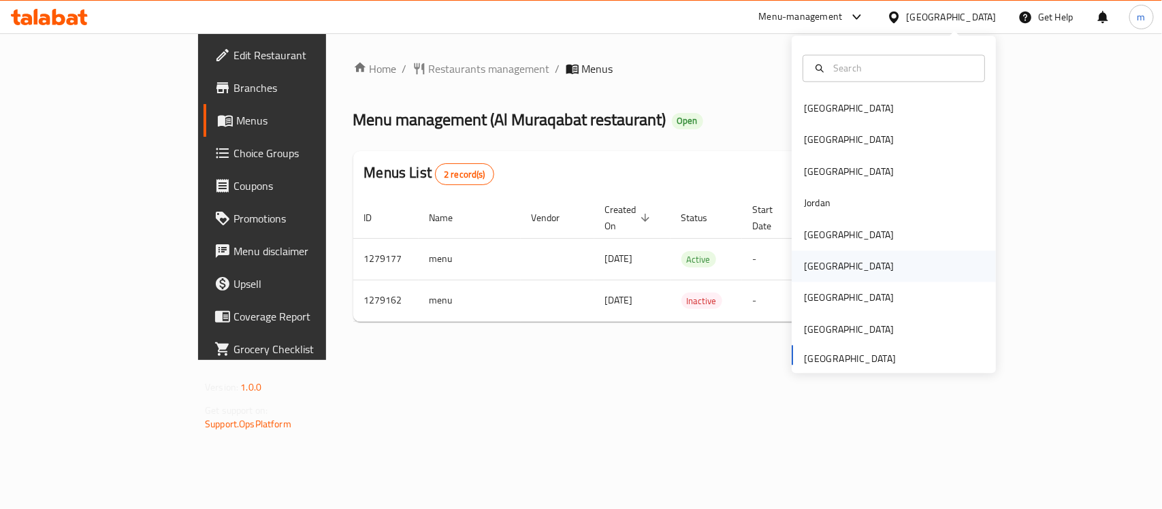
click at [821, 271] on div "[GEOGRAPHIC_DATA]" at bounding box center [849, 266] width 112 height 31
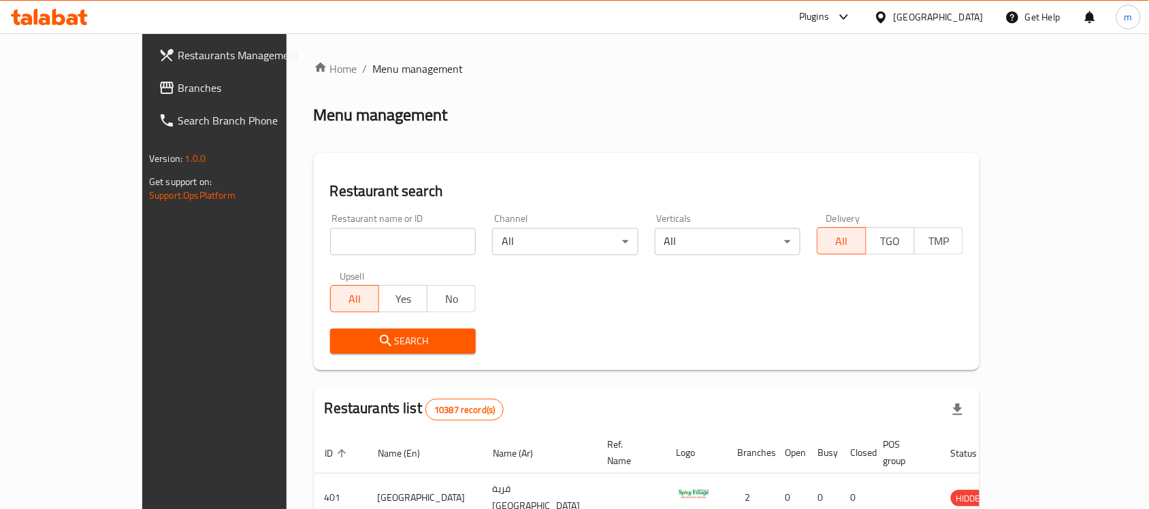
click at [178, 86] on span "Branches" at bounding box center [251, 88] width 146 height 16
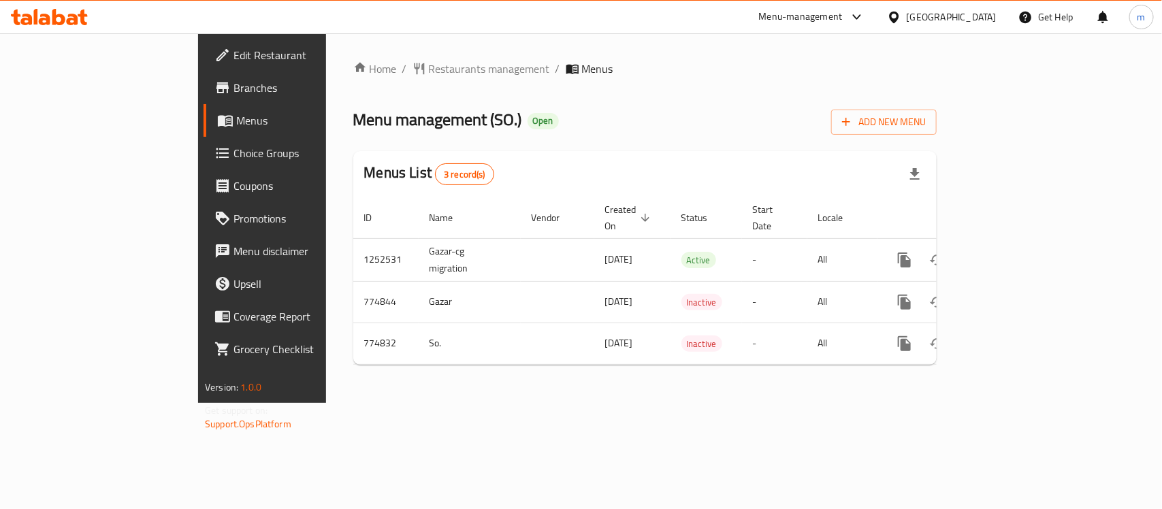
click at [907, 19] on div at bounding box center [897, 17] width 20 height 15
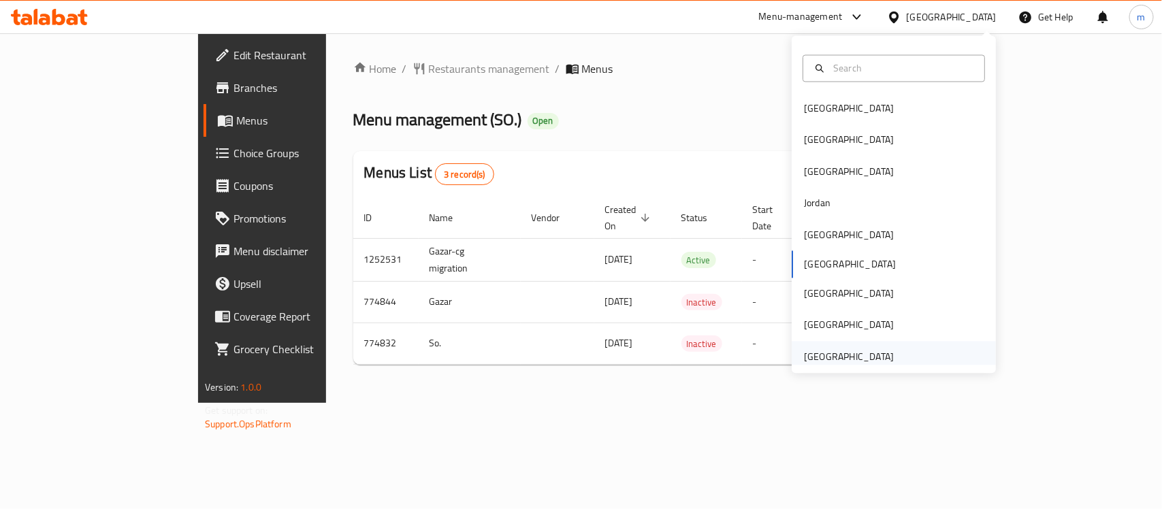
click at [831, 341] on div "[GEOGRAPHIC_DATA]" at bounding box center [849, 356] width 112 height 31
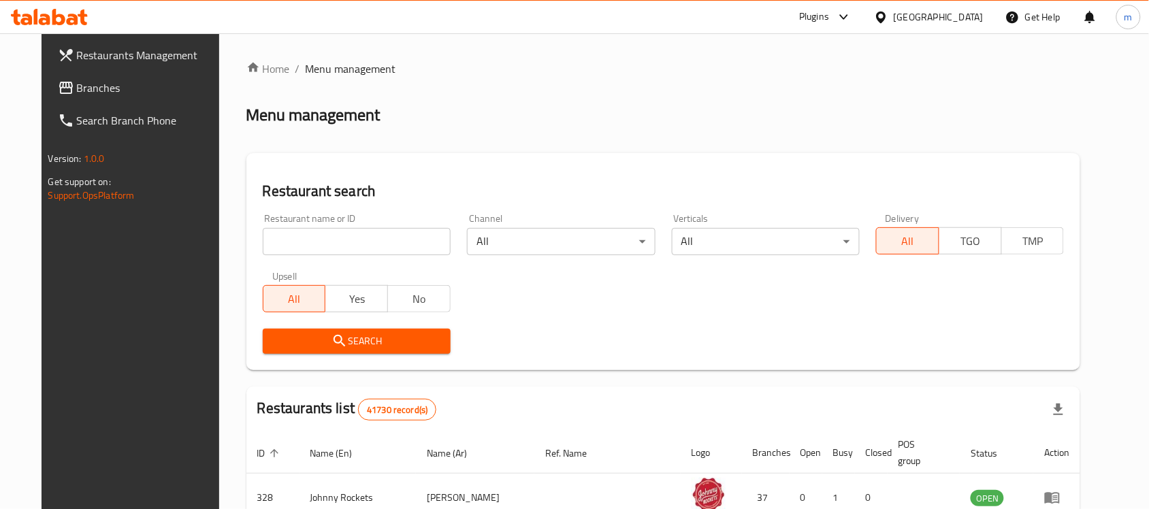
click at [103, 89] on span "Branches" at bounding box center [150, 88] width 146 height 16
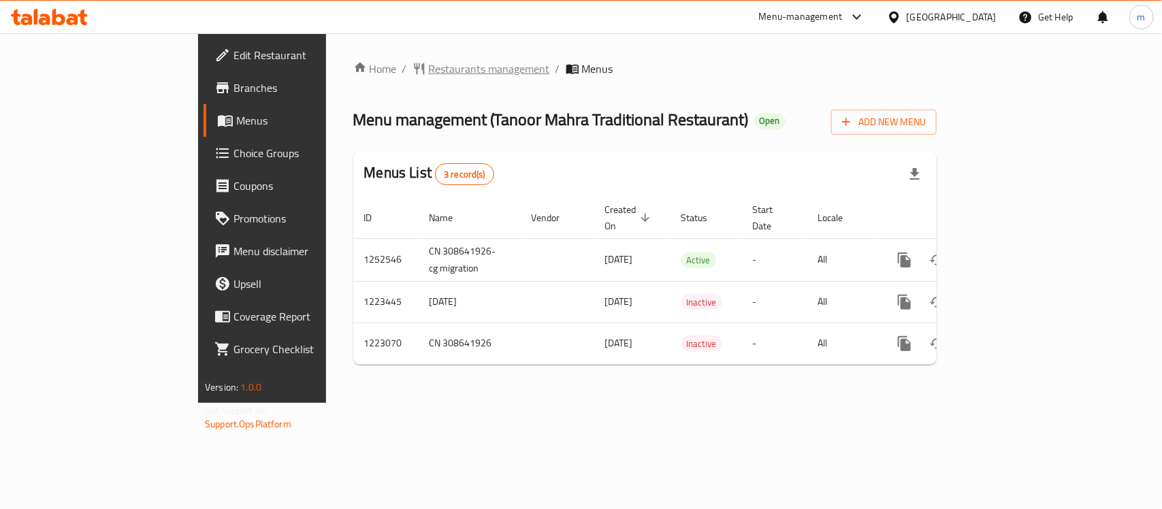
click at [429, 70] on span "Restaurants management" at bounding box center [489, 69] width 121 height 16
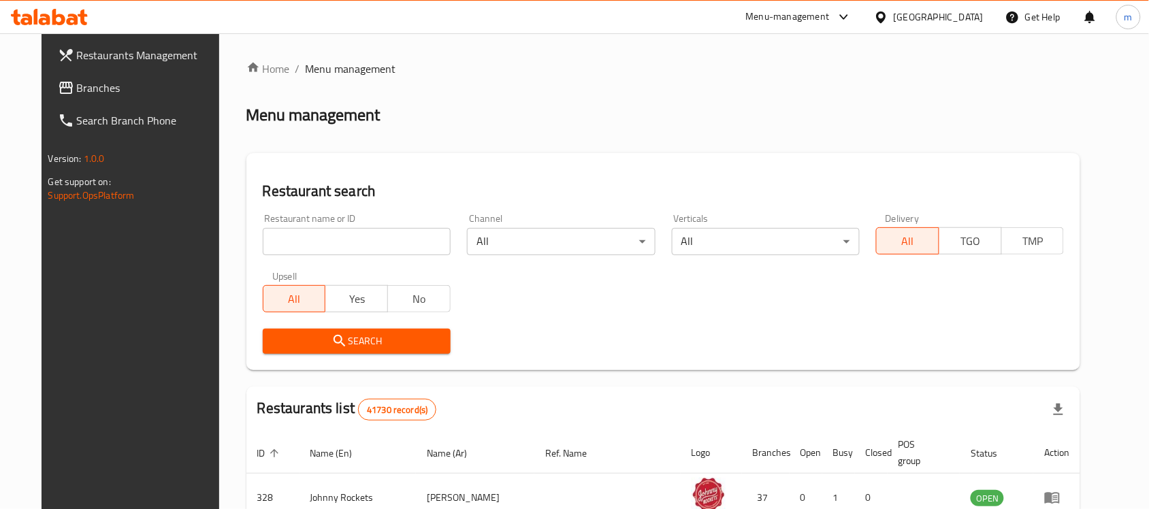
click at [91, 86] on span "Branches" at bounding box center [150, 88] width 146 height 16
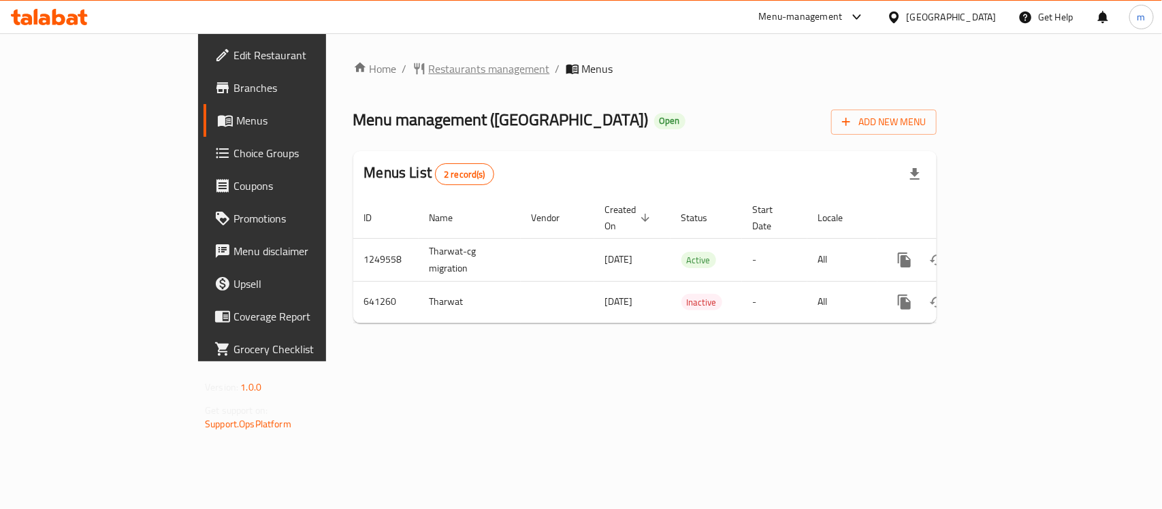
click at [429, 75] on span "Restaurants management" at bounding box center [489, 69] width 121 height 16
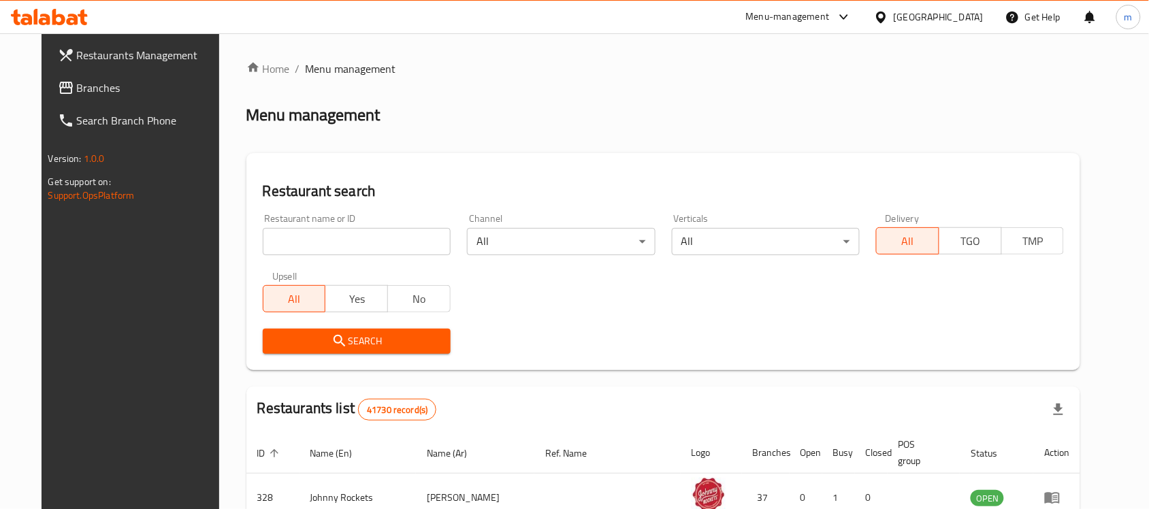
click at [77, 87] on span "Branches" at bounding box center [150, 88] width 146 height 16
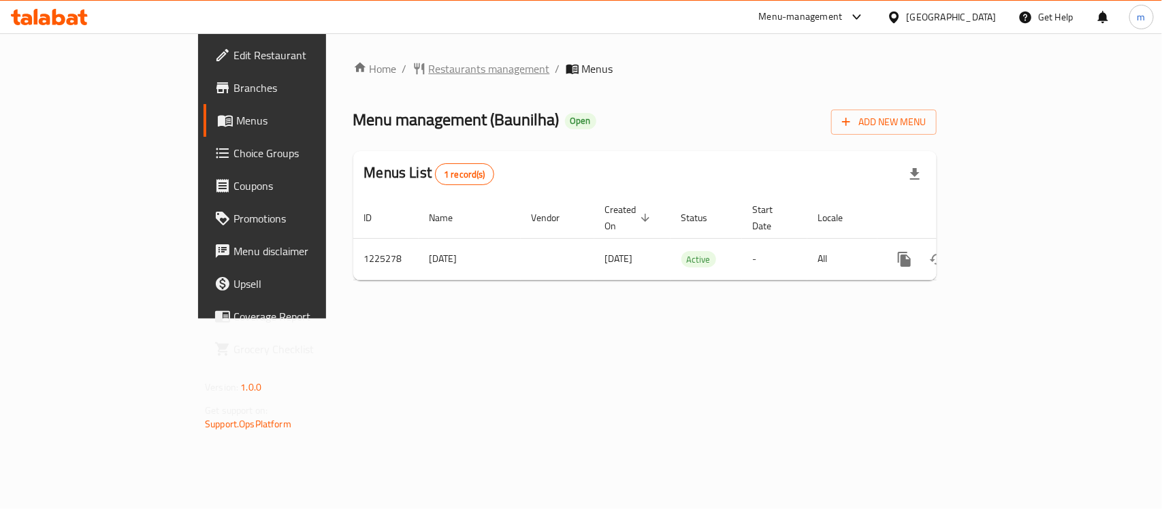
click at [429, 77] on span "Restaurants management" at bounding box center [489, 69] width 121 height 16
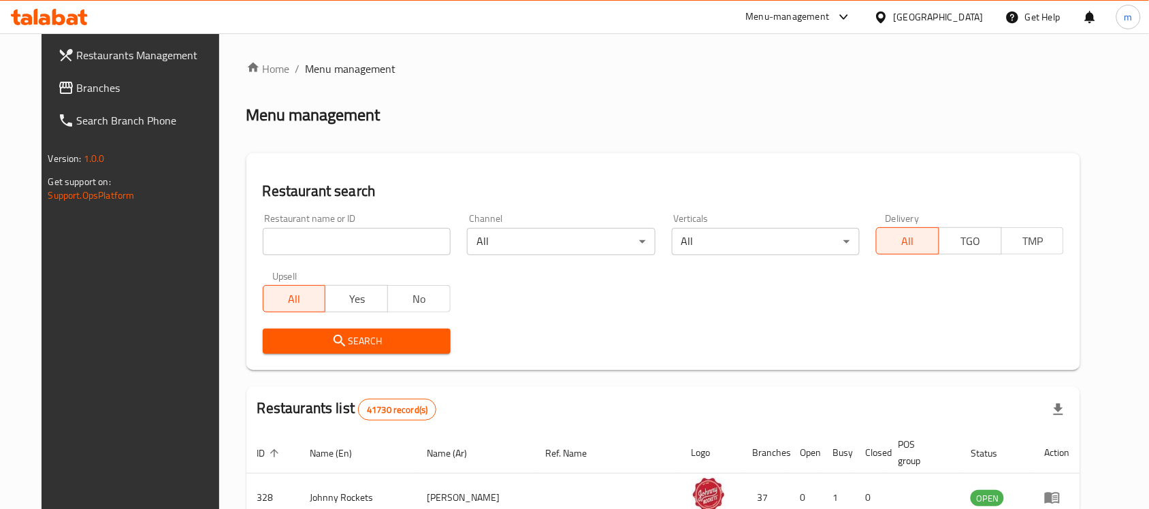
click at [270, 242] on input "search" at bounding box center [357, 241] width 188 height 27
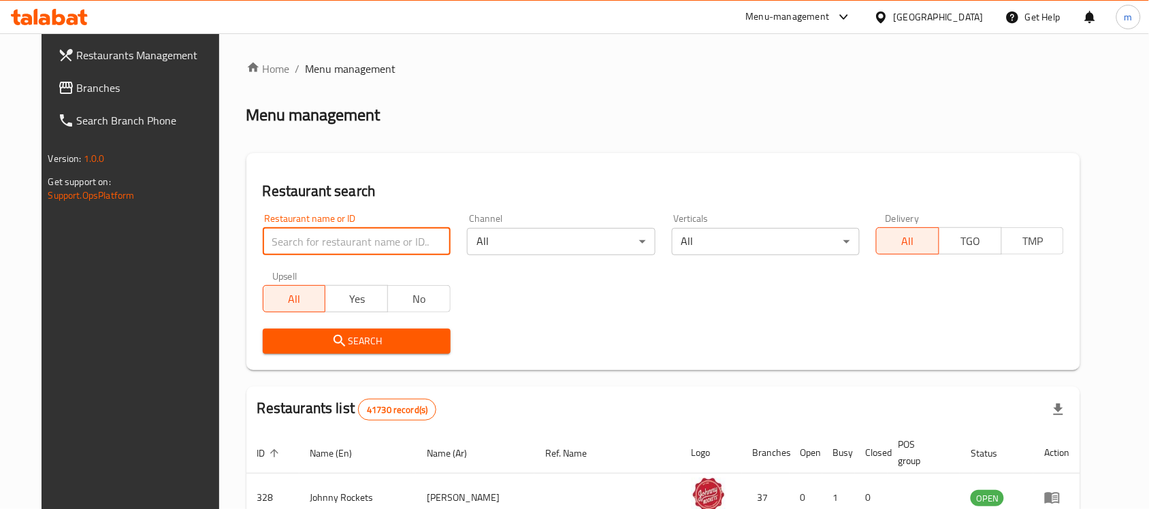
paste input "675251"
type input "675251"
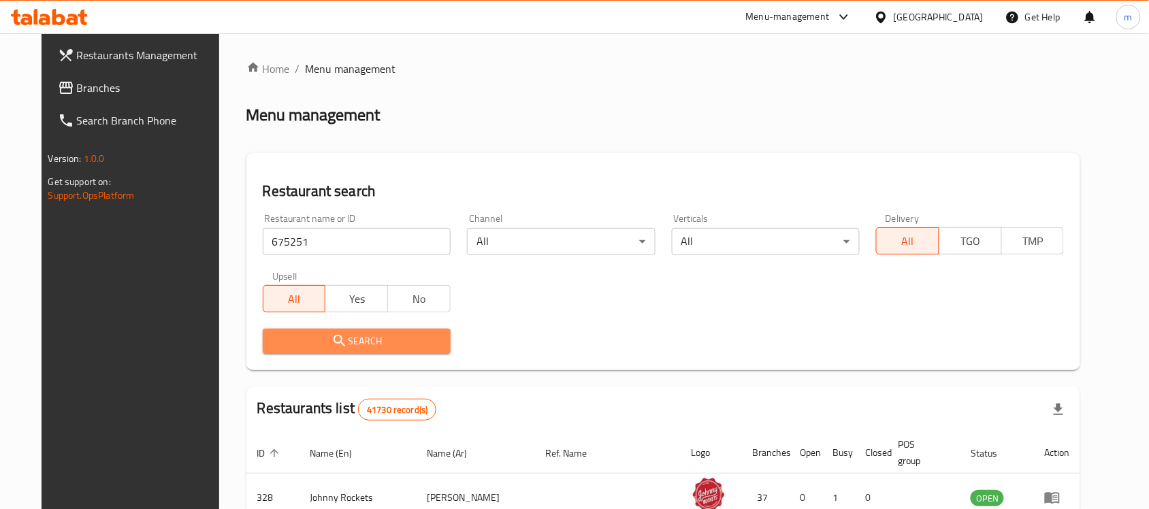
click at [396, 345] on span "Search" at bounding box center [357, 341] width 166 height 17
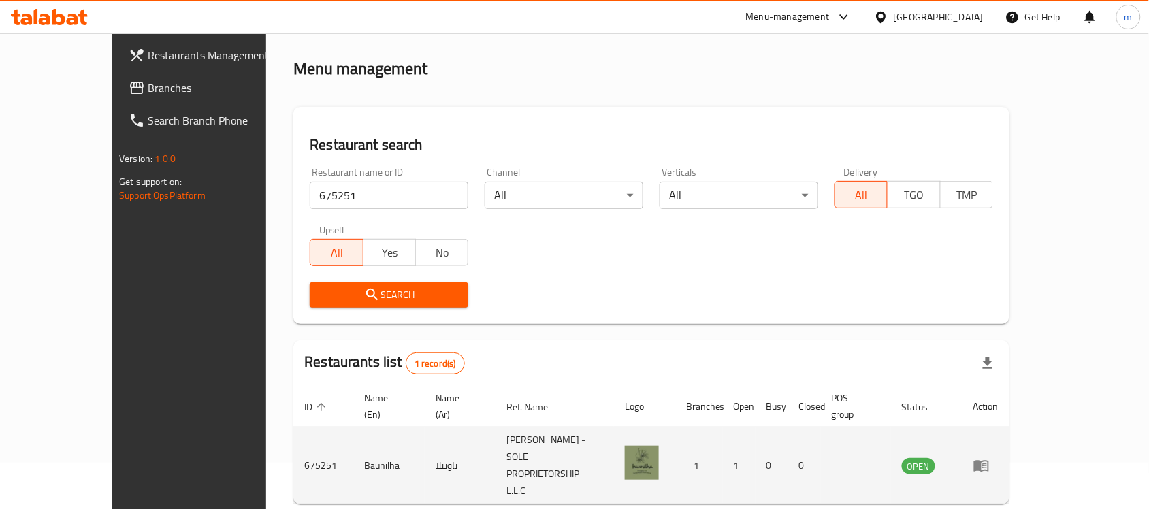
scroll to position [72, 0]
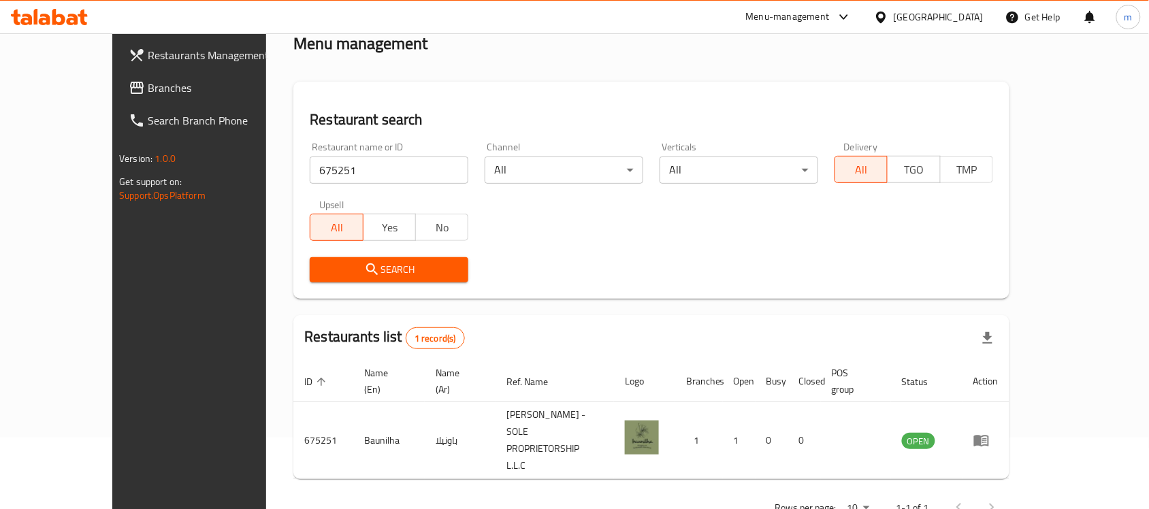
click at [968, 10] on div "[GEOGRAPHIC_DATA]" at bounding box center [939, 17] width 90 height 15
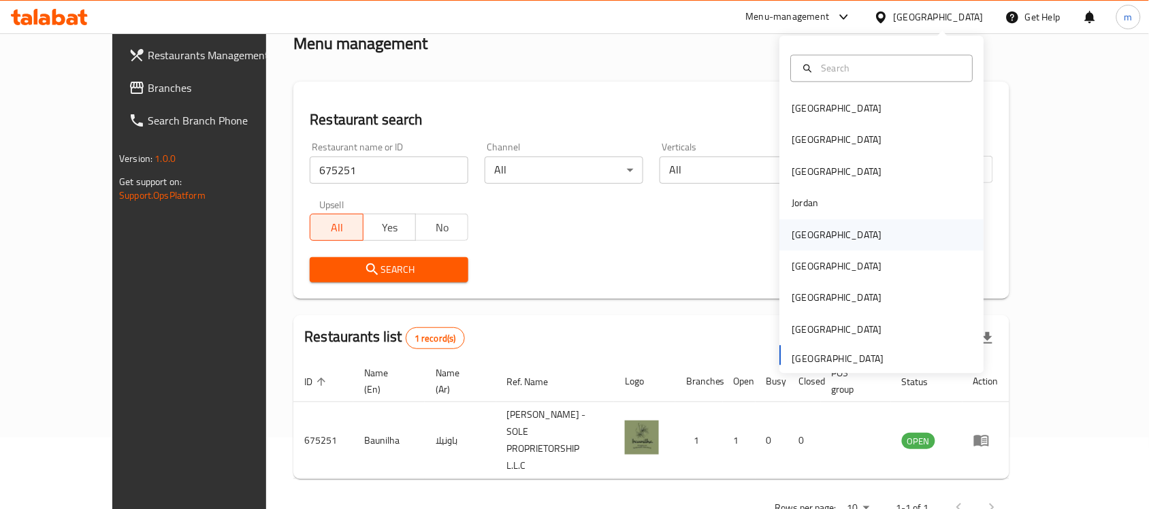
click at [825, 236] on div "[GEOGRAPHIC_DATA]" at bounding box center [882, 234] width 204 height 31
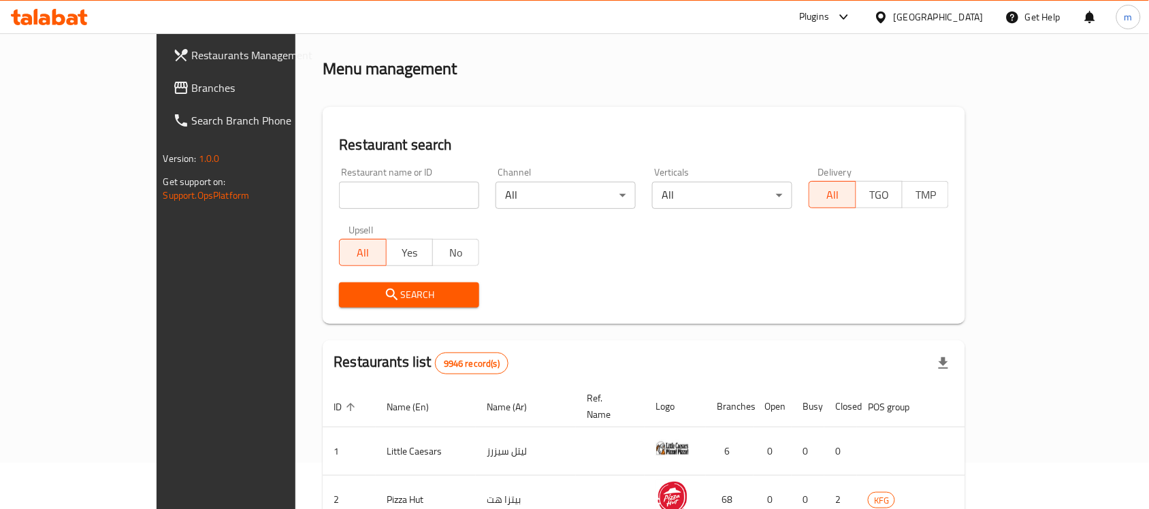
scroll to position [72, 0]
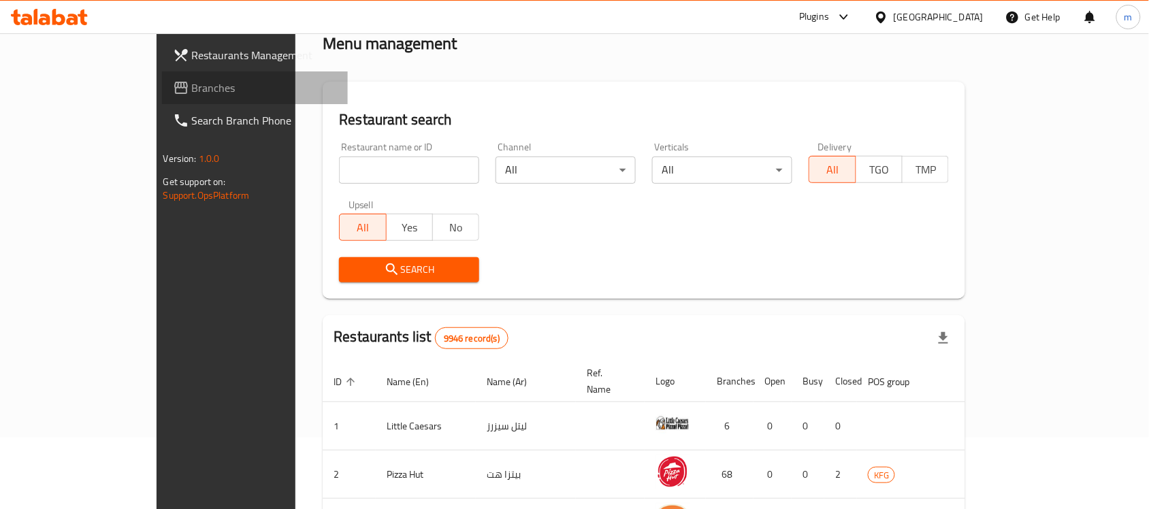
click at [192, 86] on span "Branches" at bounding box center [265, 88] width 146 height 16
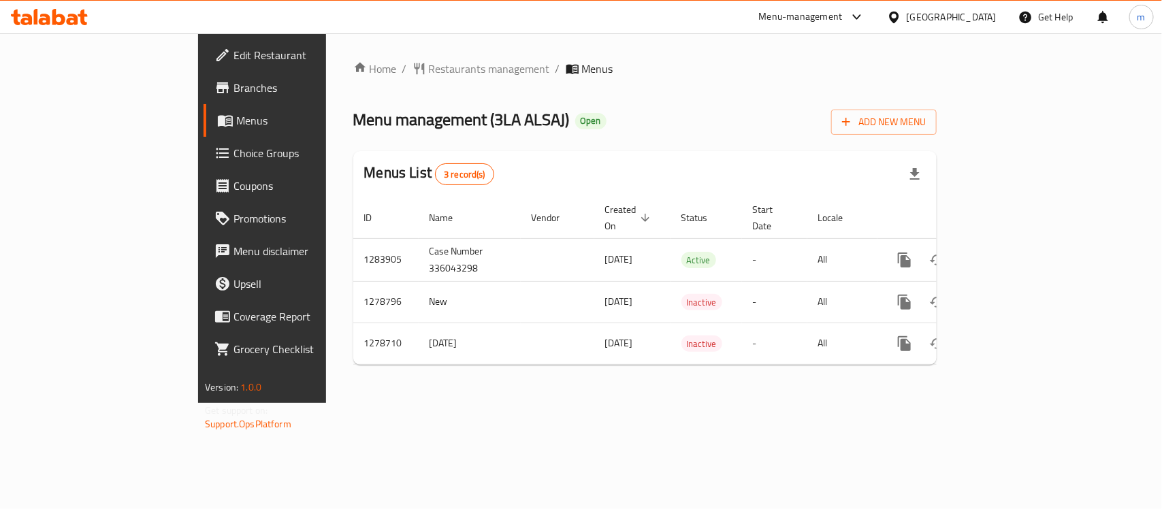
click at [998, 21] on div "[GEOGRAPHIC_DATA]" at bounding box center [941, 17] width 131 height 33
click at [975, 19] on div "[GEOGRAPHIC_DATA]" at bounding box center [952, 17] width 90 height 15
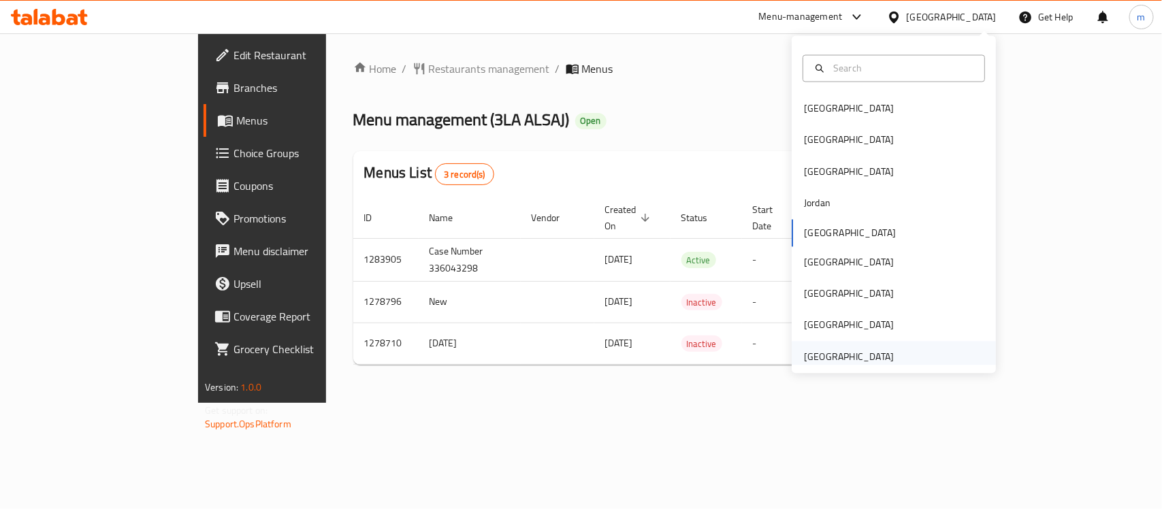
click at [850, 358] on div "[GEOGRAPHIC_DATA]" at bounding box center [849, 356] width 90 height 15
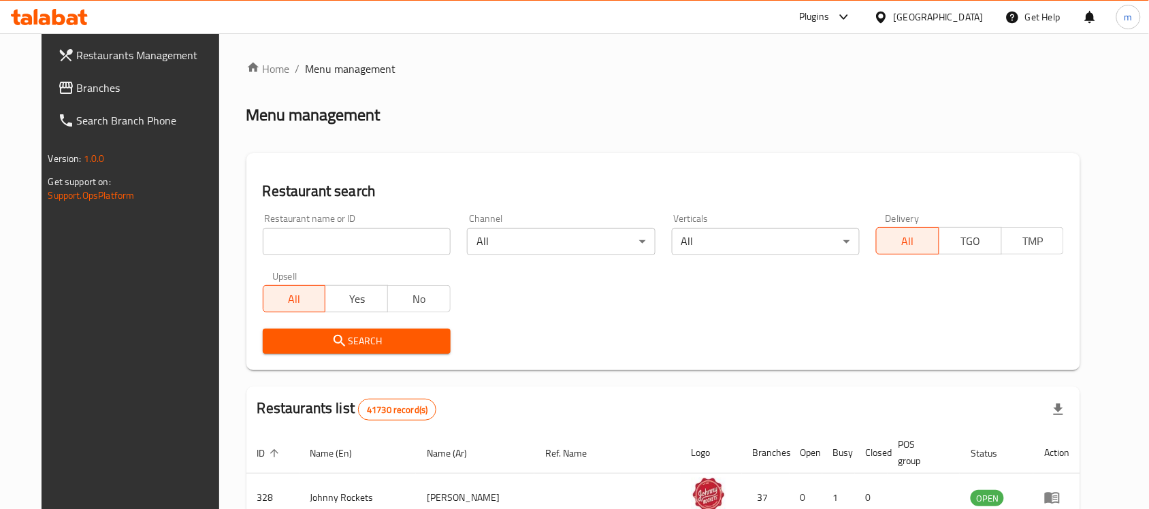
click at [948, 17] on div "[GEOGRAPHIC_DATA]" at bounding box center [939, 17] width 90 height 15
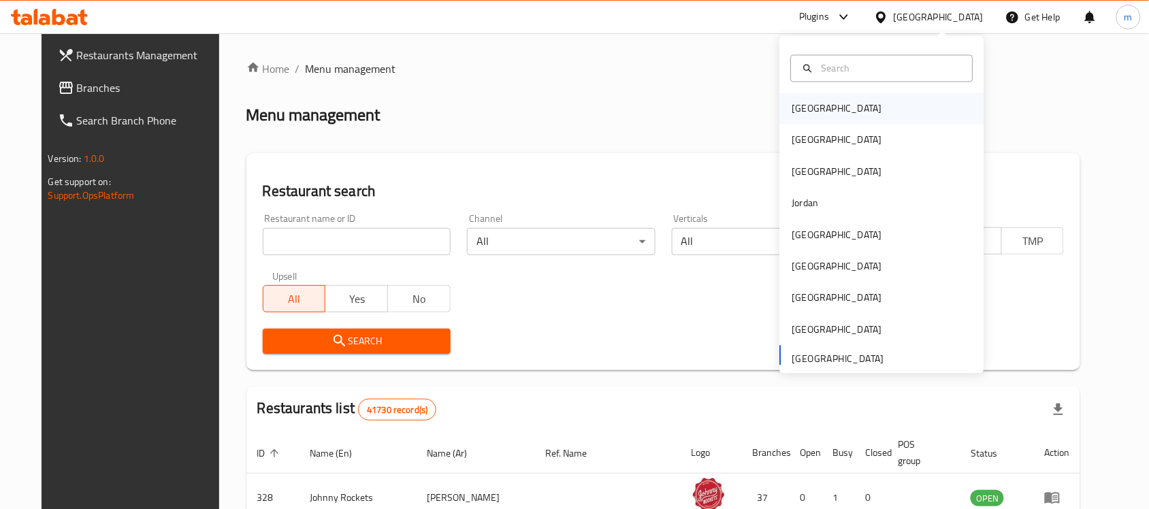
click at [858, 108] on div "[GEOGRAPHIC_DATA]" at bounding box center [882, 108] width 204 height 31
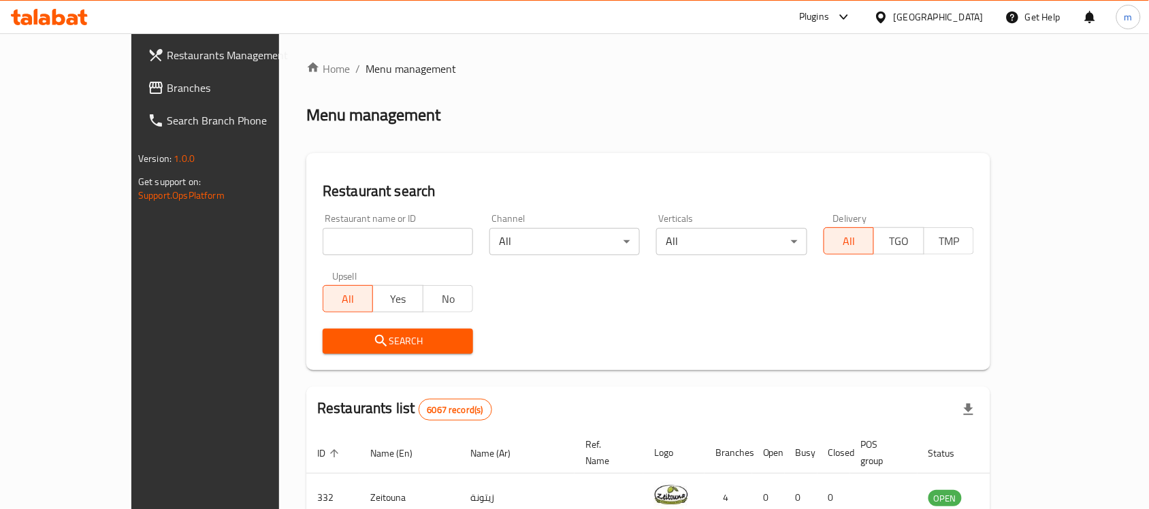
click at [167, 83] on span "Branches" at bounding box center [240, 88] width 146 height 16
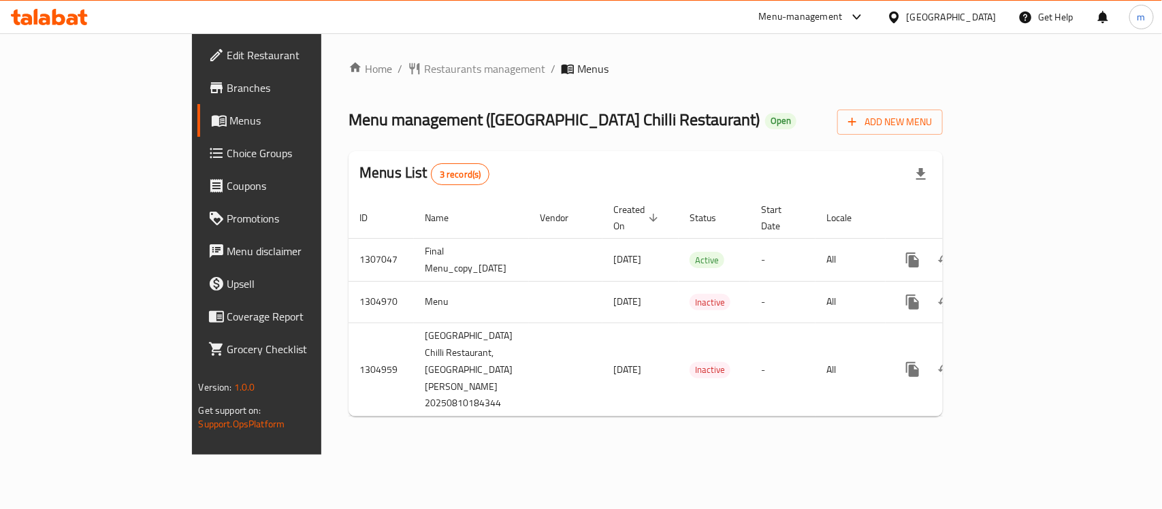
click at [970, 18] on div "[GEOGRAPHIC_DATA]" at bounding box center [952, 17] width 90 height 15
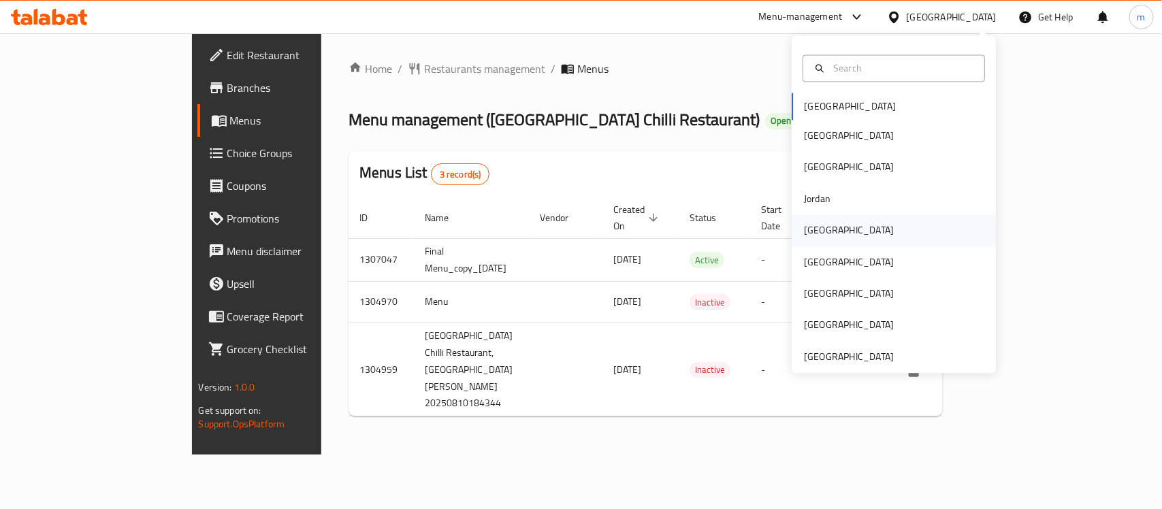
click at [816, 236] on div "[GEOGRAPHIC_DATA]" at bounding box center [849, 230] width 90 height 15
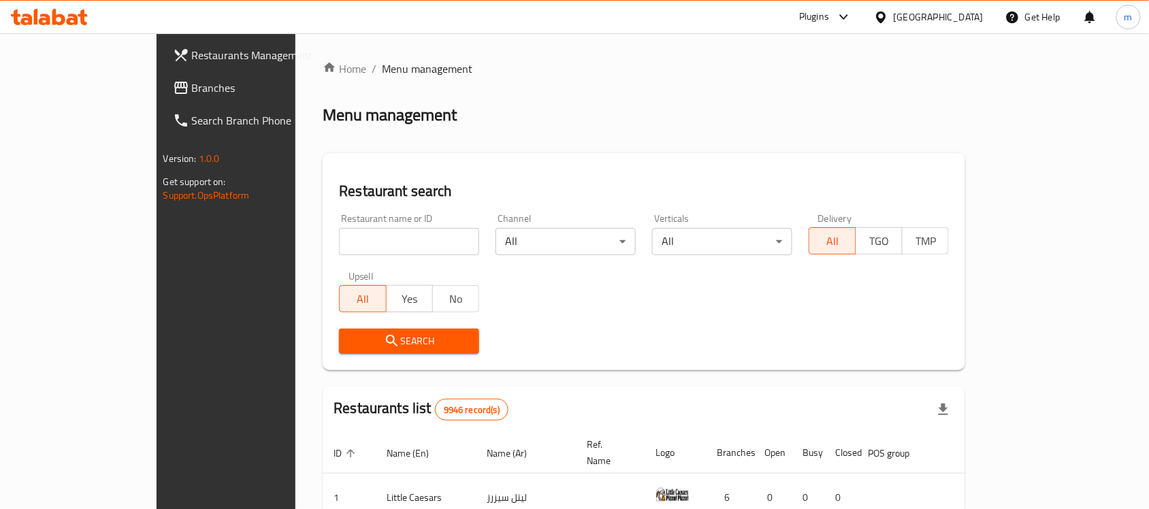
click at [192, 86] on span "Branches" at bounding box center [265, 88] width 146 height 16
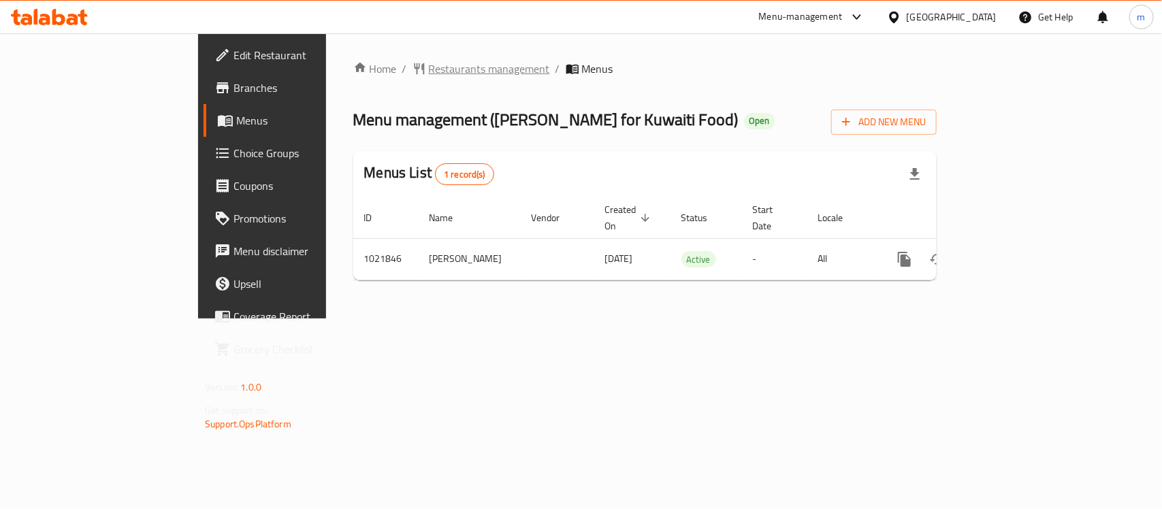
click at [429, 69] on span "Restaurants management" at bounding box center [489, 69] width 121 height 16
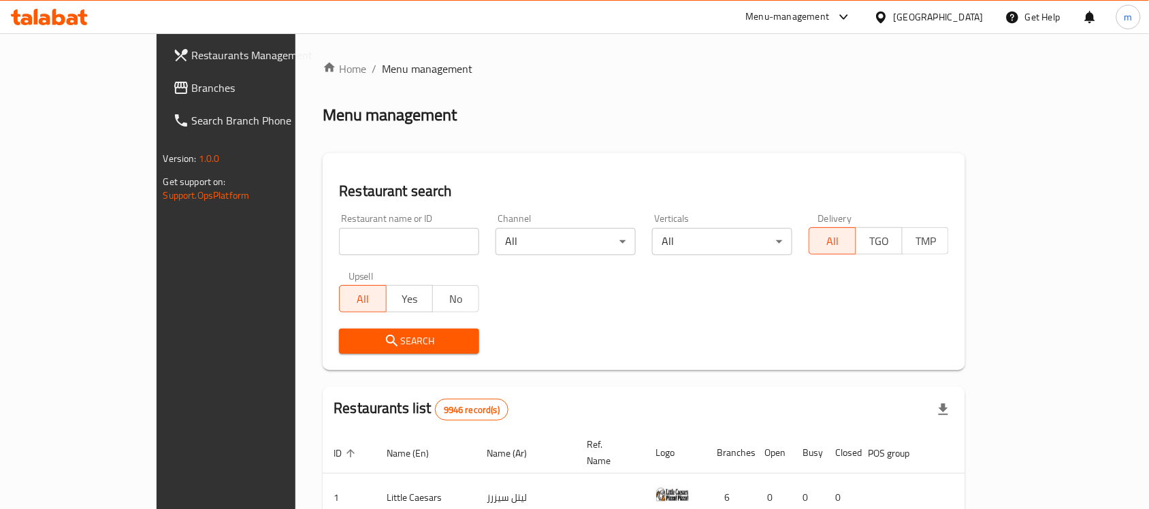
click at [192, 91] on span "Branches" at bounding box center [265, 88] width 146 height 16
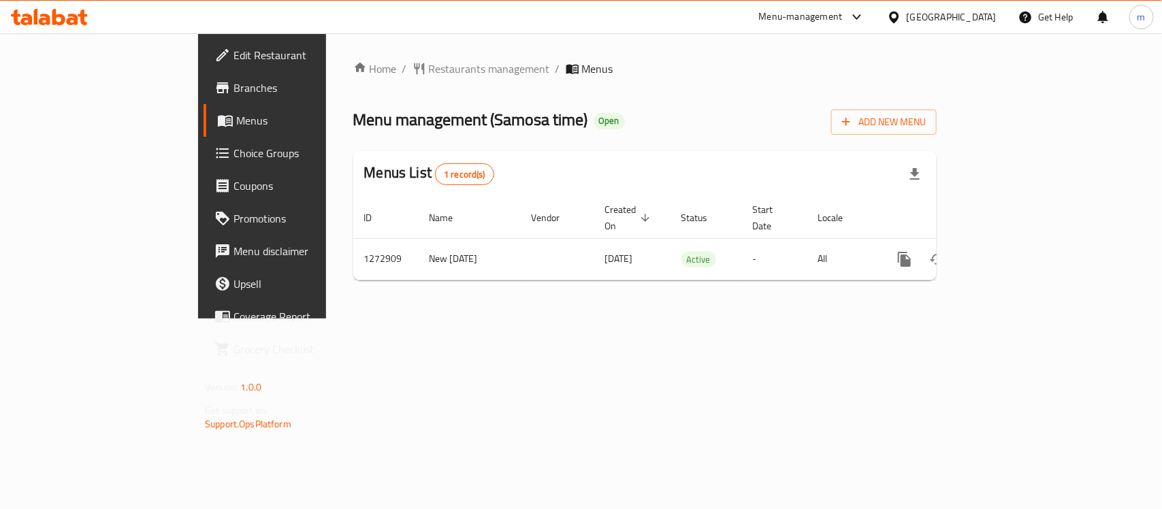
click at [902, 12] on icon at bounding box center [894, 17] width 14 height 14
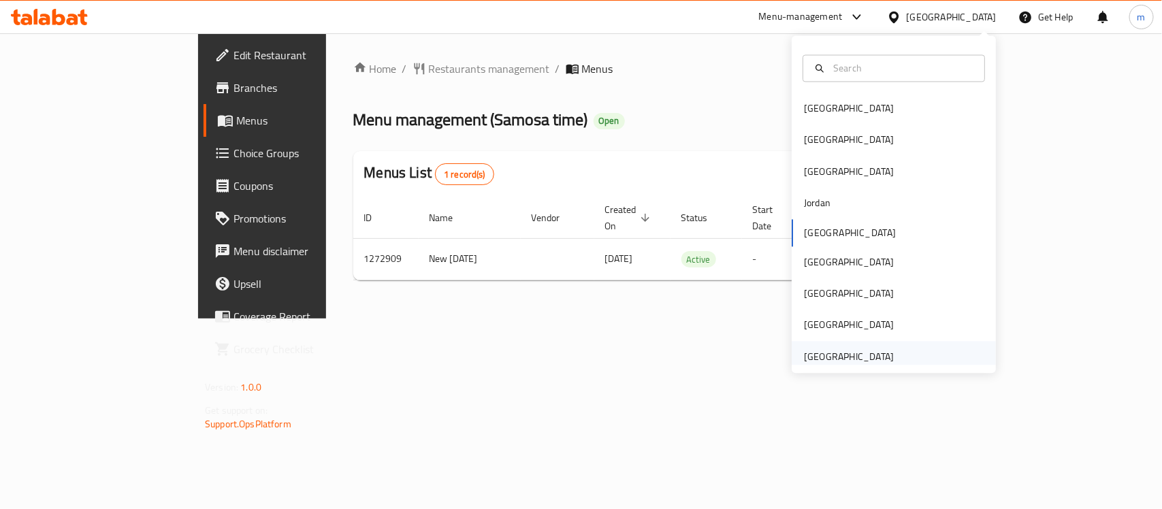
click at [870, 352] on div "[GEOGRAPHIC_DATA]" at bounding box center [849, 356] width 90 height 15
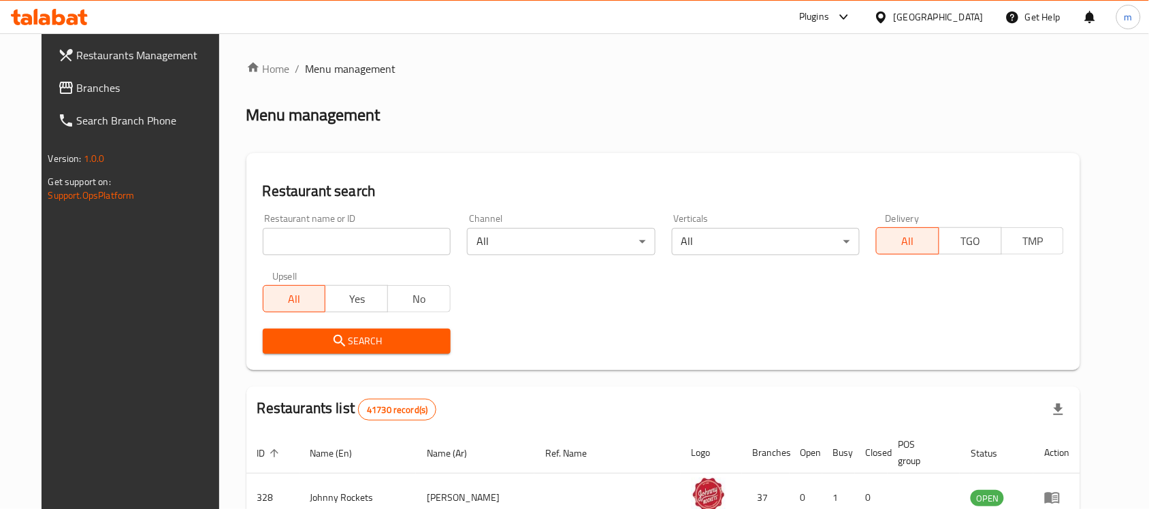
click at [77, 92] on span "Branches" at bounding box center [150, 88] width 146 height 16
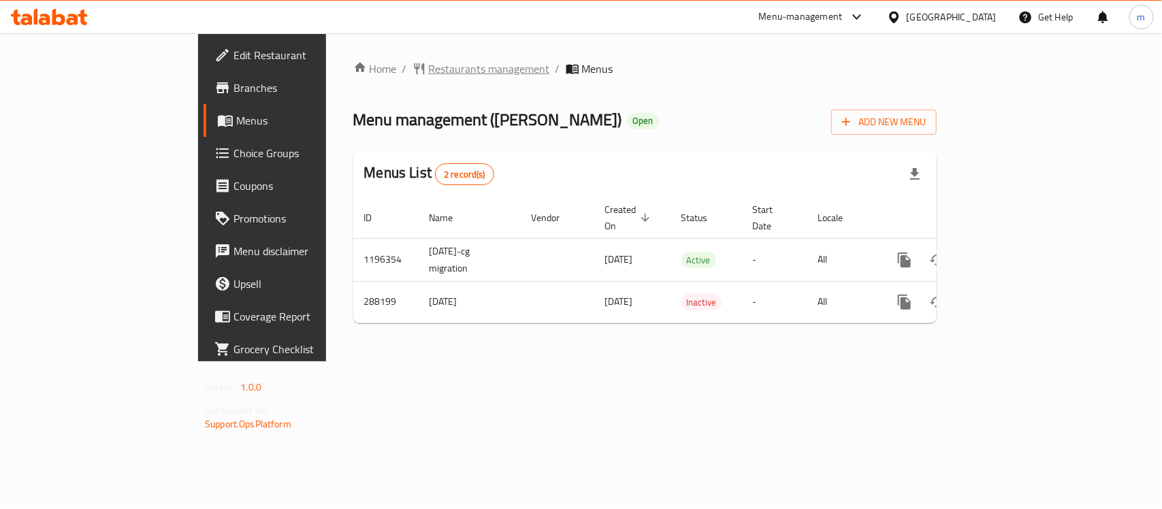
click at [429, 62] on span "Restaurants management" at bounding box center [489, 69] width 121 height 16
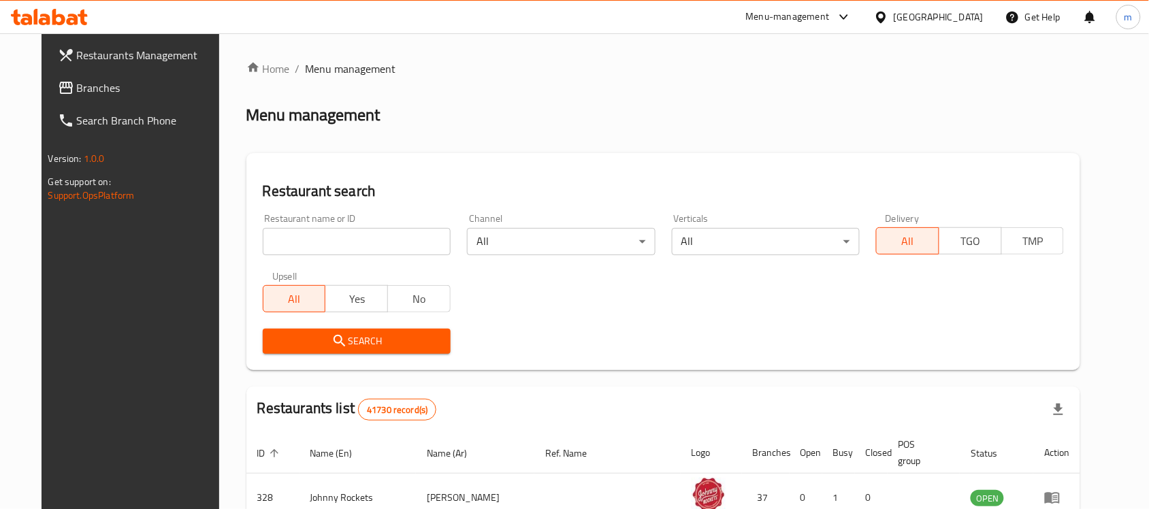
click at [294, 236] on input "search" at bounding box center [357, 241] width 188 height 27
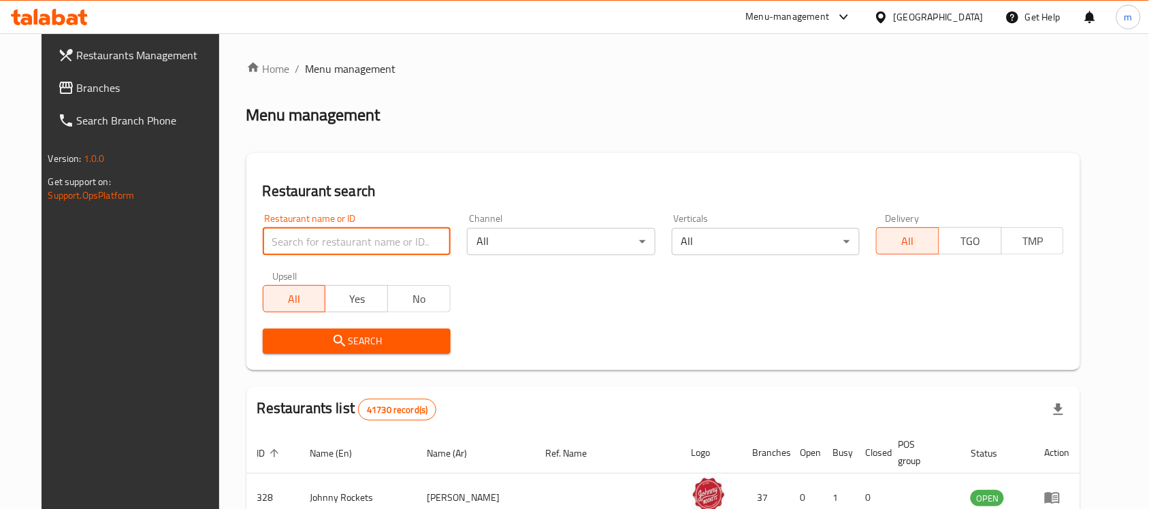
paste input "628376"
type input "628376"
click button "Search" at bounding box center [357, 341] width 188 height 25
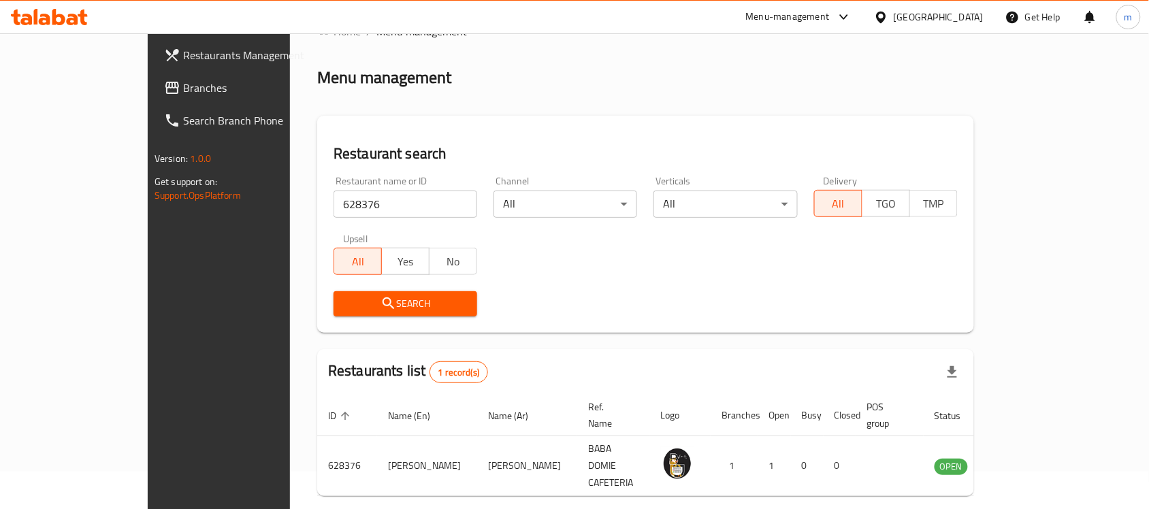
scroll to position [72, 0]
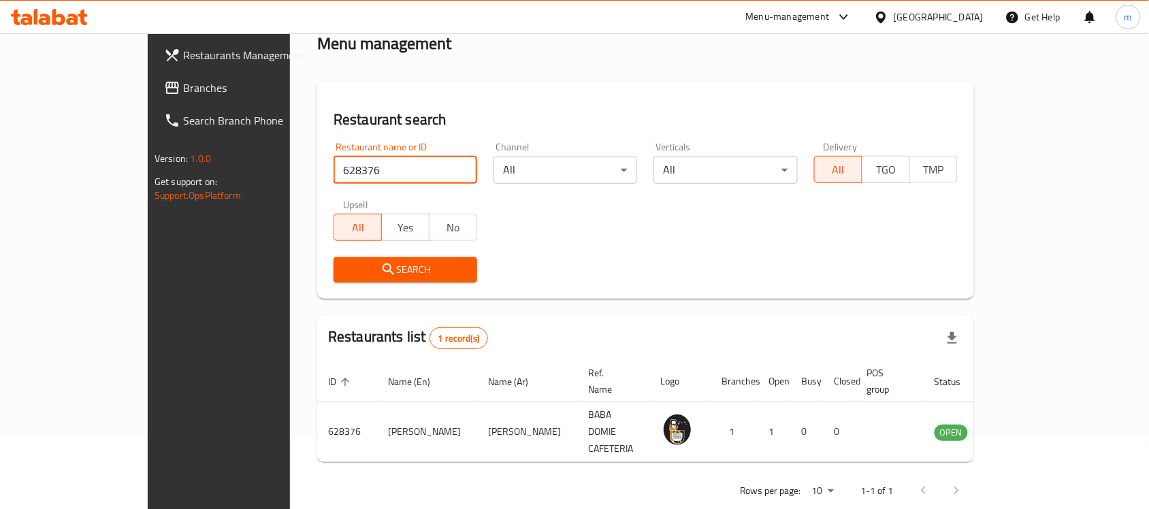
click at [183, 82] on span "Branches" at bounding box center [256, 88] width 146 height 16
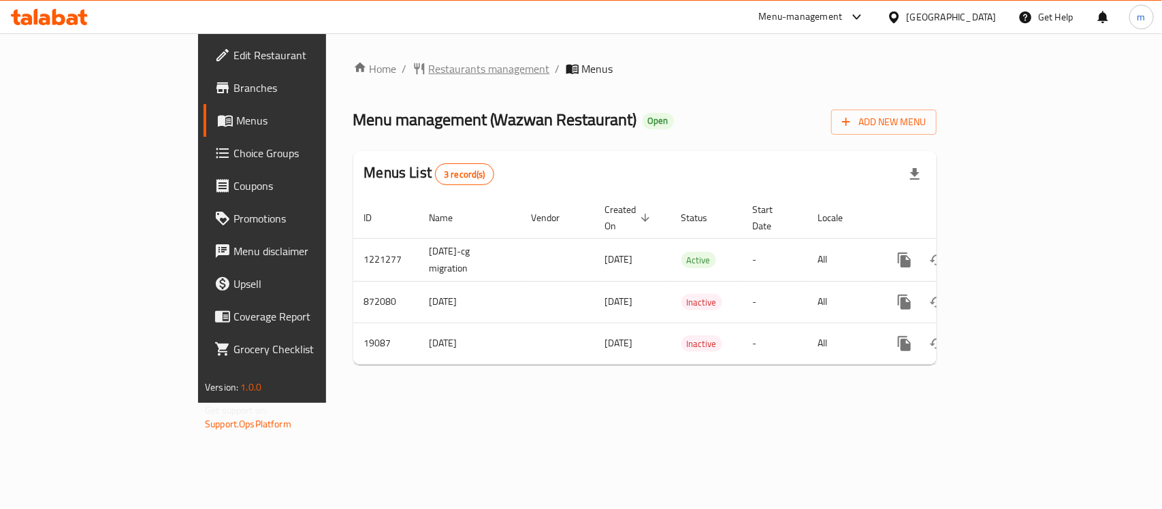
click at [429, 70] on span "Restaurants management" at bounding box center [489, 69] width 121 height 16
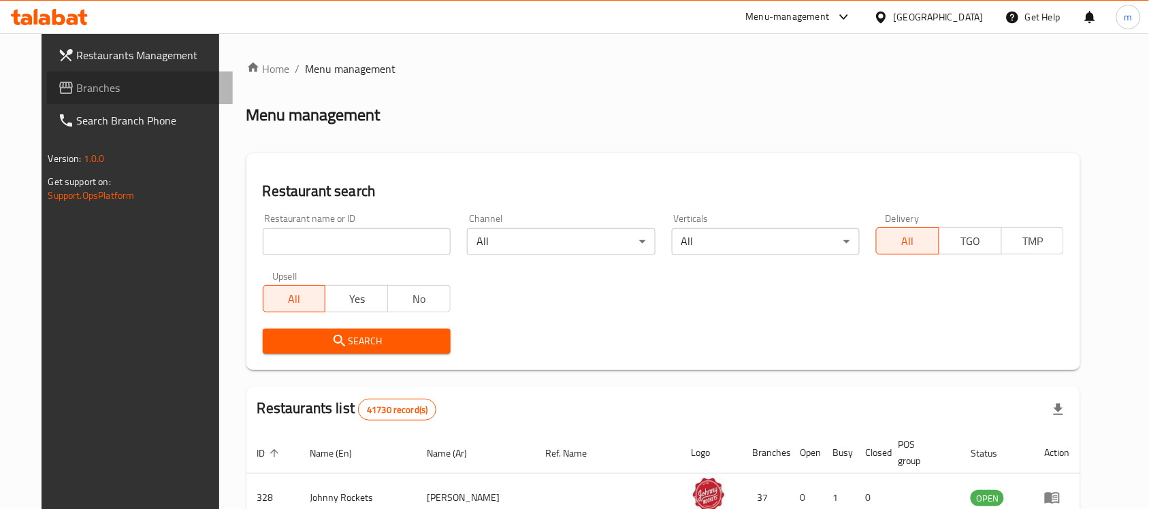
click at [77, 82] on span "Branches" at bounding box center [150, 88] width 146 height 16
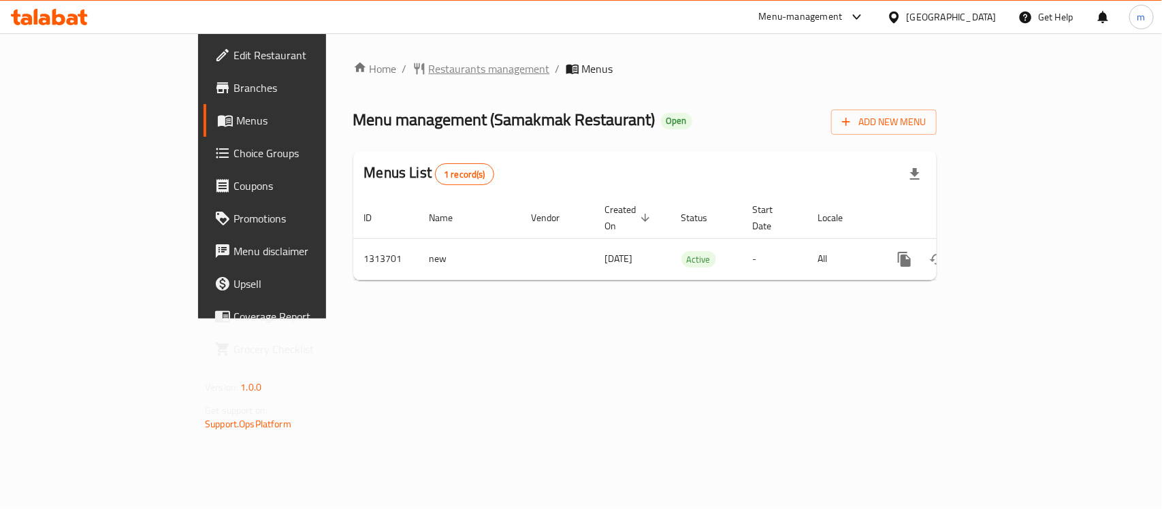
click at [429, 63] on span "Restaurants management" at bounding box center [489, 69] width 121 height 16
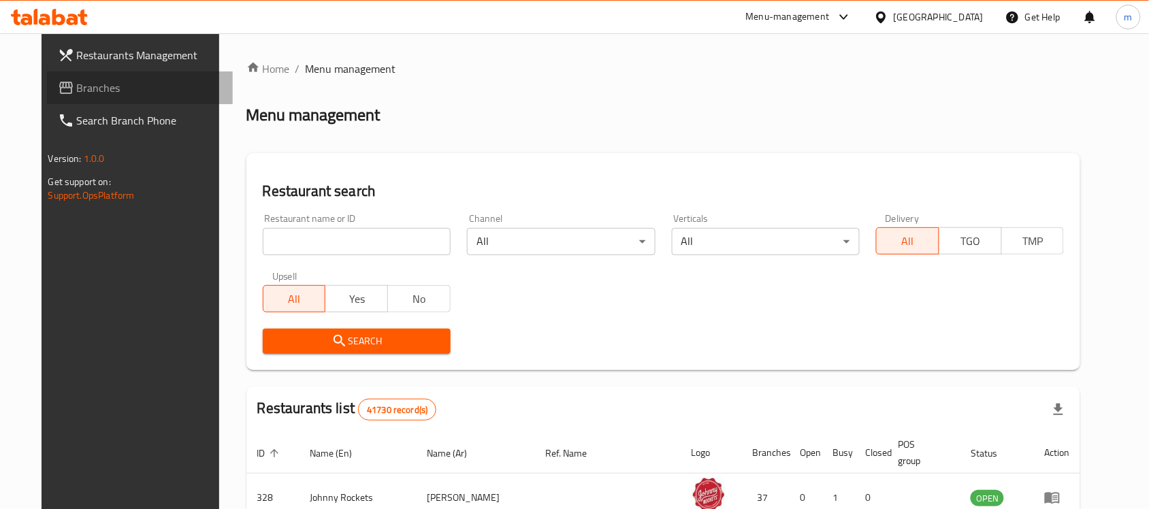
click at [118, 95] on span "Branches" at bounding box center [150, 88] width 146 height 16
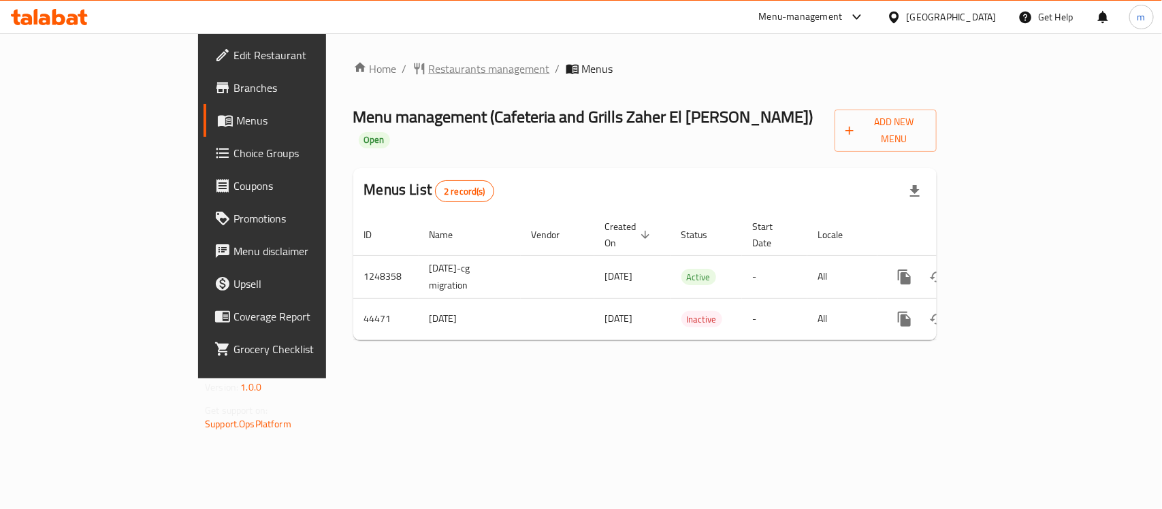
click at [429, 75] on span "Restaurants management" at bounding box center [489, 69] width 121 height 16
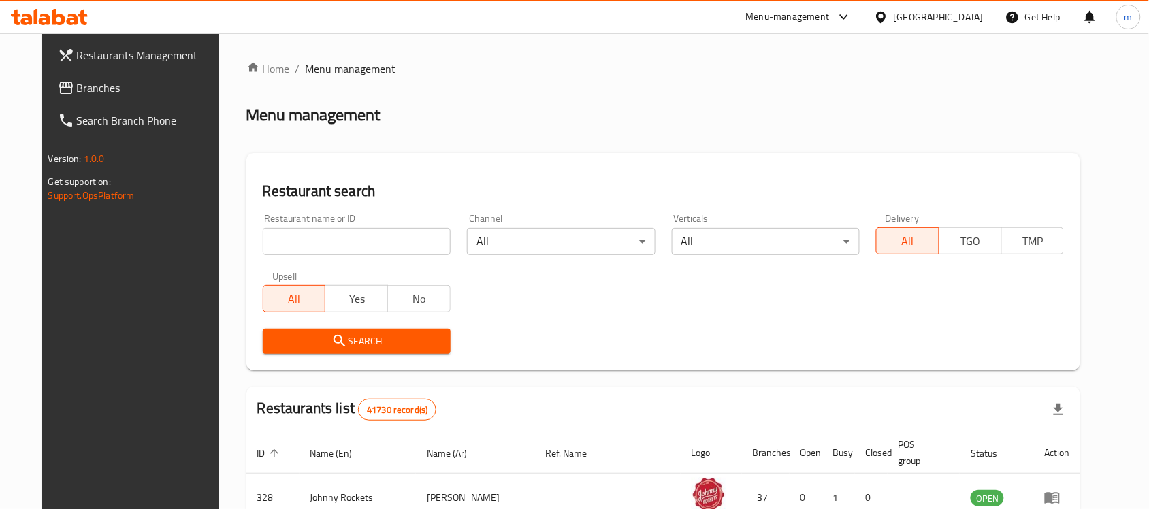
click at [102, 92] on span "Branches" at bounding box center [150, 88] width 146 height 16
